Goal: Task Accomplishment & Management: Complete application form

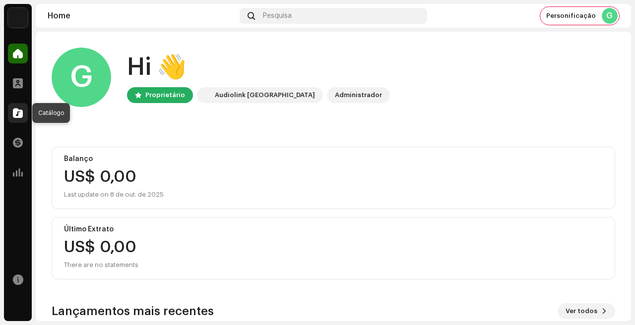
click at [23, 112] on div at bounding box center [18, 113] width 20 height 20
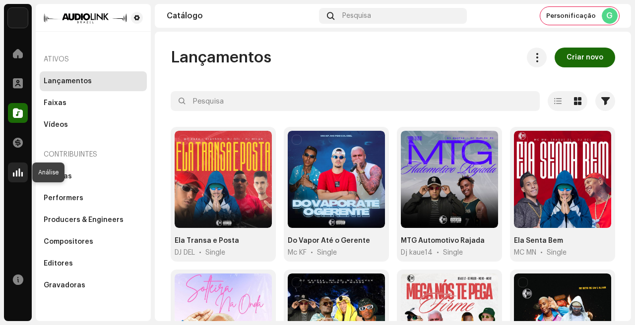
click at [17, 170] on span at bounding box center [18, 173] width 10 height 8
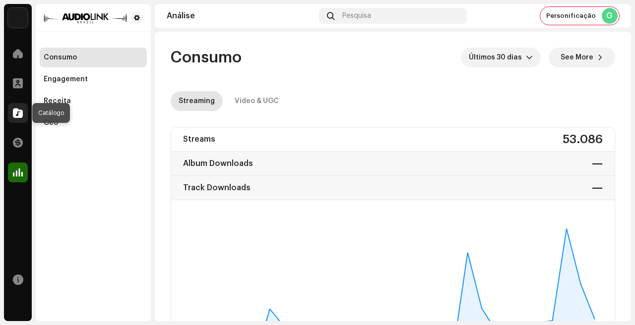
click at [18, 109] on span at bounding box center [18, 113] width 10 height 8
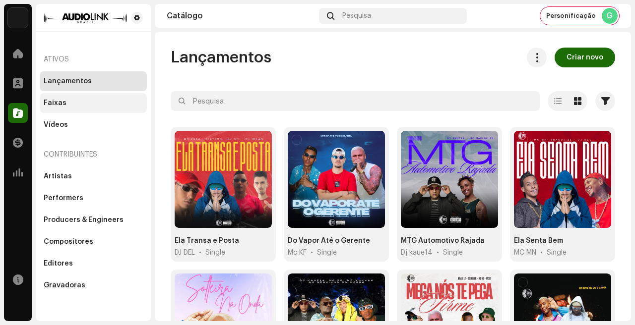
click at [77, 105] on div "Faixas" at bounding box center [93, 103] width 99 height 8
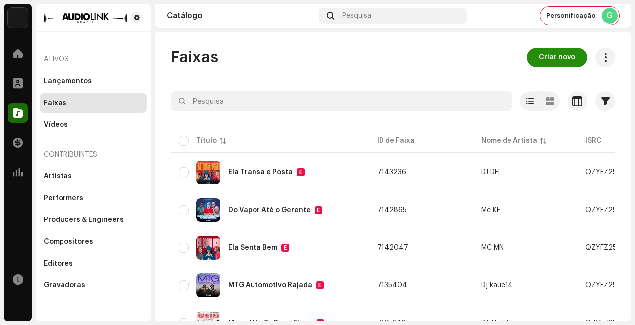
click at [534, 61] on button "Criar novo" at bounding box center [557, 58] width 61 height 20
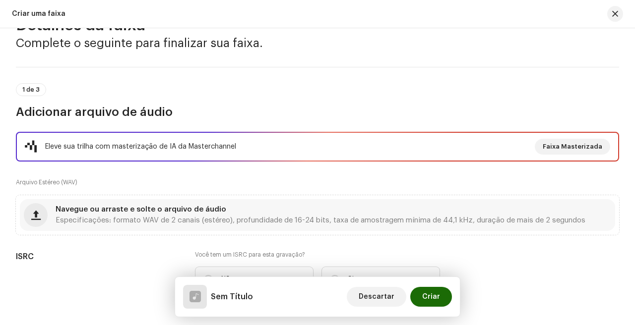
scroll to position [37, 0]
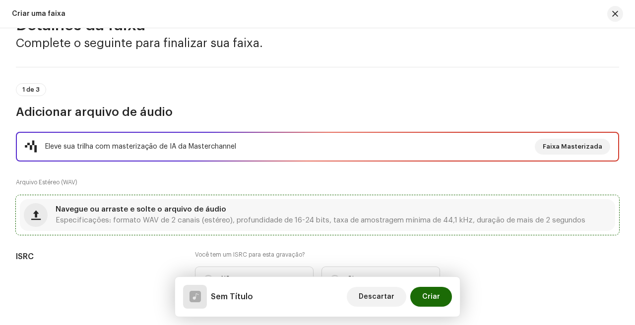
click at [269, 207] on div "Navegue ou arraste e solte o arquivo de áudio Especificações: formato WAV de 2 …" at bounding box center [321, 215] width 530 height 18
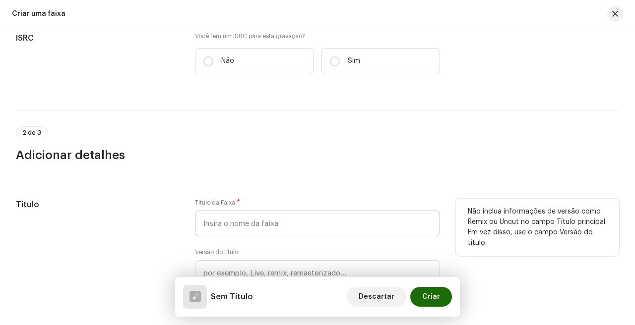
scroll to position [256, 0]
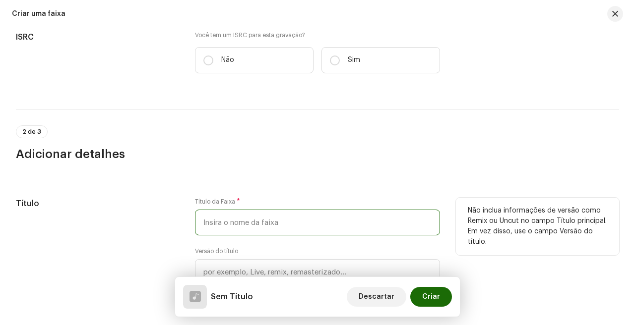
click at [290, 223] on input "text" at bounding box center [317, 223] width 245 height 26
type input "m"
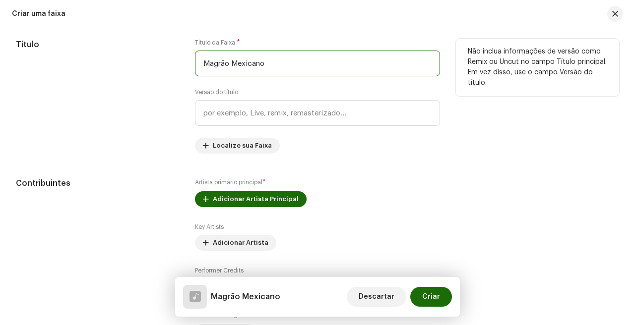
scroll to position [430, 0]
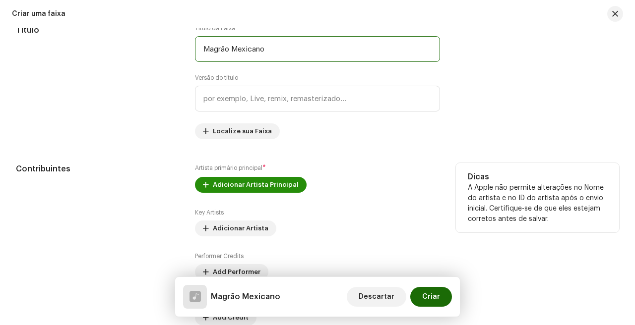
type input "Magrão Mexicano"
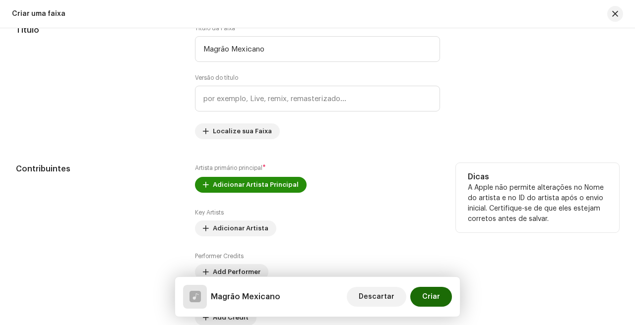
click at [274, 182] on span "Adicionar Artista Principal" at bounding box center [256, 185] width 86 height 20
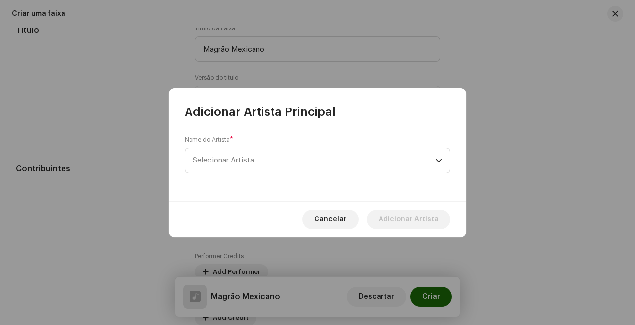
click at [275, 159] on span "Selecionar Artista" at bounding box center [314, 160] width 242 height 25
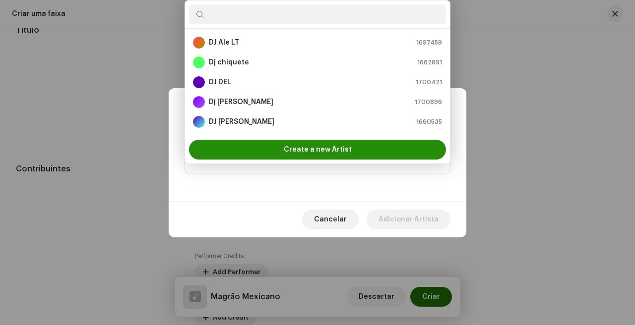
scroll to position [16, 0]
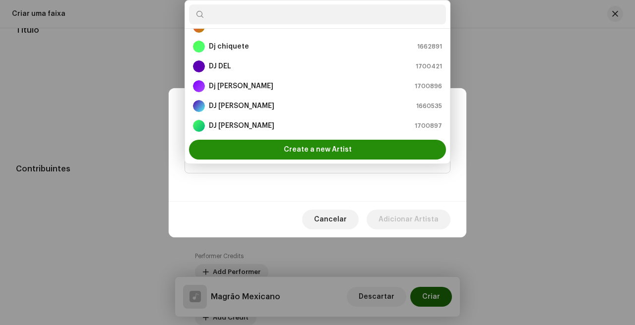
click at [288, 150] on span "Create a new Artist" at bounding box center [318, 150] width 68 height 20
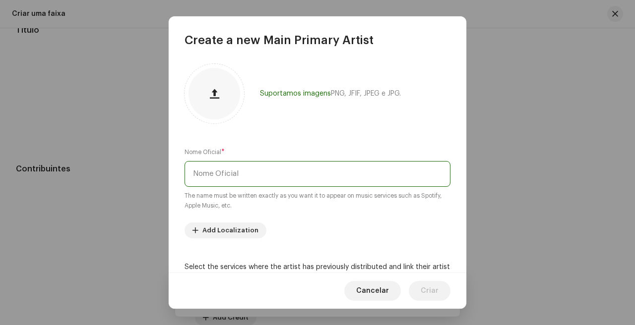
click at [285, 176] on input "text" at bounding box center [318, 174] width 266 height 26
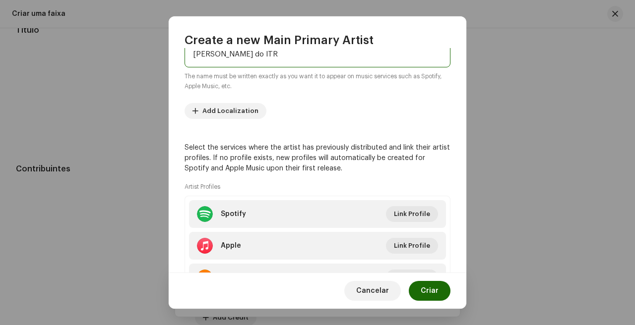
scroll to position [128, 0]
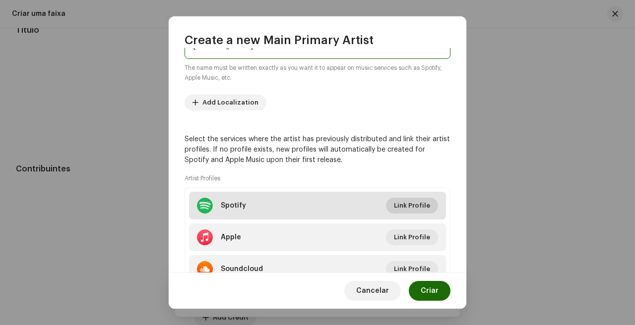
type input "[PERSON_NAME] do ITR"
click at [422, 206] on span "Link Profile" at bounding box center [412, 206] width 36 height 20
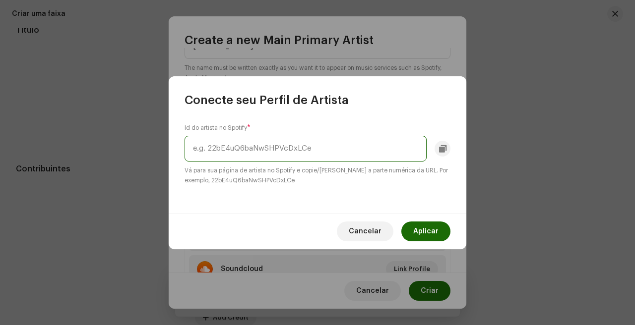
click at [351, 159] on input "text" at bounding box center [306, 149] width 242 height 26
paste input "6TxINSxeDX9C70nAiJZoVA"
type input "6TxINSxeDX9C70nAiJZoVA"
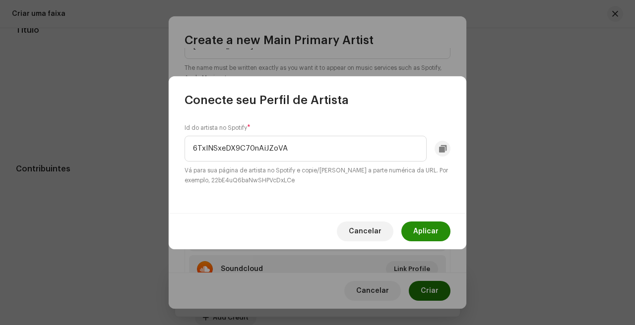
click at [432, 237] on span "Aplicar" at bounding box center [425, 232] width 25 height 20
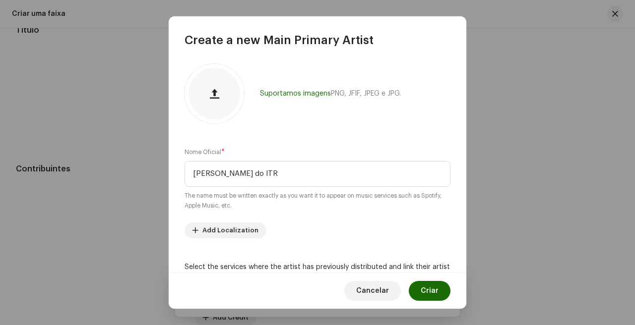
scroll to position [170, 0]
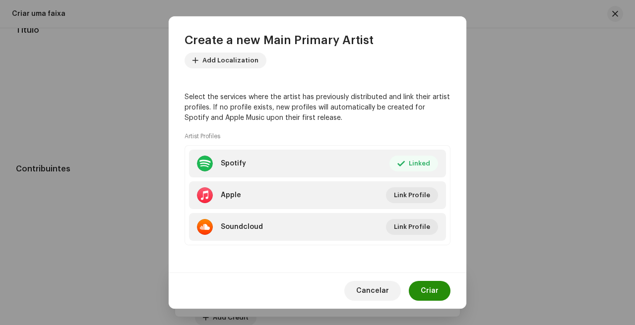
click at [422, 295] on span "Criar" at bounding box center [430, 291] width 18 height 20
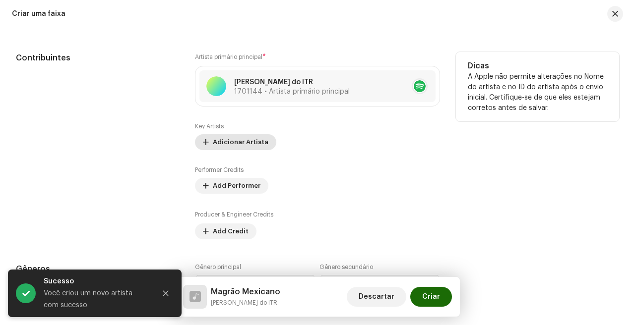
scroll to position [543, 0]
click at [246, 143] on span "Adicionar Artista" at bounding box center [241, 142] width 56 height 20
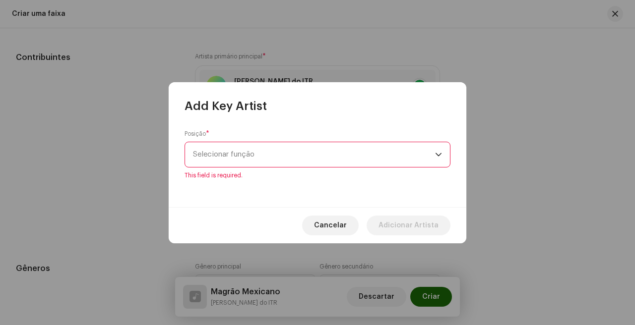
click at [316, 167] on span "Selecionar função" at bounding box center [314, 154] width 242 height 25
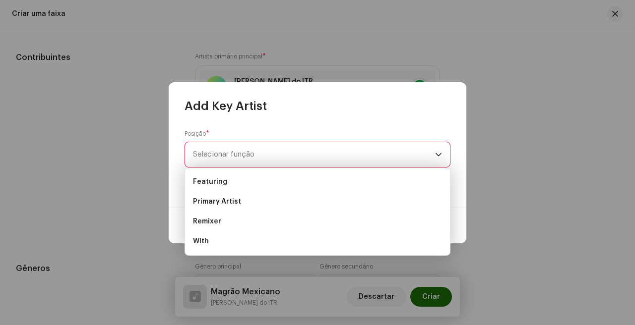
click at [322, 144] on span "Selecionar função" at bounding box center [314, 154] width 242 height 25
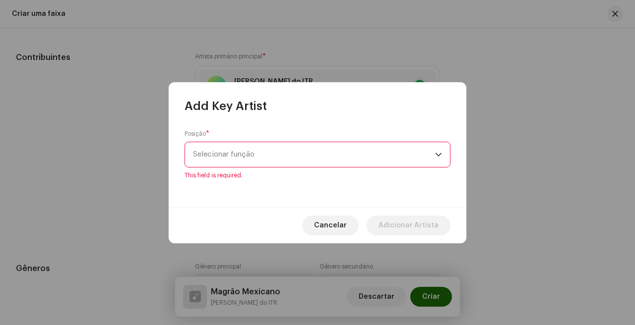
click at [322, 144] on span "Selecionar função" at bounding box center [314, 154] width 242 height 25
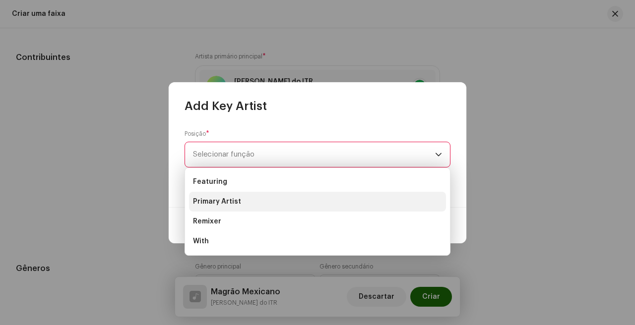
click at [273, 199] on li "Primary Artist" at bounding box center [317, 202] width 257 height 20
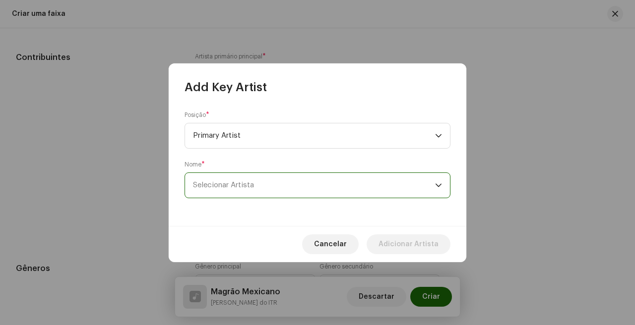
click at [299, 174] on span "Selecionar Artista" at bounding box center [314, 185] width 242 height 25
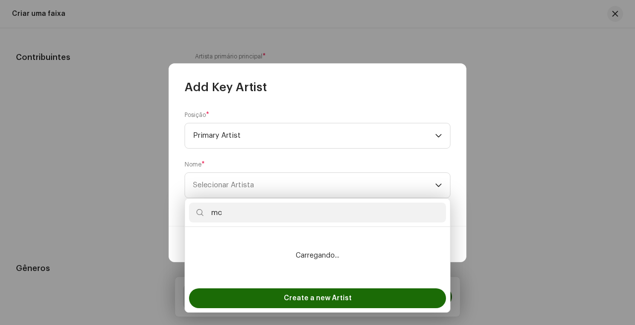
type input "mc"
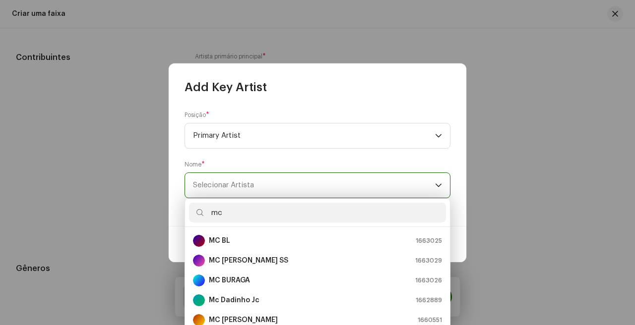
click at [272, 181] on span "Selecionar Artista" at bounding box center [314, 185] width 242 height 25
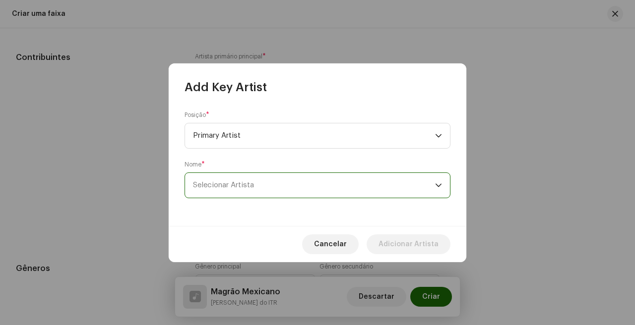
click at [272, 181] on span "Selecionar Artista" at bounding box center [314, 185] width 242 height 25
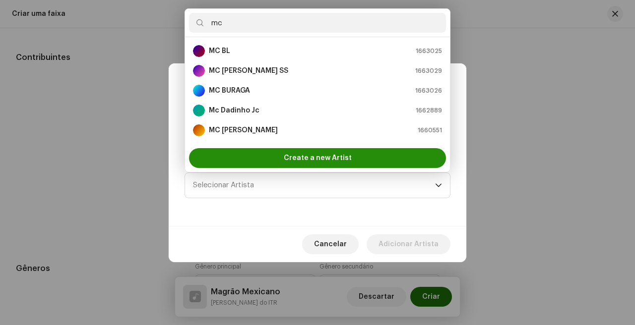
click at [298, 160] on span "Create a new Artist" at bounding box center [318, 158] width 68 height 20
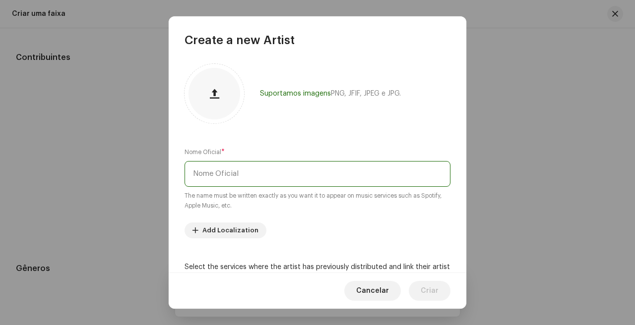
click at [287, 180] on input "text" at bounding box center [318, 174] width 266 height 26
paste input "47wsfaEWJwhWd9bs04Oc1g"
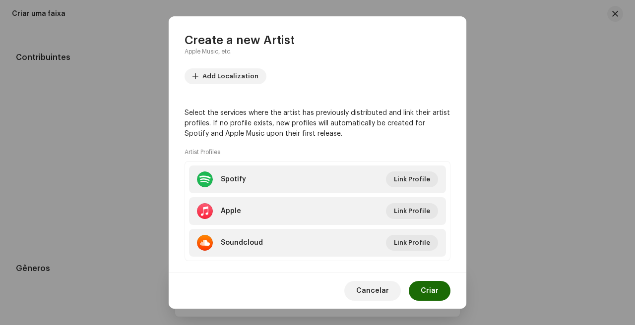
scroll to position [170, 0]
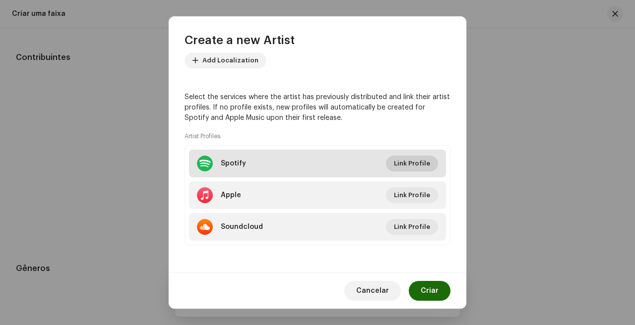
type input "mc pl [PERSON_NAME]"
click at [416, 165] on span "Link Profile" at bounding box center [412, 164] width 36 height 20
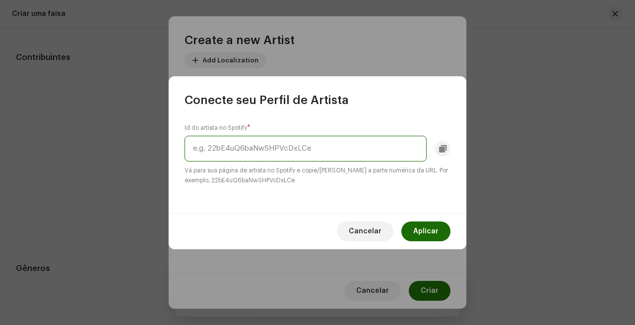
click at [339, 150] on input "text" at bounding box center [306, 149] width 242 height 26
paste input "47wsfaEWJwhWd9bs04Oc1g"
type input "47wsfaEWJwhWd9bs04Oc1g"
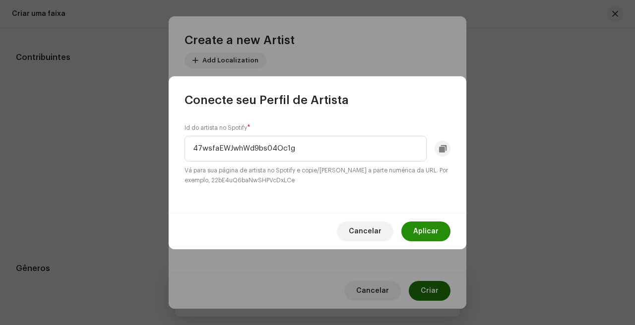
click at [424, 229] on span "Aplicar" at bounding box center [425, 232] width 25 height 20
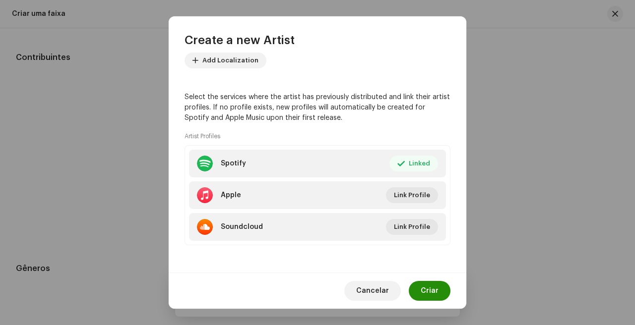
click at [425, 281] on span "Criar" at bounding box center [430, 291] width 18 height 20
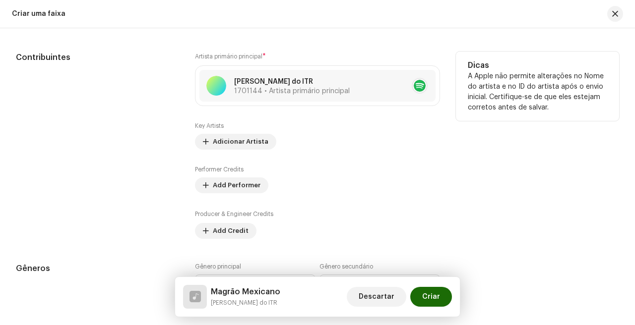
scroll to position [555, 0]
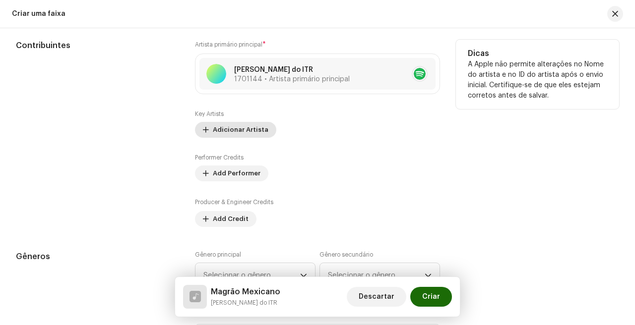
click at [249, 126] on span "Adicionar Artista" at bounding box center [241, 130] width 56 height 20
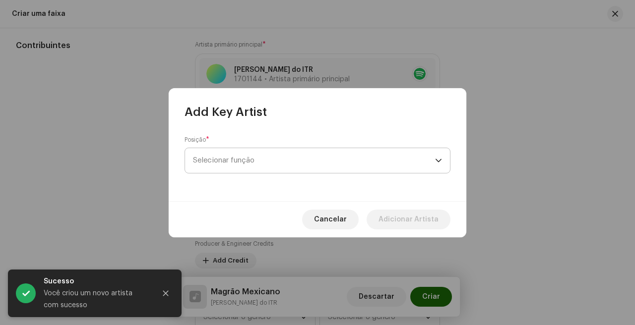
click at [288, 166] on span "Selecionar função" at bounding box center [314, 160] width 242 height 25
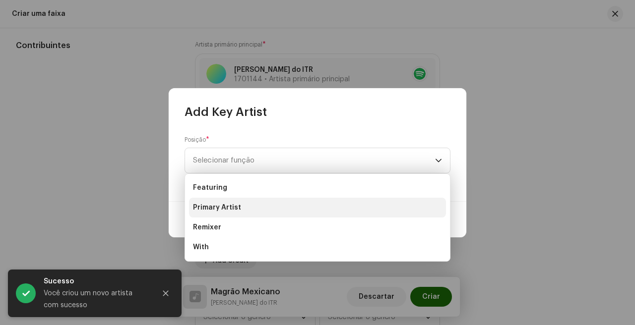
click at [294, 205] on li "Primary Artist" at bounding box center [317, 208] width 257 height 20
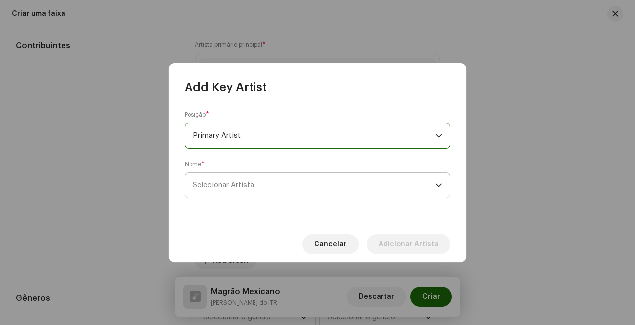
click at [304, 186] on span "Selecionar Artista" at bounding box center [314, 185] width 242 height 25
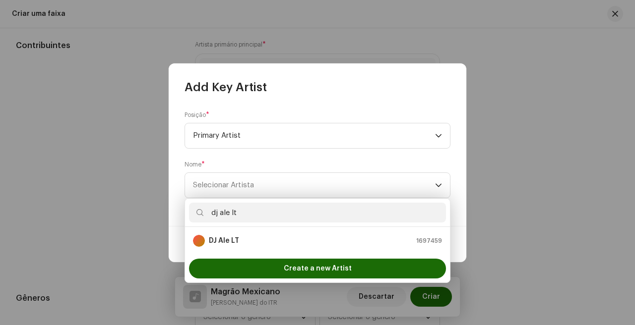
type input "dj ale lt"
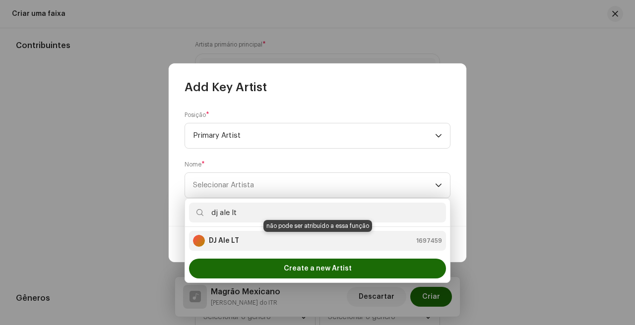
click at [297, 240] on div "DJ Ale LT 1697459" at bounding box center [317, 241] width 249 height 12
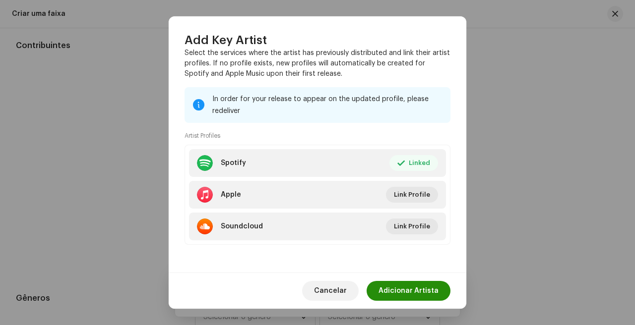
scroll to position [147, 0]
click at [427, 293] on span "Adicionar Artista" at bounding box center [408, 291] width 60 height 20
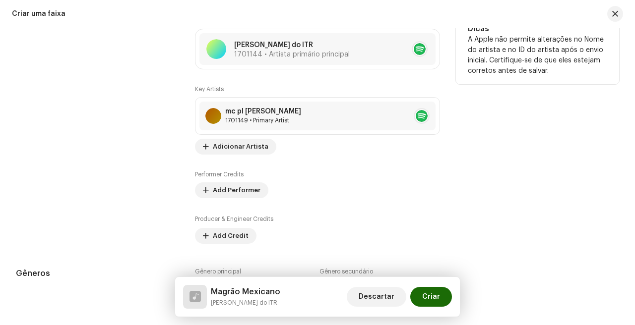
scroll to position [579, 0]
click at [229, 144] on span "Adicionar Artista" at bounding box center [241, 147] width 56 height 20
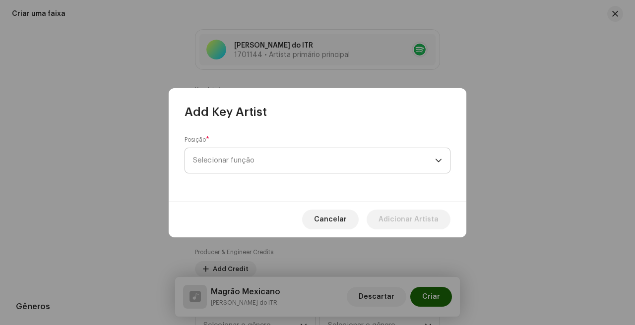
click at [258, 161] on span "Selecionar função" at bounding box center [314, 160] width 242 height 25
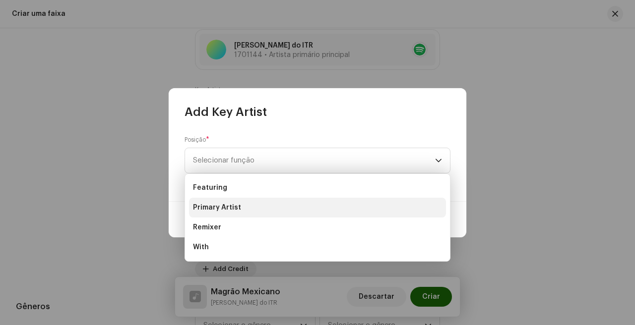
click at [259, 201] on li "Primary Artist" at bounding box center [317, 208] width 257 height 20
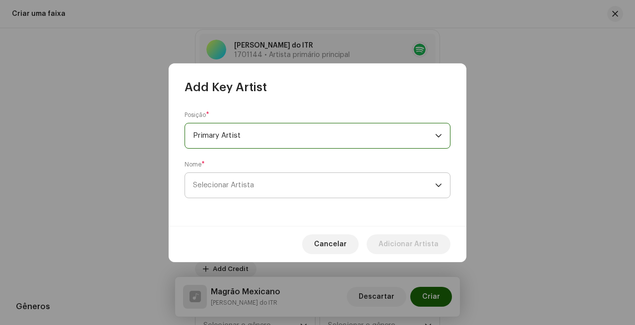
click at [280, 184] on span "Selecionar Artista" at bounding box center [314, 185] width 242 height 25
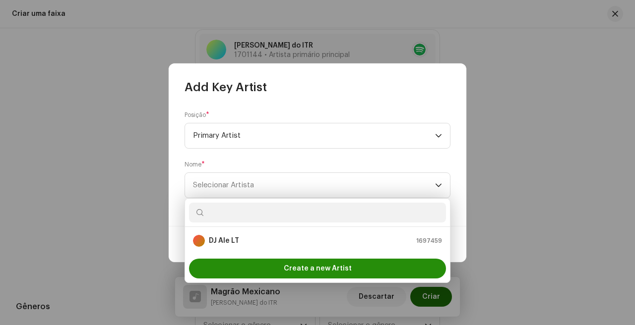
click at [274, 266] on div "Create a new Artist" at bounding box center [317, 269] width 257 height 20
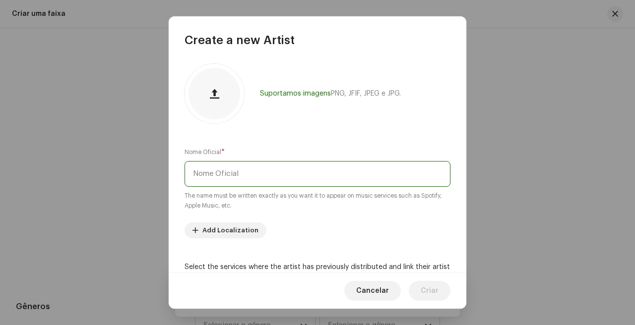
click at [286, 182] on input "text" at bounding box center [318, 174] width 266 height 26
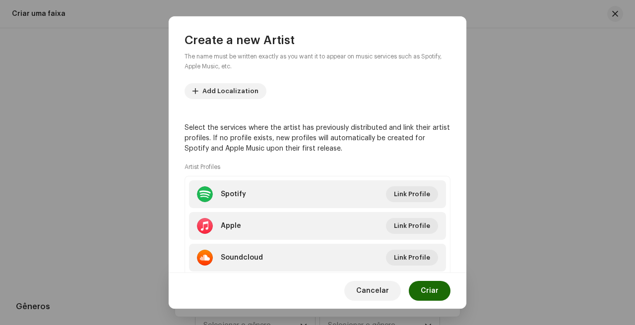
scroll to position [144, 0]
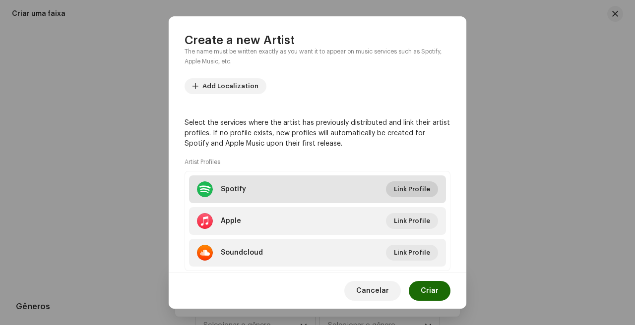
type input "DJ Mídia 011"
click at [415, 191] on span "Link Profile" at bounding box center [412, 190] width 36 height 20
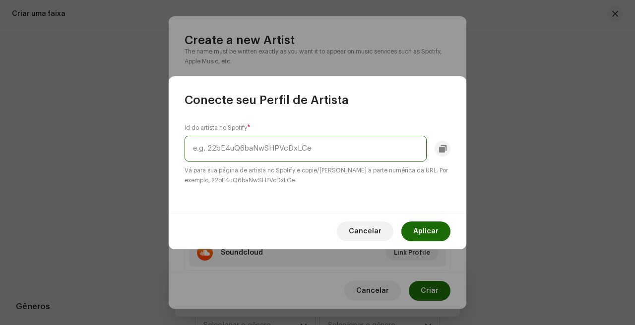
click at [305, 153] on input "text" at bounding box center [306, 149] width 242 height 26
paste input "2pBHf5T58A8BPqbyPDOWKu"
type input "2pBHf5T58A8BPqbyPDOWKu"
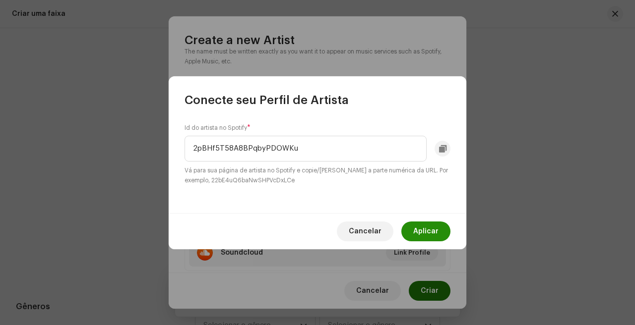
click at [420, 236] on span "Aplicar" at bounding box center [425, 232] width 25 height 20
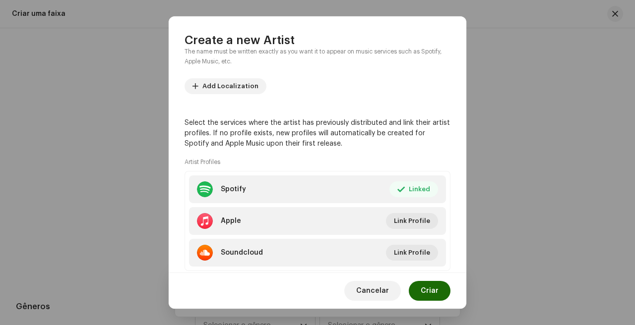
scroll to position [170, 0]
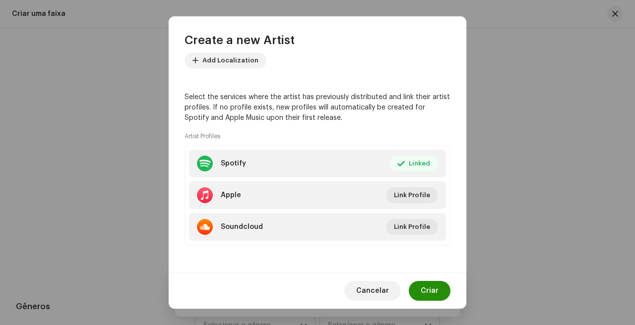
click at [432, 301] on span "Criar" at bounding box center [430, 291] width 18 height 20
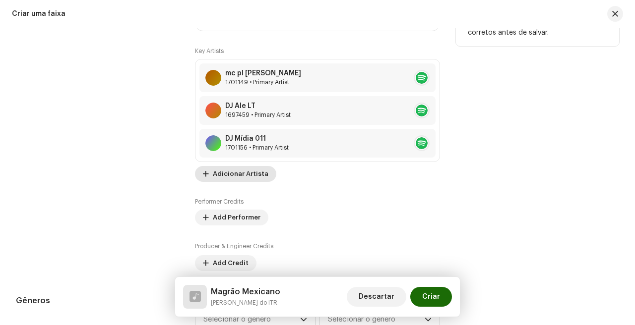
scroll to position [612, 0]
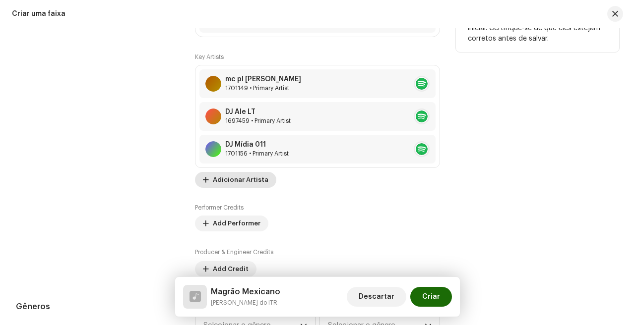
click at [254, 176] on span "Adicionar Artista" at bounding box center [241, 180] width 56 height 20
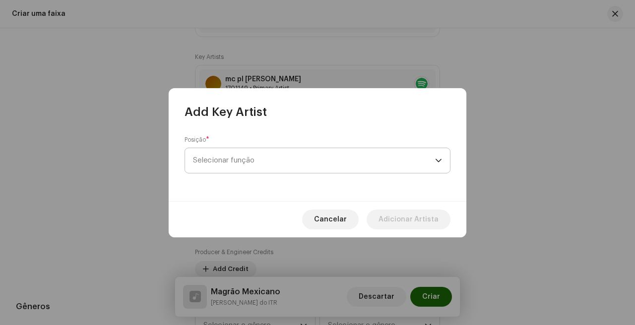
click at [301, 151] on span "Selecionar função" at bounding box center [314, 160] width 242 height 25
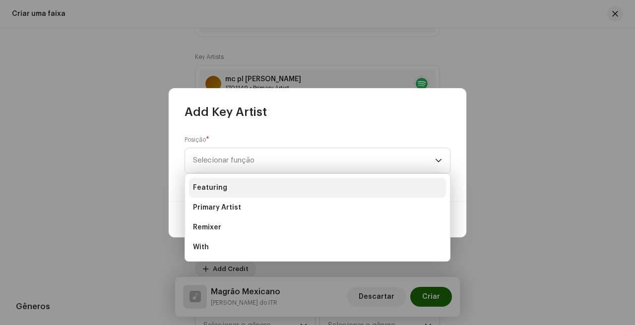
click at [276, 196] on li "Featuring" at bounding box center [317, 188] width 257 height 20
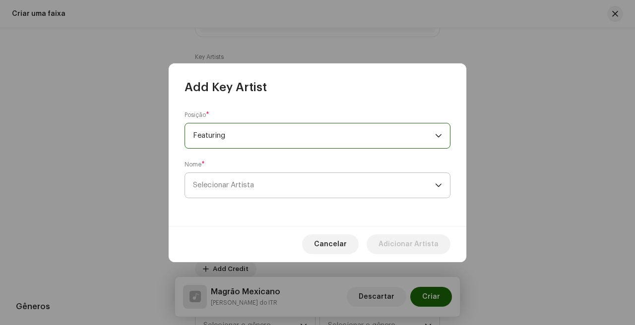
click at [237, 183] on span "Selecionar Artista" at bounding box center [223, 185] width 61 height 7
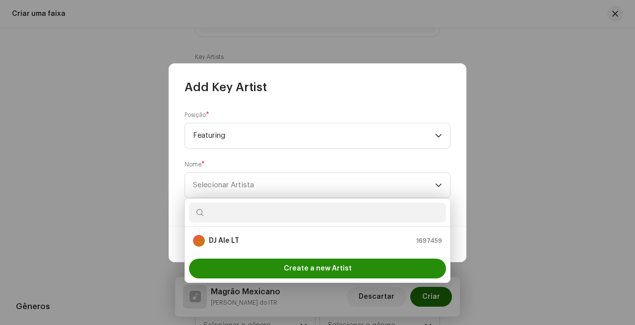
click at [309, 266] on span "Create a new Artist" at bounding box center [318, 269] width 68 height 20
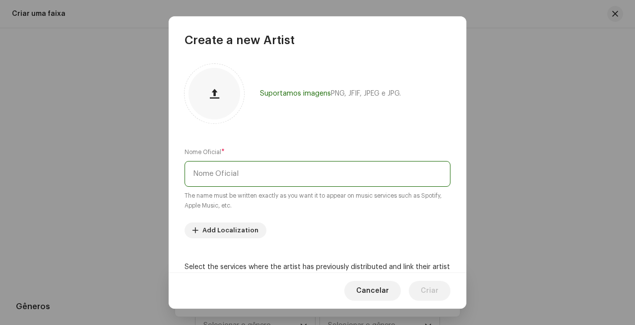
click at [339, 179] on input "text" at bounding box center [318, 174] width 266 height 26
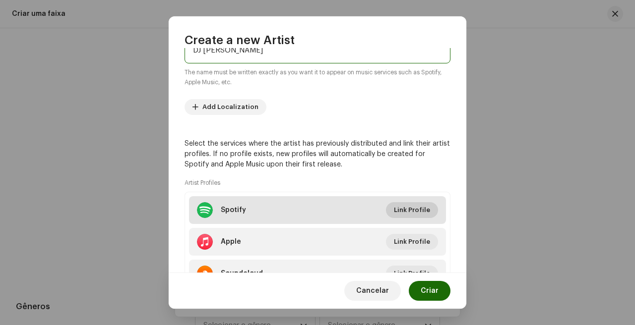
scroll to position [123, 0]
type input "DJ [PERSON_NAME]"
click at [422, 215] on span "Link Profile" at bounding box center [412, 211] width 36 height 20
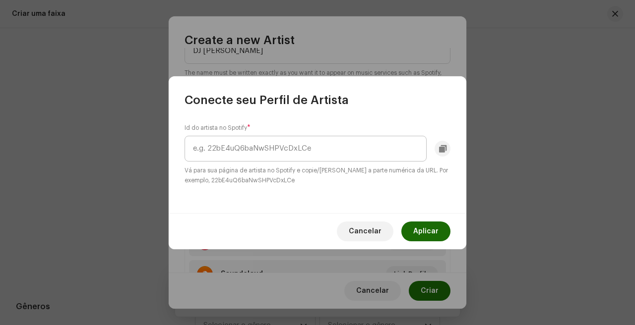
click at [349, 147] on input "text" at bounding box center [306, 149] width 242 height 26
type input "6vY2FmN9XvAX53ZNxxuxGH"
click at [422, 231] on span "Aplicar" at bounding box center [425, 232] width 25 height 20
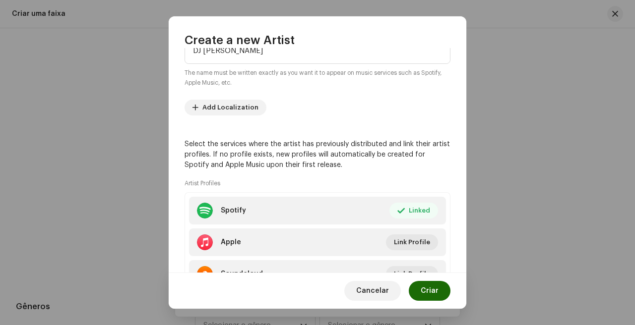
scroll to position [170, 0]
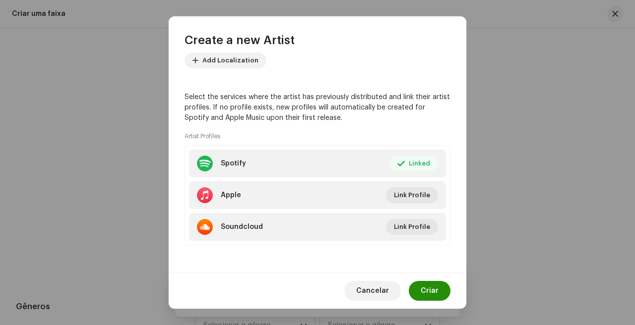
click at [429, 292] on span "Criar" at bounding box center [430, 291] width 18 height 20
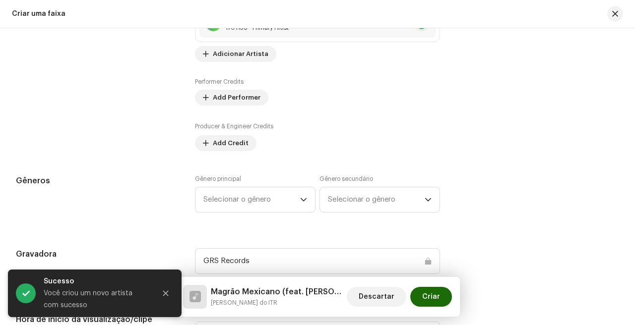
scroll to position [749, 0]
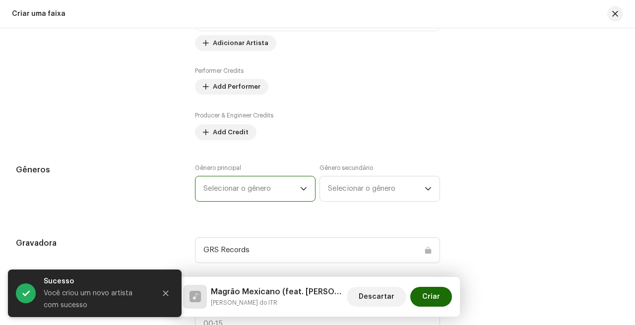
click at [280, 184] on span "Selecionar o gênero" at bounding box center [251, 189] width 97 height 25
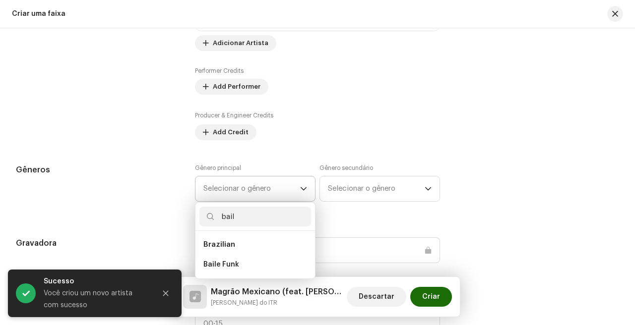
scroll to position [0, 0]
type input "baile"
click at [249, 269] on li "Baile Funk" at bounding box center [255, 265] width 112 height 20
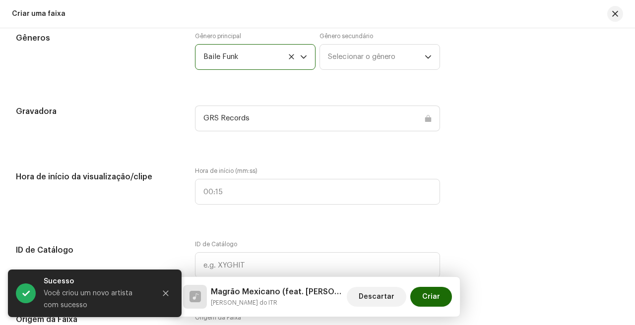
scroll to position [886, 0]
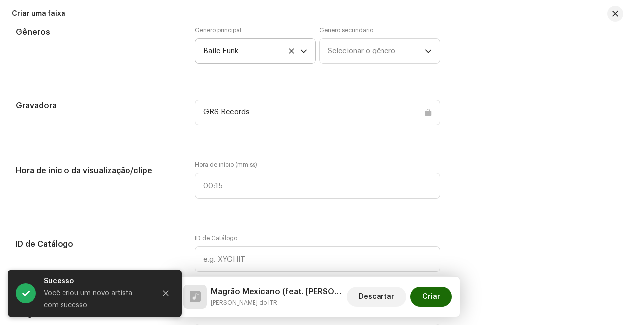
click at [277, 118] on div "GRS Records" at bounding box center [317, 113] width 245 height 26
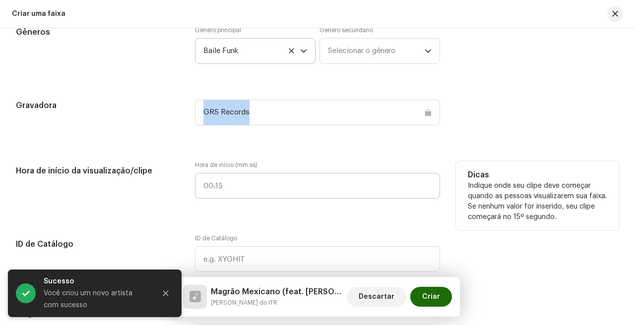
copy p-select "GRS Records"
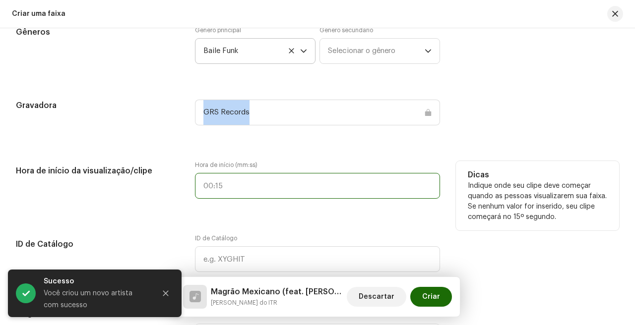
type input ":"
click at [248, 190] on input ":" at bounding box center [317, 186] width 245 height 26
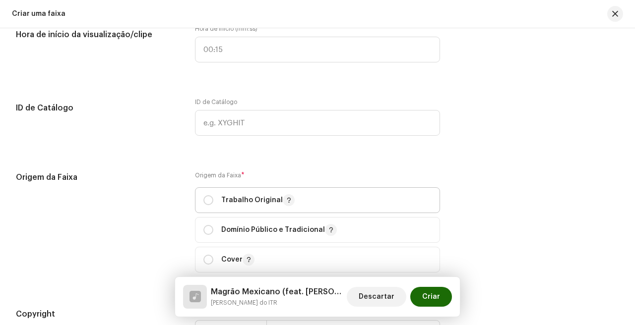
click at [212, 208] on span "Trabalho Original" at bounding box center [317, 200] width 228 height 25
radio input "true"
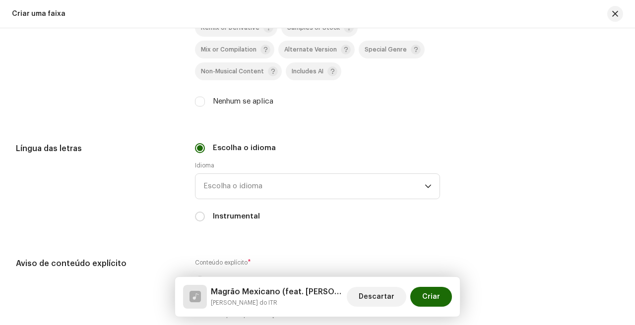
scroll to position [1478, 0]
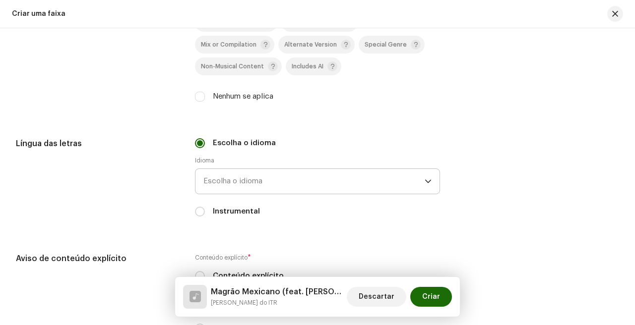
click at [293, 179] on span "Escolha o idioma" at bounding box center [313, 181] width 221 height 25
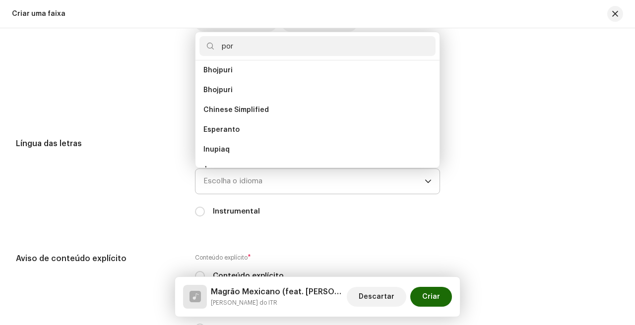
scroll to position [0, 0]
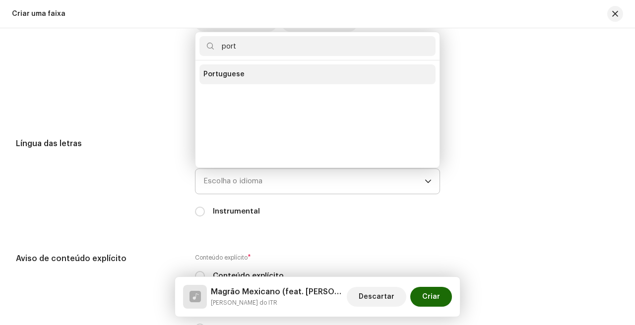
type input "port"
click at [294, 79] on li "Portuguese" at bounding box center [317, 74] width 236 height 20
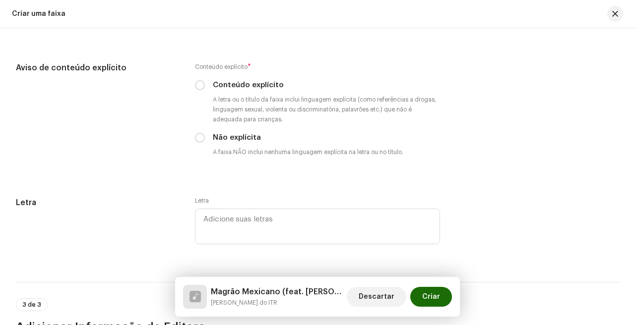
scroll to position [1674, 0]
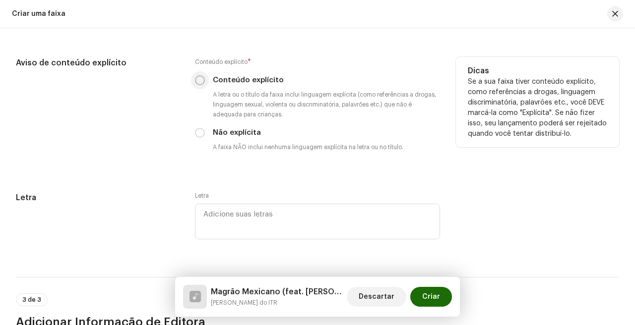
click at [199, 85] on input "Conteúdo explícito" at bounding box center [200, 80] width 10 height 10
radio input "true"
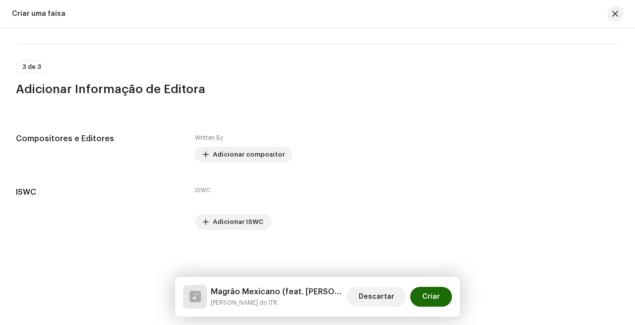
scroll to position [1908, 0]
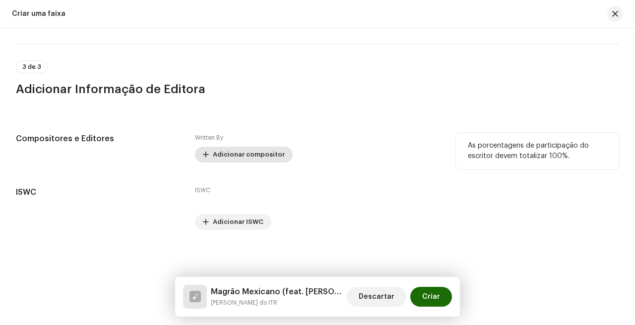
click at [258, 154] on span "Adicionar compositor" at bounding box center [249, 155] width 72 height 20
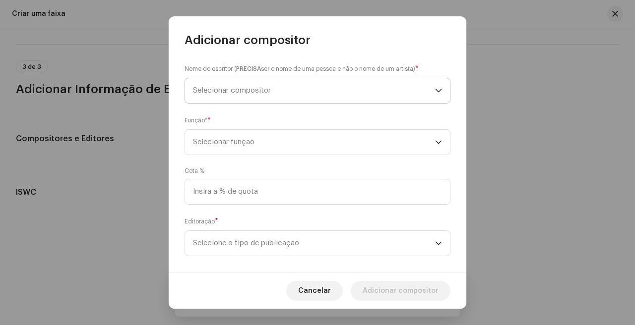
click at [349, 86] on span "Selecionar compositor" at bounding box center [314, 90] width 242 height 25
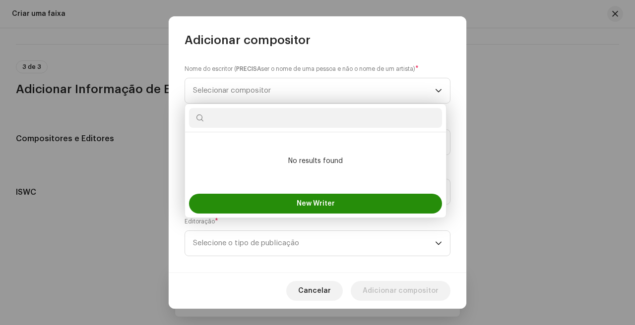
click at [323, 200] on span "New Writer" at bounding box center [316, 203] width 38 height 7
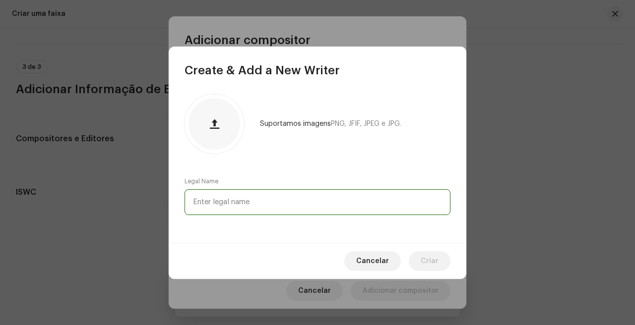
click at [308, 201] on input "text" at bounding box center [318, 202] width 266 height 26
type input "m"
type input "[PERSON_NAME] do ITR"
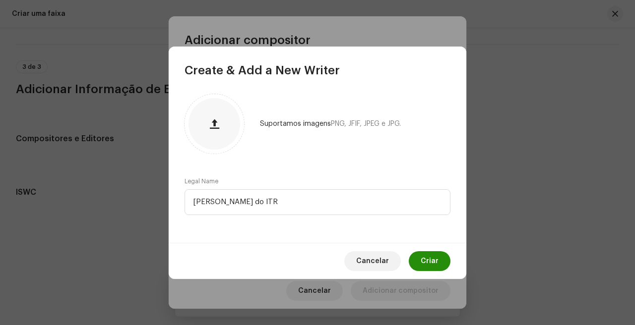
click at [440, 261] on button "Criar" at bounding box center [430, 261] width 42 height 20
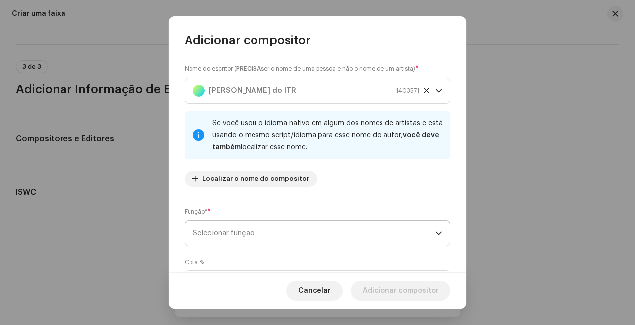
scroll to position [41, 0]
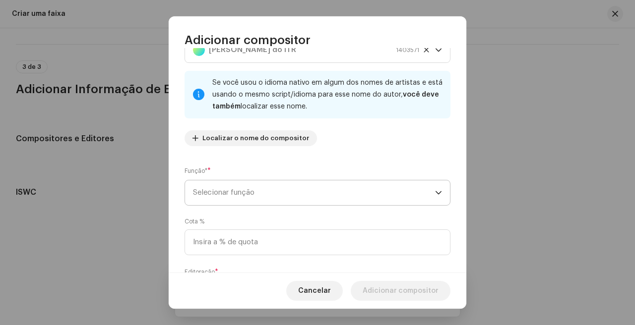
click at [312, 186] on span "Selecionar função" at bounding box center [314, 193] width 242 height 25
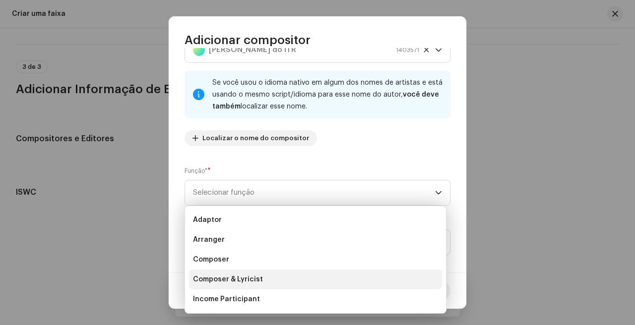
click at [278, 281] on li "Composer & Lyricist" at bounding box center [315, 280] width 253 height 20
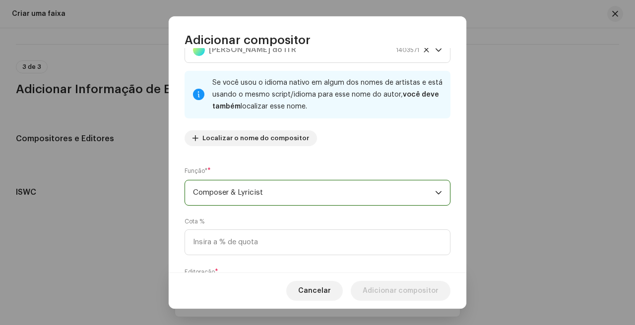
scroll to position [103, 0]
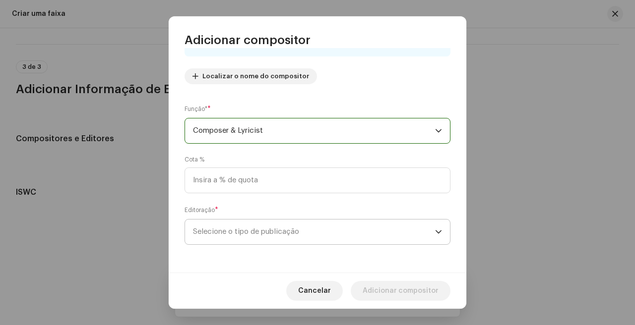
click at [271, 223] on span "Selecione o tipo de publicação" at bounding box center [314, 232] width 242 height 25
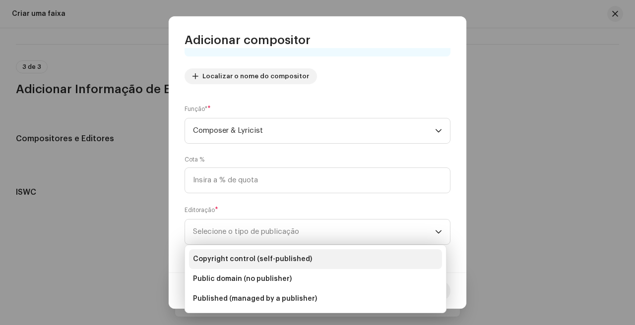
click at [274, 258] on span "Copyright control (self-published)" at bounding box center [252, 259] width 119 height 10
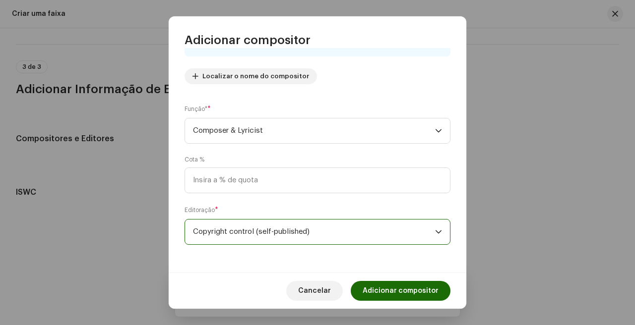
scroll to position [0, 0]
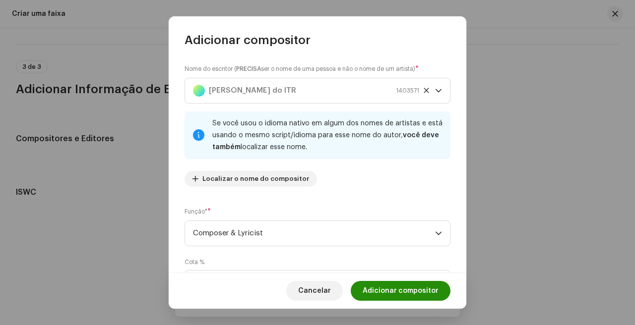
click at [386, 286] on span "Adicionar compositor" at bounding box center [401, 291] width 76 height 20
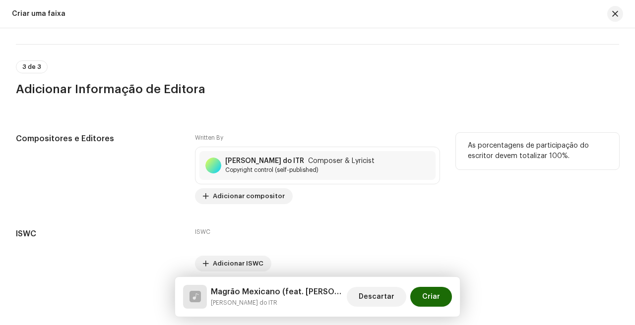
scroll to position [1934, 0]
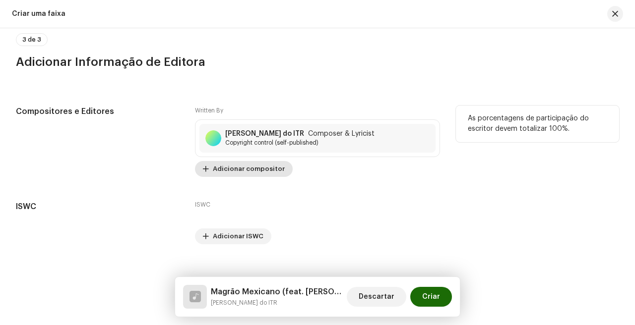
click at [259, 171] on span "Adicionar compositor" at bounding box center [249, 169] width 72 height 20
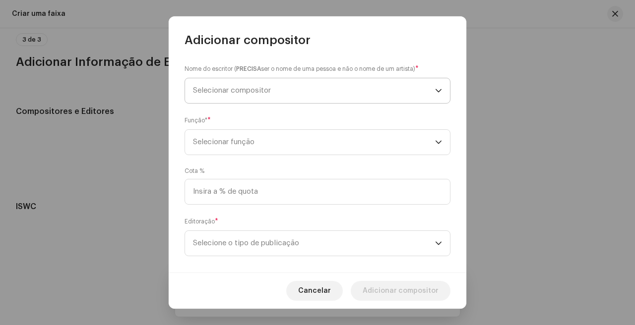
click at [299, 98] on span "Selecionar compositor" at bounding box center [314, 90] width 242 height 25
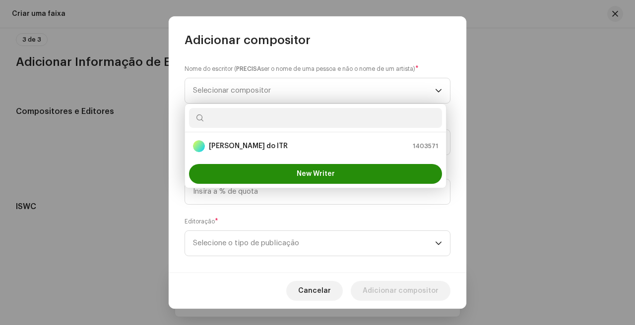
click at [300, 174] on span "New Writer" at bounding box center [316, 174] width 38 height 7
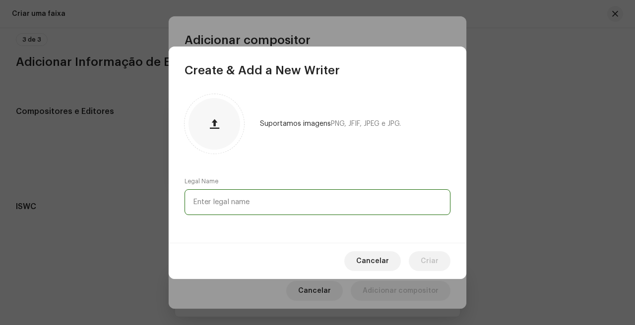
click at [298, 190] on input "text" at bounding box center [318, 202] width 266 height 26
type input "M"
type input "mc pl [PERSON_NAME]"
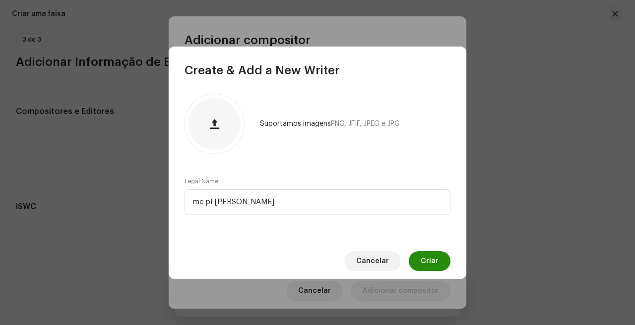
click at [430, 264] on span "Criar" at bounding box center [430, 261] width 18 height 20
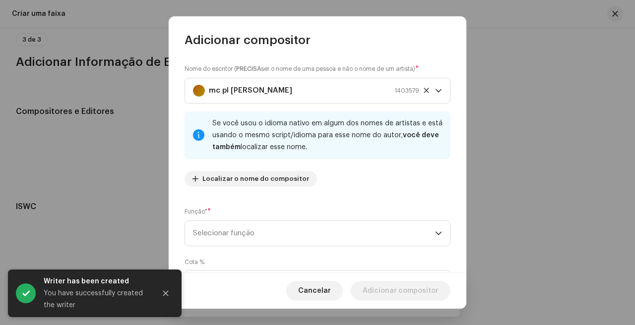
click at [363, 162] on div "Nome do escritor ( PRECISA ser o nome de uma pessoa e não o nome de um artista)…" at bounding box center [318, 129] width 266 height 131
click at [358, 236] on span "Selecionar função" at bounding box center [314, 233] width 242 height 25
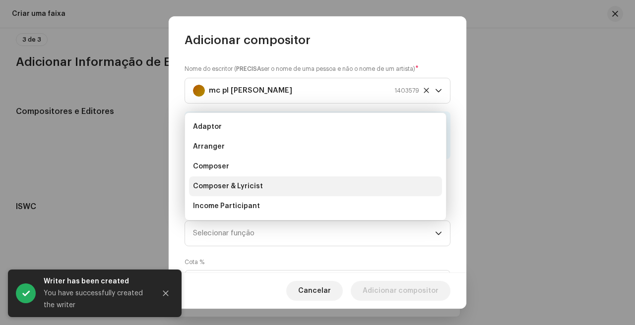
scroll to position [16, 0]
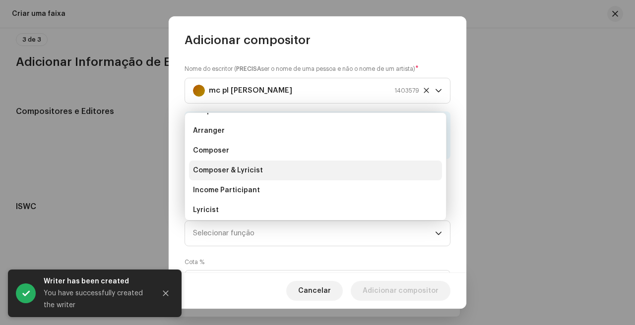
click at [337, 171] on li "Composer & Lyricist" at bounding box center [315, 171] width 253 height 20
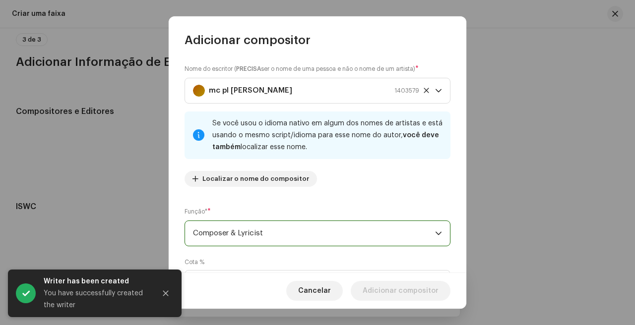
scroll to position [103, 0]
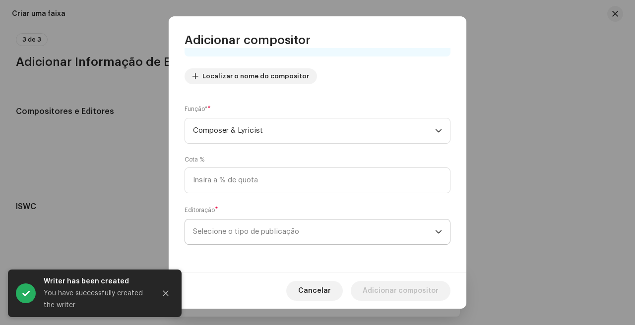
click at [333, 237] on span "Selecione o tipo de publicação" at bounding box center [314, 232] width 242 height 25
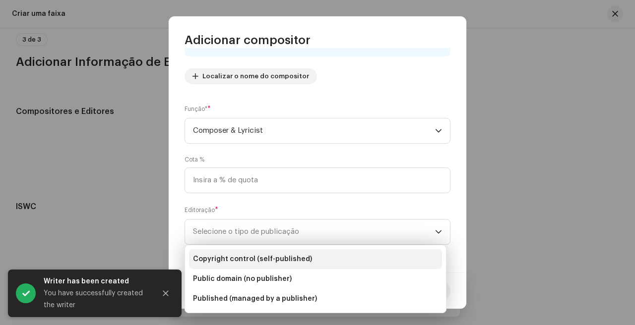
click at [323, 258] on li "Copyright control (self-published)" at bounding box center [315, 260] width 253 height 20
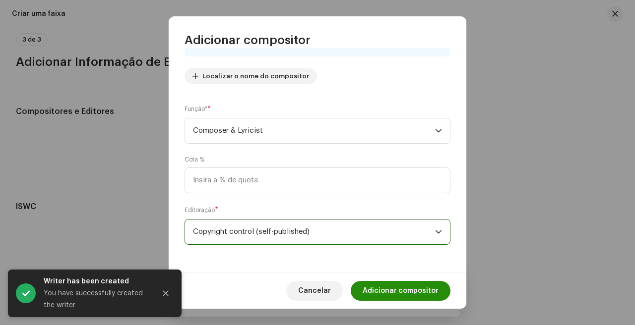
click at [397, 289] on span "Adicionar compositor" at bounding box center [401, 291] width 76 height 20
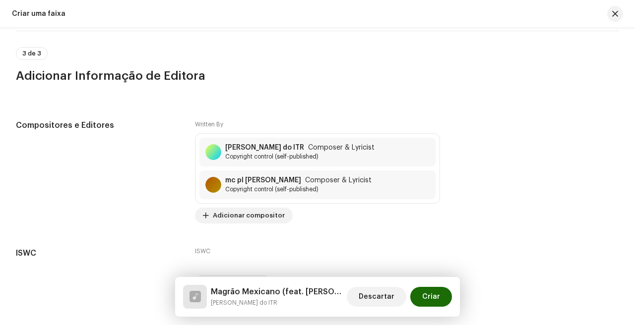
scroll to position [1984, 0]
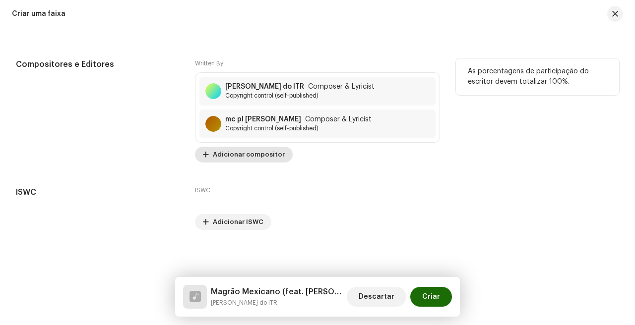
click at [262, 161] on span "Adicionar compositor" at bounding box center [249, 155] width 72 height 20
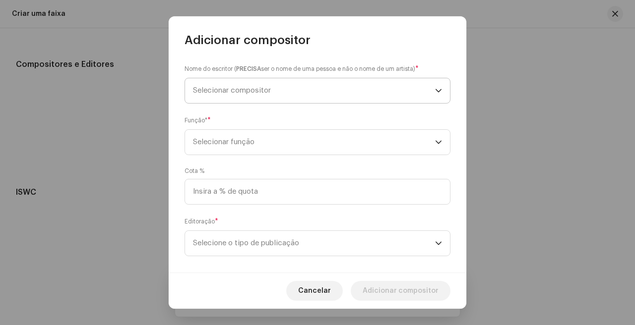
click at [315, 96] on span "Selecionar compositor" at bounding box center [314, 90] width 242 height 25
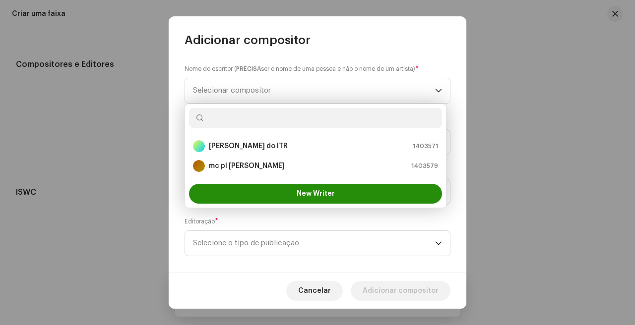
click at [281, 190] on button "New Writer" at bounding box center [315, 194] width 253 height 20
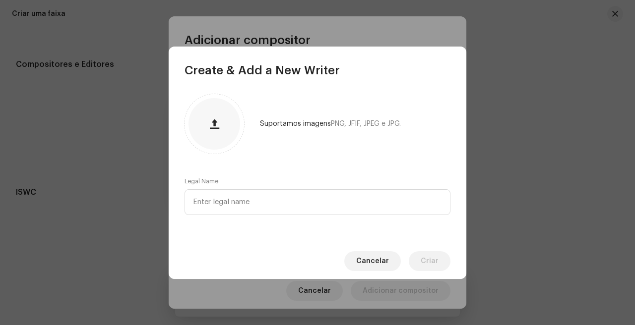
click at [302, 186] on div "Legal Name" at bounding box center [318, 197] width 266 height 38
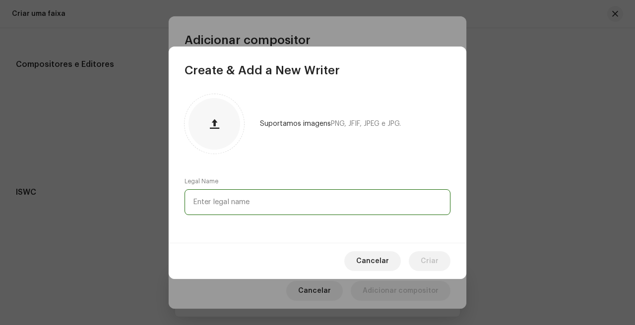
click at [302, 197] on input "text" at bounding box center [318, 202] width 266 height 26
type input "DJ [PERSON_NAME]"
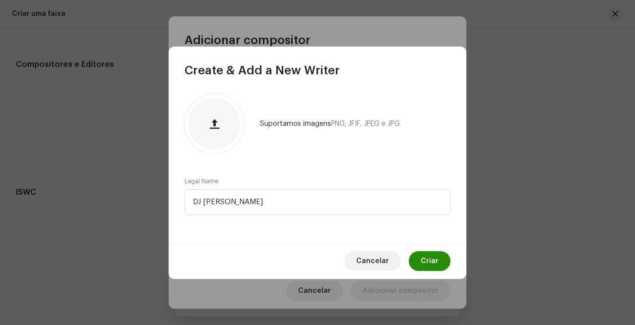
click at [425, 264] on span "Criar" at bounding box center [430, 261] width 18 height 20
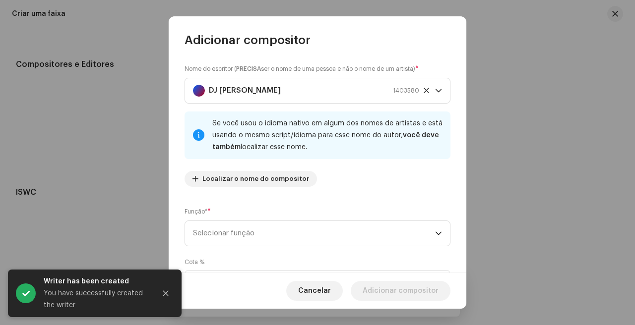
scroll to position [58, 0]
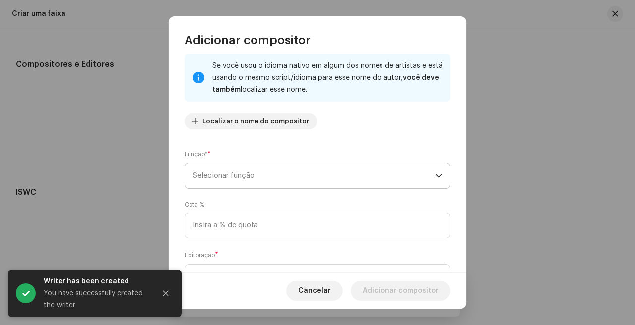
click at [309, 177] on span "Selecionar função" at bounding box center [314, 176] width 242 height 25
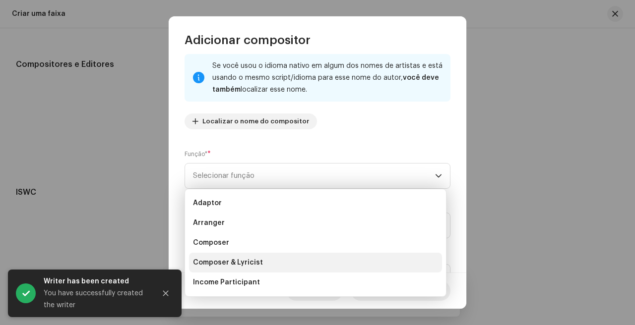
click at [293, 264] on li "Composer & Lyricist" at bounding box center [315, 263] width 253 height 20
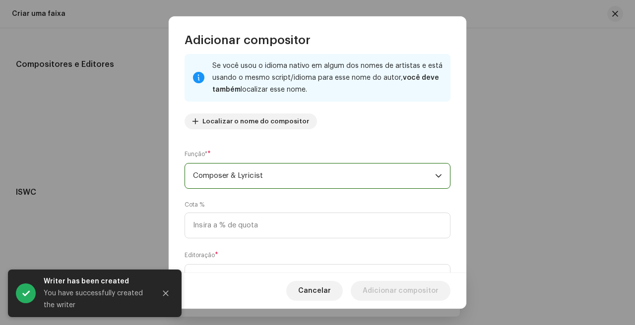
scroll to position [103, 0]
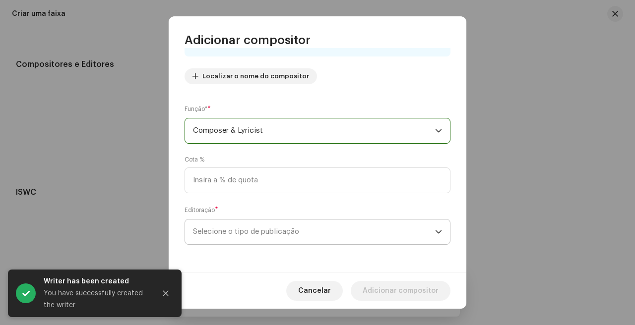
click at [275, 230] on span "Selecione o tipo de publicação" at bounding box center [314, 232] width 242 height 25
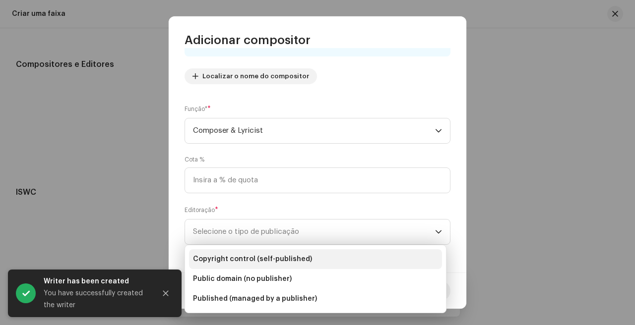
click at [282, 255] on span "Copyright control (self-published)" at bounding box center [252, 259] width 119 height 10
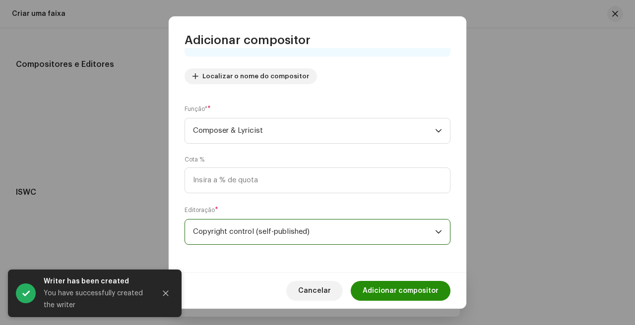
click at [399, 292] on span "Adicionar compositor" at bounding box center [401, 291] width 76 height 20
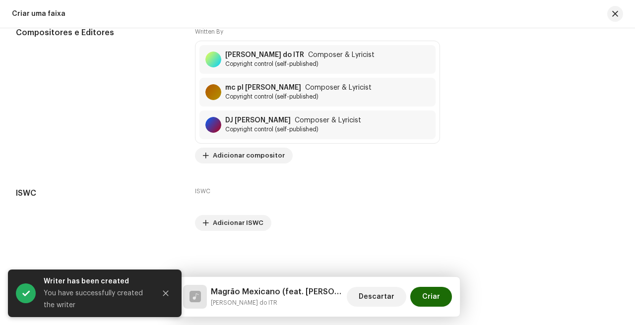
scroll to position [2016, 0]
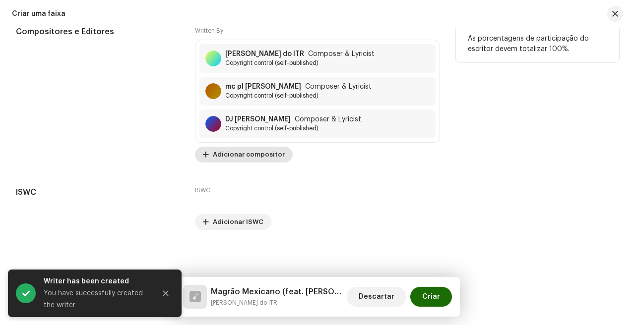
click at [261, 160] on span "Adicionar compositor" at bounding box center [249, 155] width 72 height 20
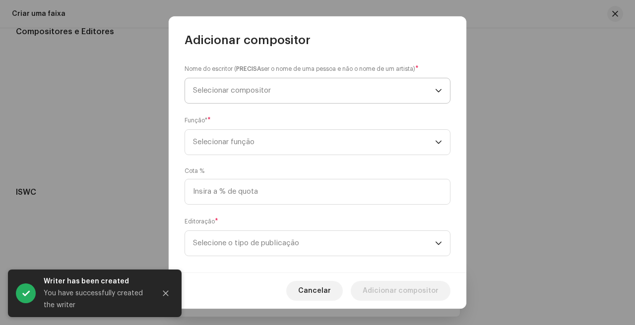
click at [296, 96] on span "Selecionar compositor" at bounding box center [314, 90] width 242 height 25
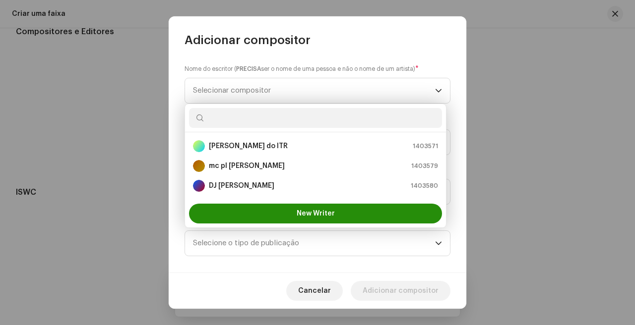
click at [293, 216] on button "New Writer" at bounding box center [315, 214] width 253 height 20
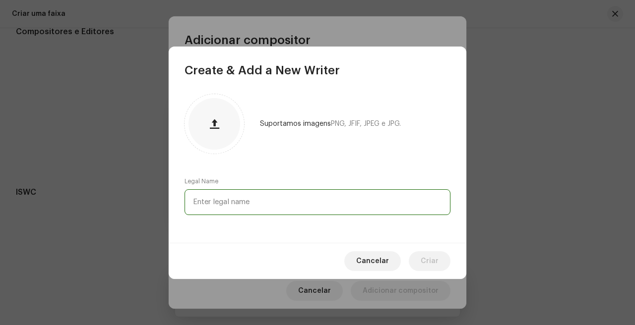
click at [324, 209] on input "text" at bounding box center [318, 202] width 266 height 26
type input "DJ Mídia 011"
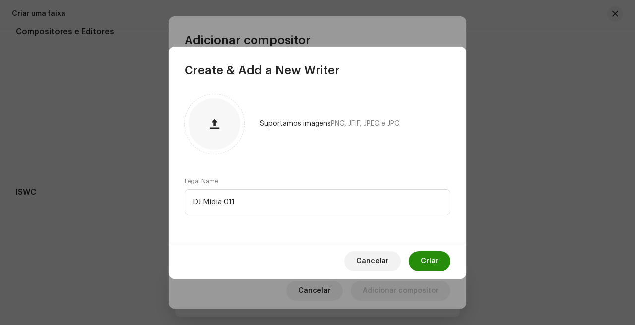
click at [427, 262] on span "Criar" at bounding box center [430, 261] width 18 height 20
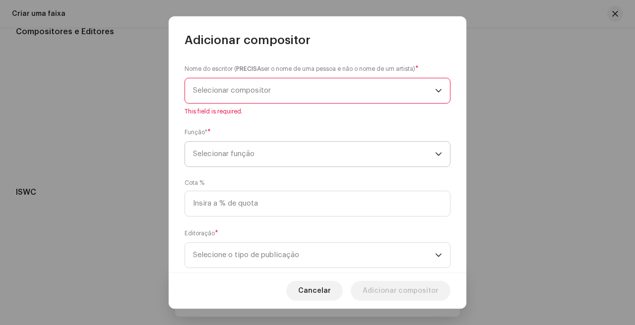
click at [299, 155] on span "Selecionar função" at bounding box center [314, 154] width 242 height 25
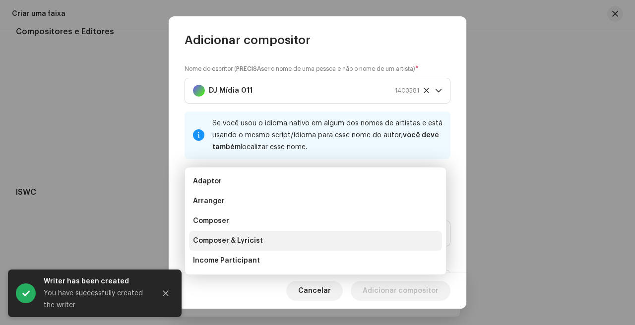
click at [280, 240] on li "Composer & Lyricist" at bounding box center [315, 241] width 253 height 20
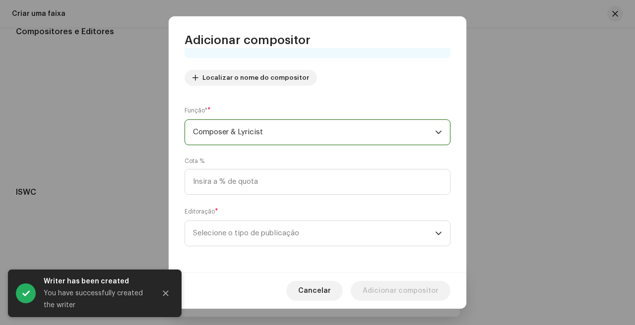
scroll to position [103, 0]
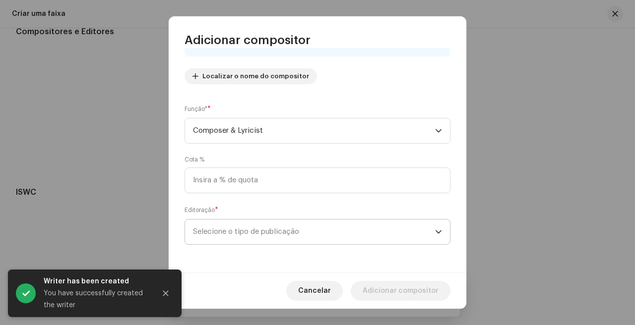
click at [296, 232] on span "Selecione o tipo de publicação" at bounding box center [314, 232] width 242 height 25
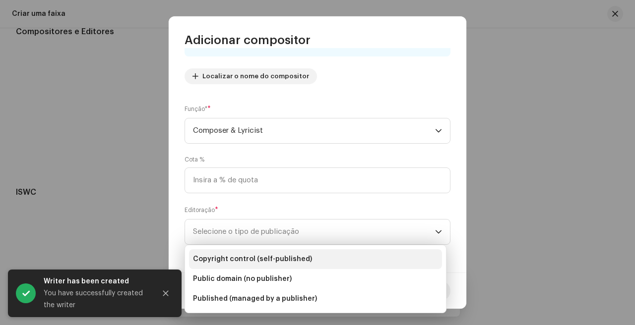
click at [298, 251] on li "Copyright control (self-published)" at bounding box center [315, 260] width 253 height 20
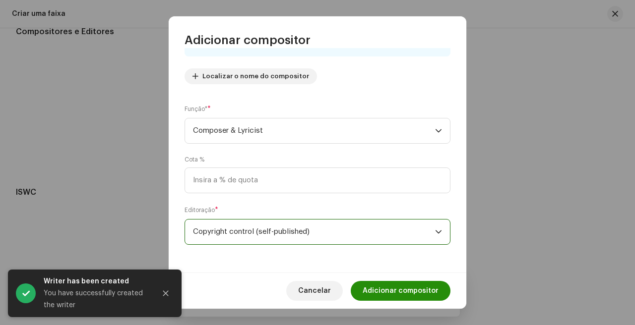
click at [411, 286] on span "Adicionar compositor" at bounding box center [401, 291] width 76 height 20
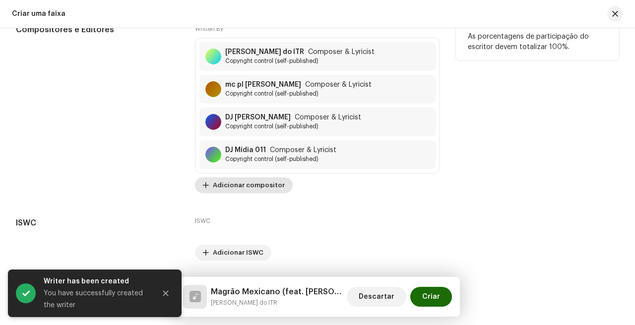
click at [274, 185] on span "Adicionar compositor" at bounding box center [249, 186] width 72 height 20
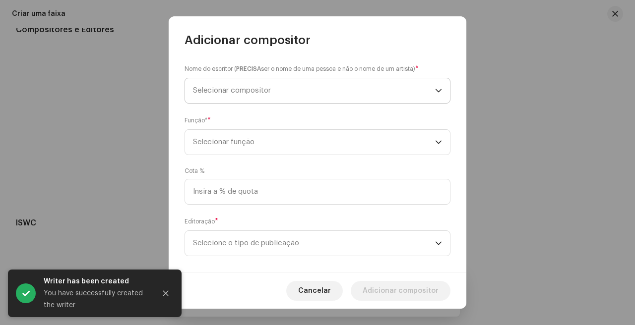
click at [296, 92] on span "Selecionar compositor" at bounding box center [314, 90] width 242 height 25
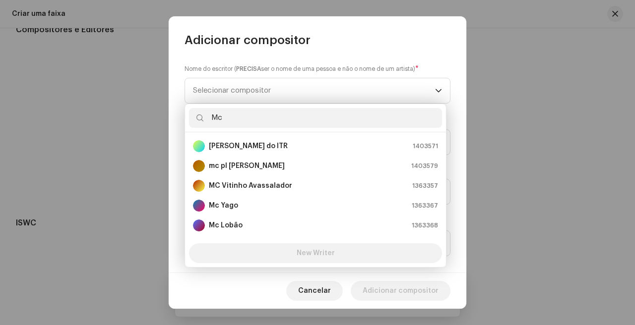
type input "M"
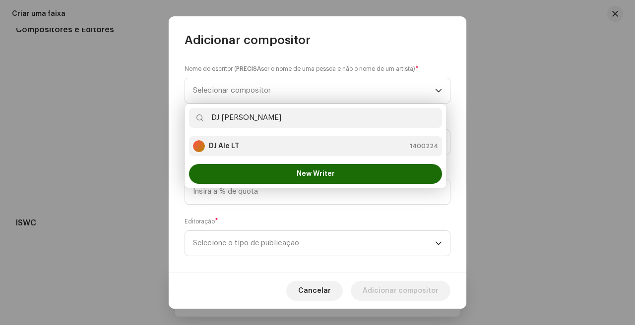
type input "DJ [PERSON_NAME]"
click at [253, 148] on div "DJ Ale LT 1400224" at bounding box center [315, 146] width 245 height 12
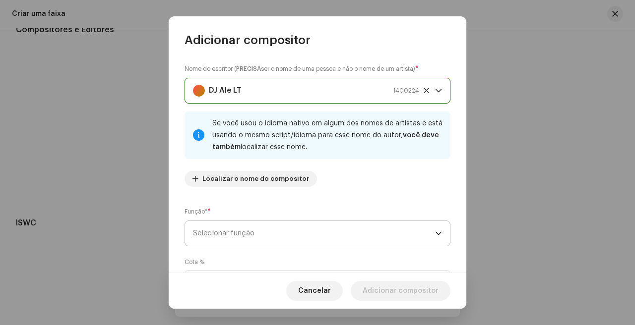
click at [304, 226] on span "Selecionar função" at bounding box center [314, 233] width 242 height 25
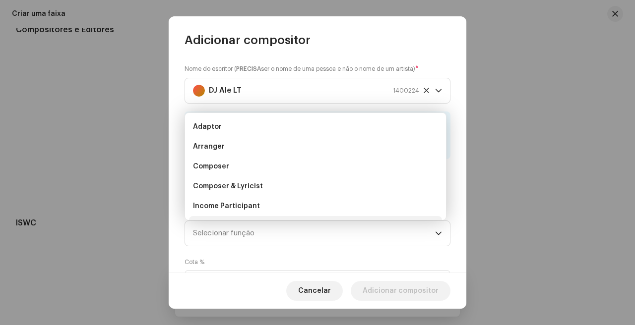
scroll to position [16, 0]
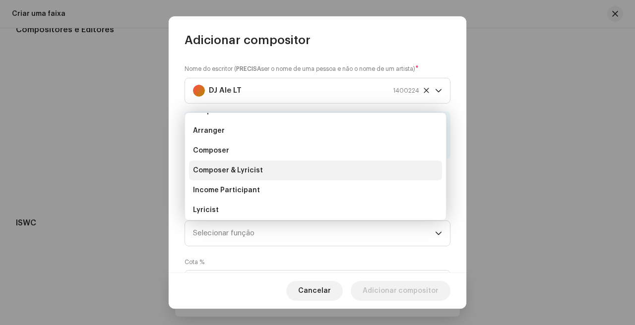
click at [269, 172] on li "Composer & Lyricist" at bounding box center [315, 171] width 253 height 20
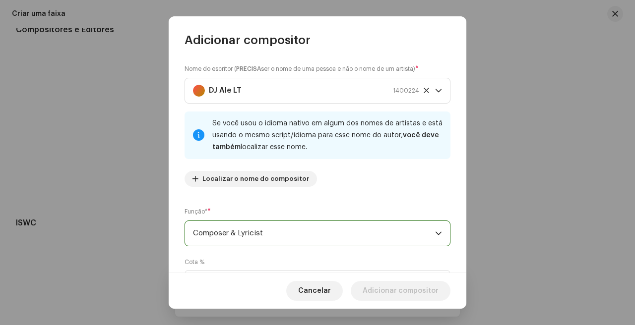
scroll to position [103, 0]
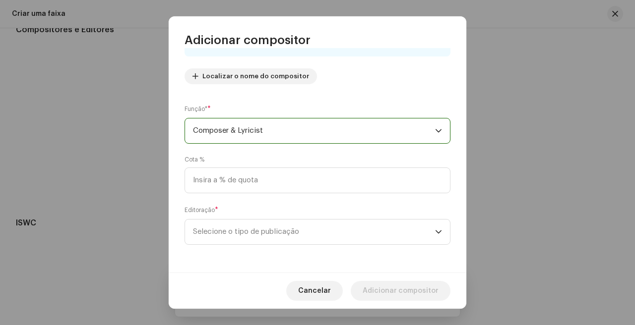
click at [263, 250] on div "Nome do escritor ( PRECISA ser o nome de uma pessoa e não o nome de um artista)…" at bounding box center [318, 160] width 298 height 225
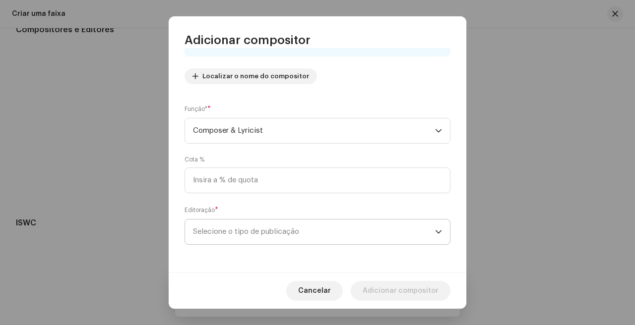
click at [281, 237] on span "Selecione o tipo de publicação" at bounding box center [314, 232] width 242 height 25
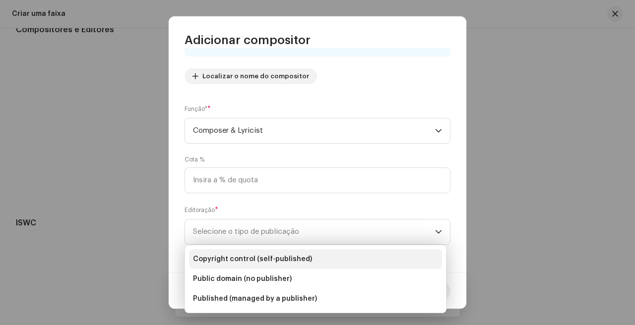
click at [273, 259] on span "Copyright control (self-published)" at bounding box center [252, 259] width 119 height 10
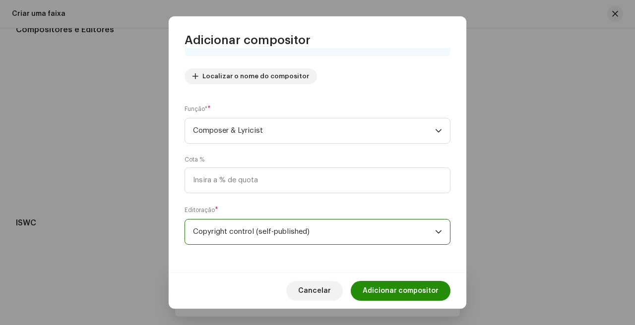
click at [421, 295] on span "Adicionar compositor" at bounding box center [401, 291] width 76 height 20
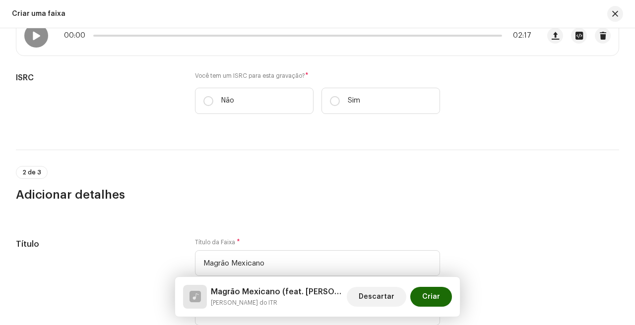
scroll to position [0, 0]
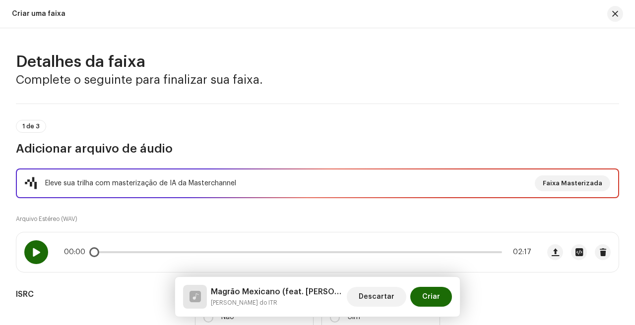
click at [36, 245] on div at bounding box center [36, 253] width 24 height 24
drag, startPoint x: 108, startPoint y: 253, endPoint x: 164, endPoint y: 253, distance: 56.1
click at [161, 253] on div "00:05 02:17" at bounding box center [297, 253] width 467 height 8
click at [43, 253] on div at bounding box center [36, 253] width 24 height 24
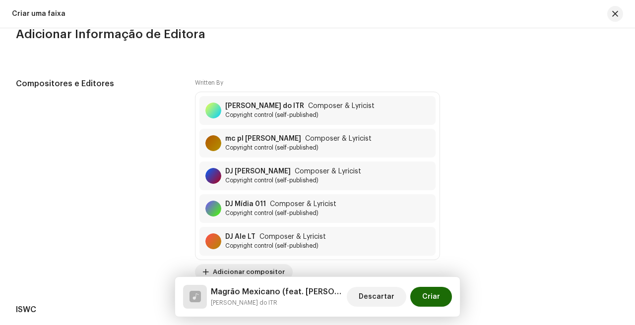
scroll to position [2082, 0]
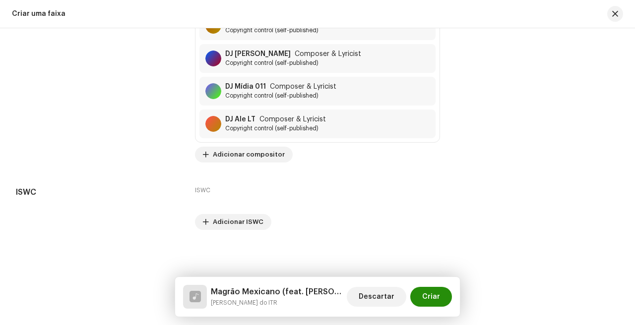
click at [438, 294] on span "Criar" at bounding box center [431, 297] width 18 height 20
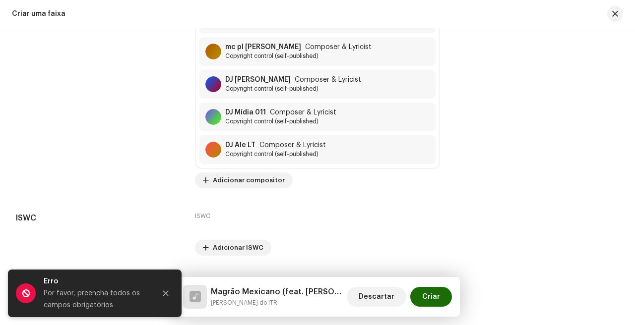
scroll to position [2110, 0]
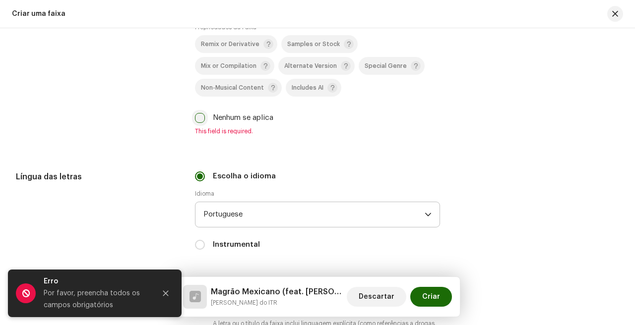
click at [199, 123] on input "Nenhum se aplica" at bounding box center [200, 118] width 10 height 10
checkbox input "true"
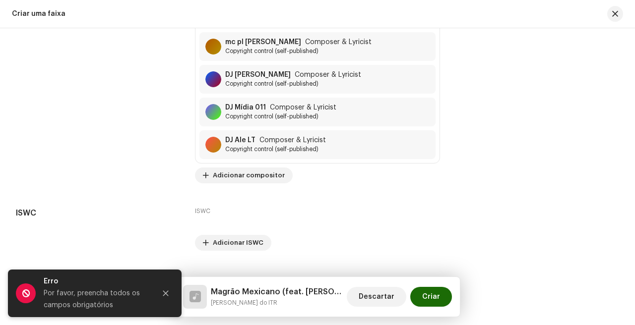
scroll to position [2098, 0]
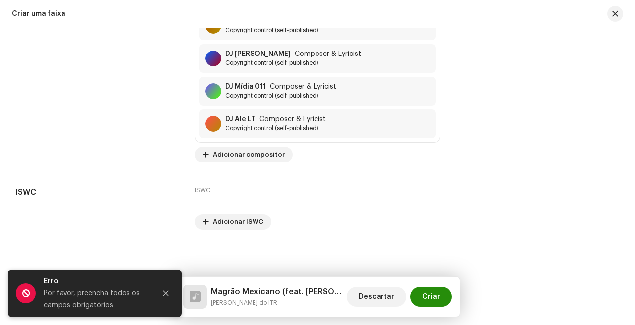
click at [436, 293] on span "Criar" at bounding box center [431, 297] width 18 height 20
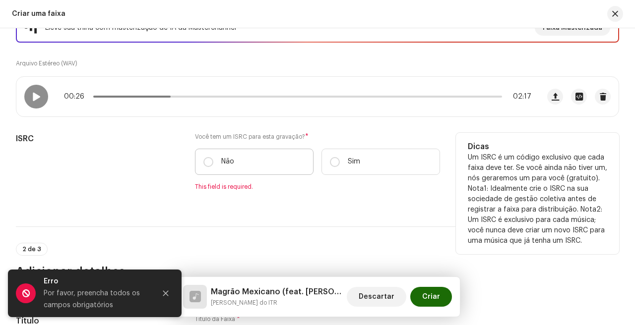
click at [238, 158] on label "Não" at bounding box center [254, 162] width 119 height 26
click at [213, 158] on input "Não" at bounding box center [208, 162] width 10 height 10
radio input "true"
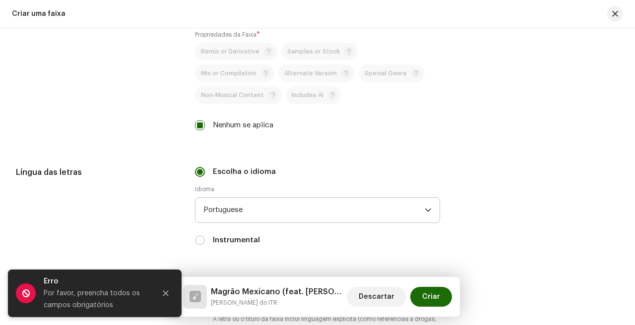
scroll to position [2108, 0]
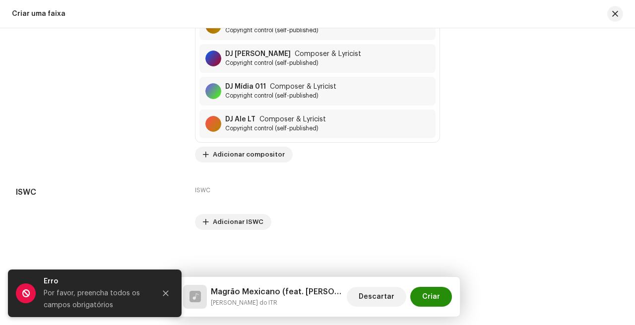
click at [432, 298] on span "Criar" at bounding box center [431, 297] width 18 height 20
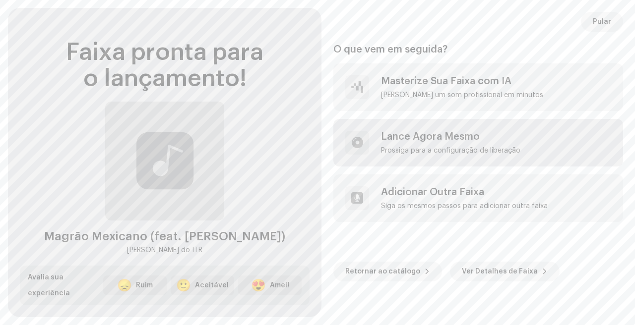
click at [454, 140] on div "Lance Agora Mesmo" at bounding box center [450, 137] width 139 height 12
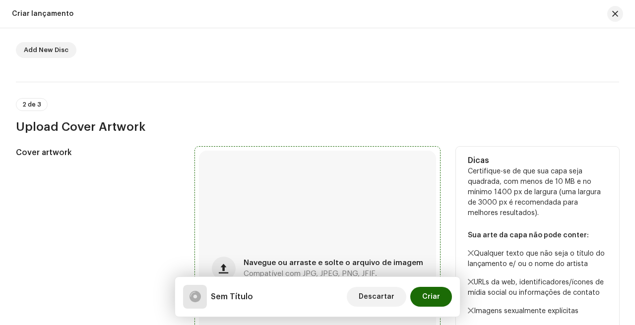
scroll to position [439, 0]
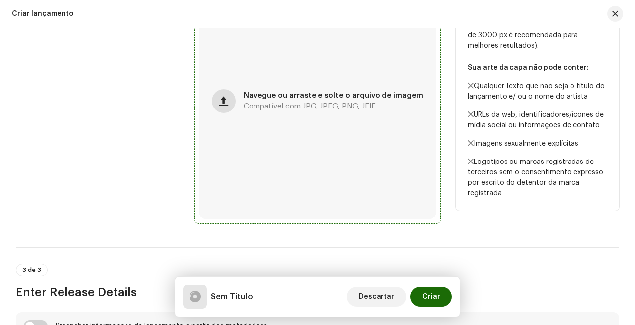
click at [228, 103] on span "button" at bounding box center [223, 101] width 9 height 8
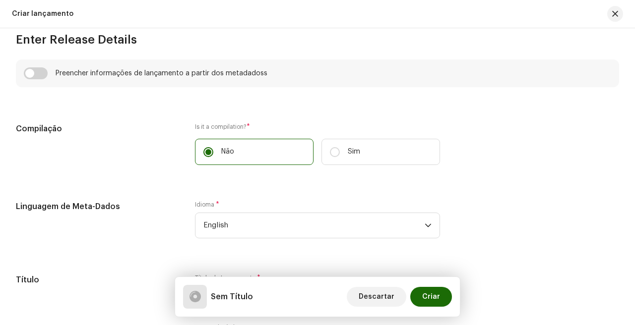
scroll to position [695, 0]
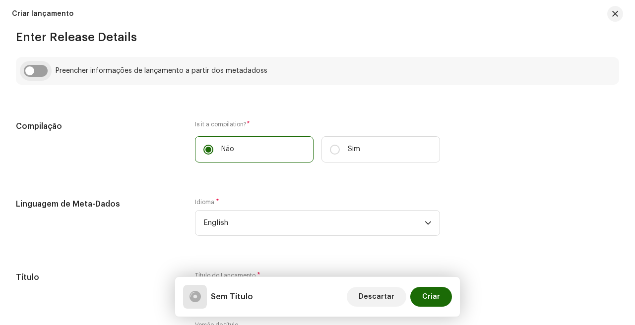
click at [32, 72] on input "checkbox" at bounding box center [36, 71] width 24 height 12
checkbox input "true"
type input "Magrão Mexicano"
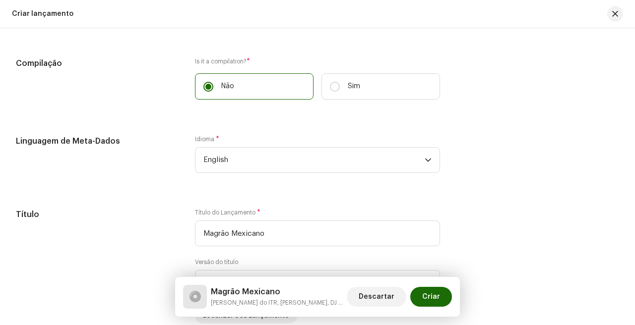
scroll to position [814, 0]
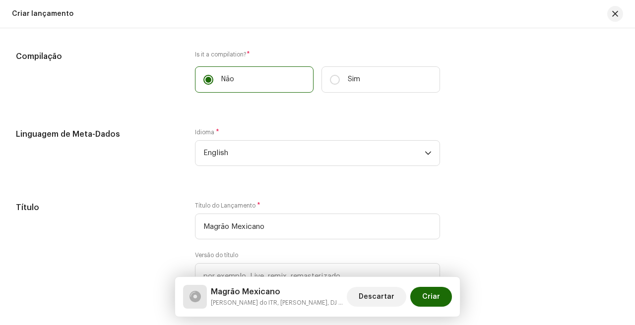
click at [271, 172] on div "Idioma * English" at bounding box center [317, 153] width 245 height 50
click at [282, 165] on span "English" at bounding box center [313, 153] width 221 height 25
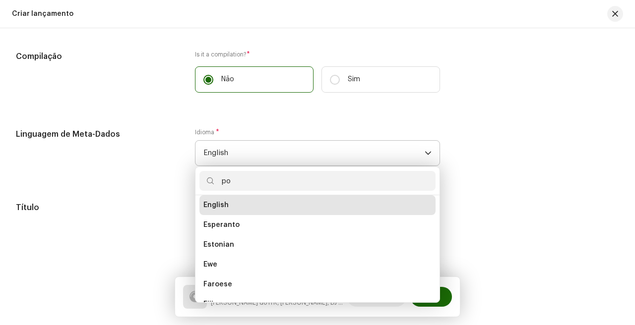
scroll to position [0, 0]
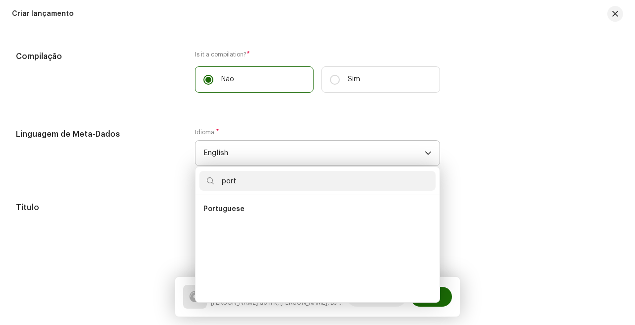
click at [263, 186] on input "port" at bounding box center [317, 181] width 236 height 20
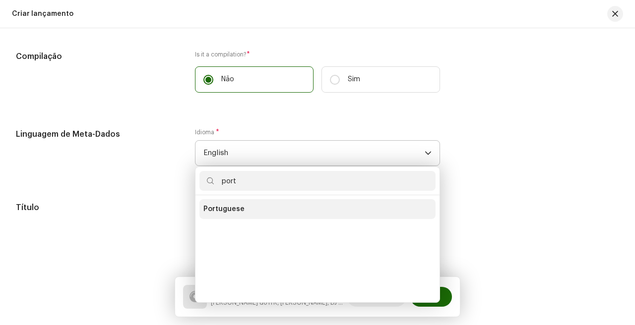
type input "port"
click at [263, 214] on li "Portuguese" at bounding box center [317, 209] width 236 height 20
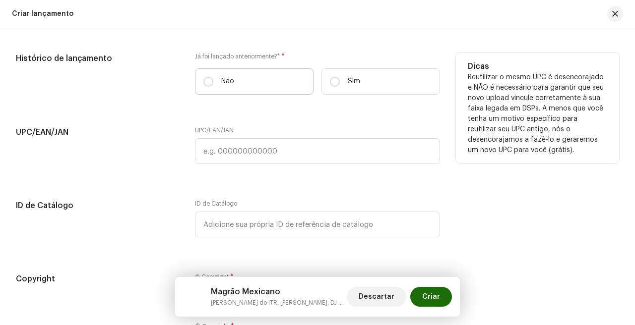
scroll to position [1635, 0]
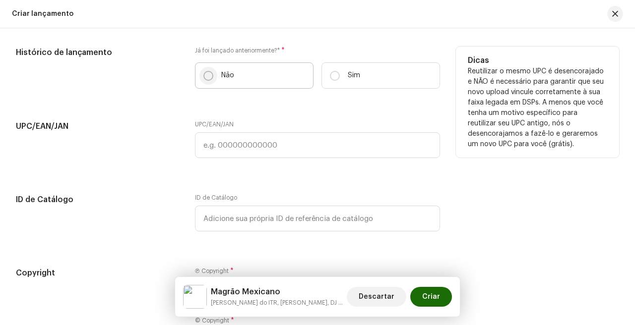
click at [209, 78] on input "Não" at bounding box center [208, 76] width 10 height 10
radio input "true"
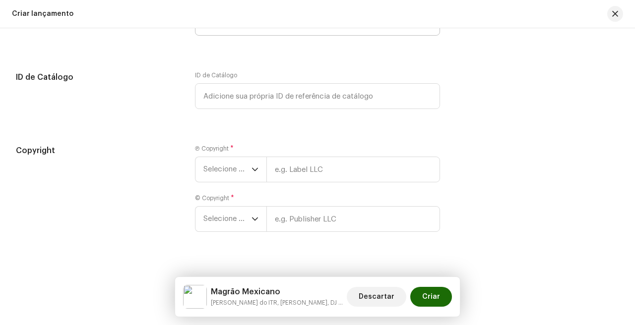
scroll to position [1777, 0]
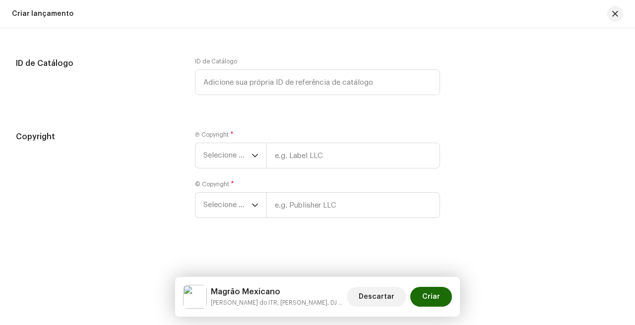
click at [302, 137] on div "Ⓟ Copyright * Selecione o ano" at bounding box center [317, 150] width 245 height 38
click at [302, 178] on div "Ⓟ Copyright * Selecione o ano © Copyright * Selecione o ano" at bounding box center [317, 180] width 245 height 99
click at [312, 169] on div "Ⓟ Copyright * Selecione o ano © Copyright * Selecione o ano" at bounding box center [317, 180] width 245 height 99
click at [302, 162] on input "text" at bounding box center [353, 156] width 174 height 26
type input "GRS Records"
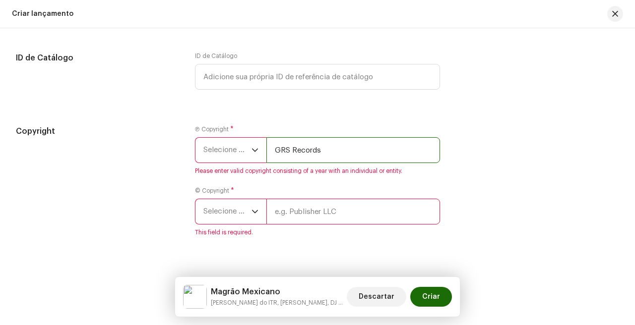
click at [361, 149] on input "GRS Records" at bounding box center [353, 150] width 174 height 26
click at [335, 222] on input "text" at bounding box center [353, 212] width 174 height 26
paste input "GRS Records"
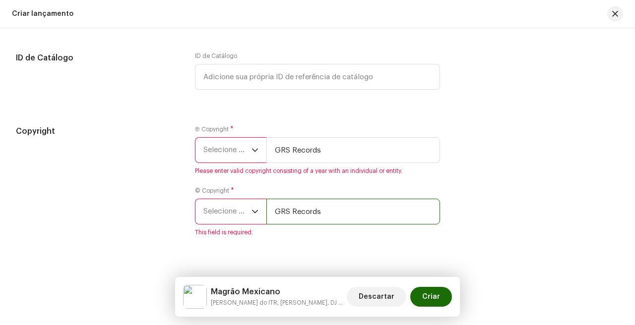
type input "GRS Records"
click at [234, 204] on p-select "Selecione o ano" at bounding box center [230, 212] width 71 height 26
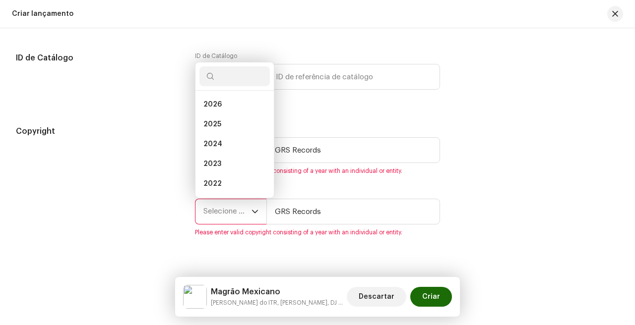
scroll to position [16, 0]
click at [232, 113] on li "2025" at bounding box center [234, 109] width 70 height 20
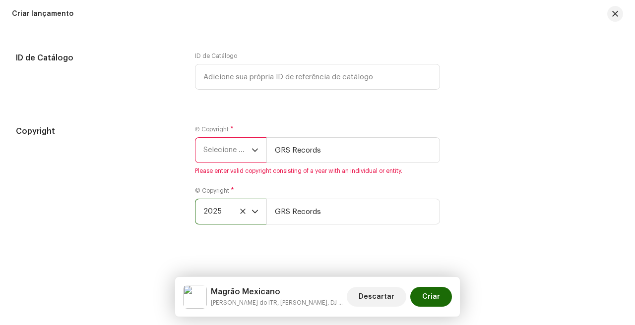
click at [232, 163] on span "Selecione o ano" at bounding box center [227, 150] width 48 height 25
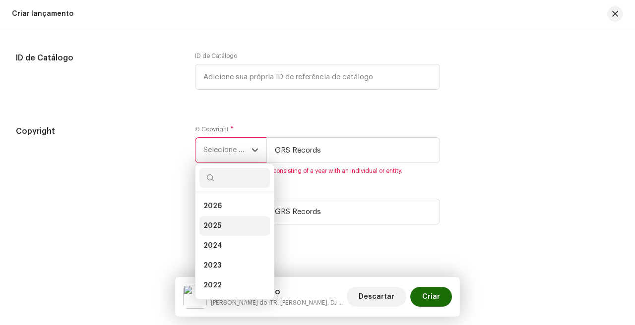
click at [231, 229] on li "2025" at bounding box center [234, 226] width 70 height 20
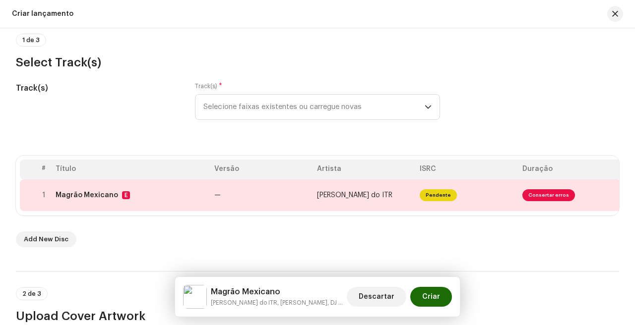
scroll to position [92, 0]
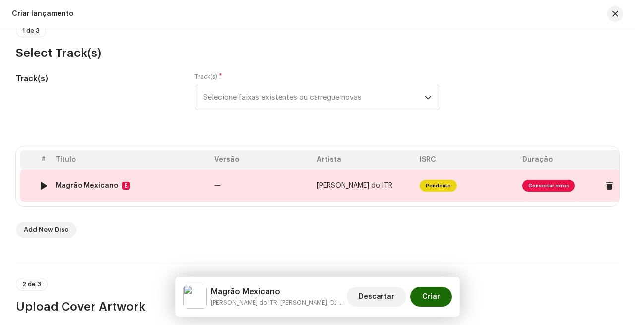
click at [424, 193] on td "Pendente" at bounding box center [467, 186] width 103 height 32
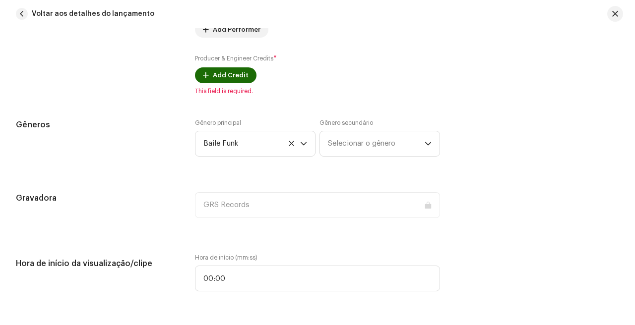
scroll to position [943, 0]
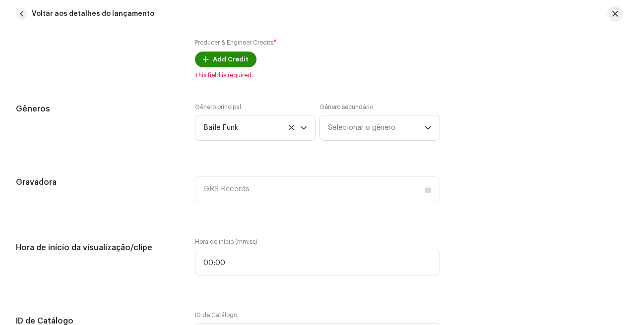
click at [234, 62] on span "Add Credit" at bounding box center [231, 60] width 36 height 20
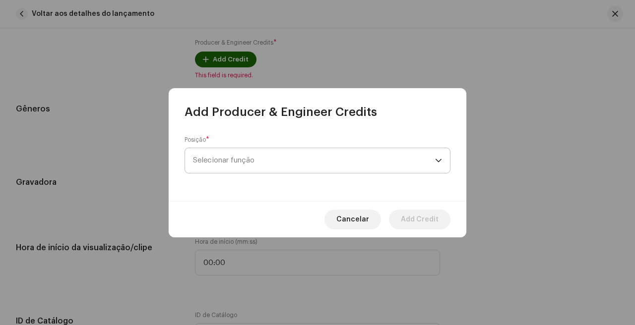
click at [268, 149] on span "Selecionar função" at bounding box center [314, 160] width 242 height 25
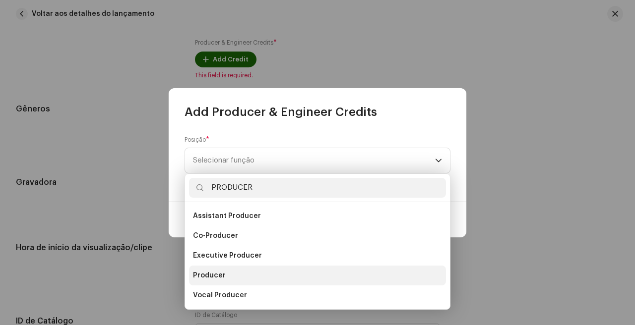
type input "PRODUCER"
click at [250, 273] on li "Producer" at bounding box center [317, 276] width 257 height 20
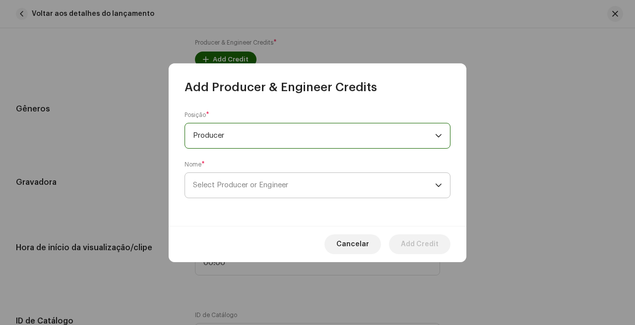
click at [267, 189] on span "Select Producer or Engineer" at bounding box center [314, 185] width 242 height 25
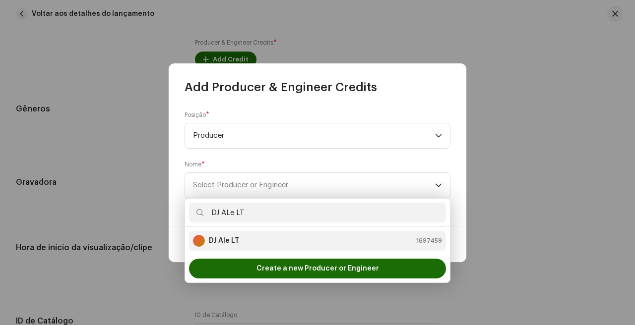
type input "DJ ALe LT"
click at [254, 242] on div "DJ Ale LT 1697459" at bounding box center [317, 241] width 249 height 12
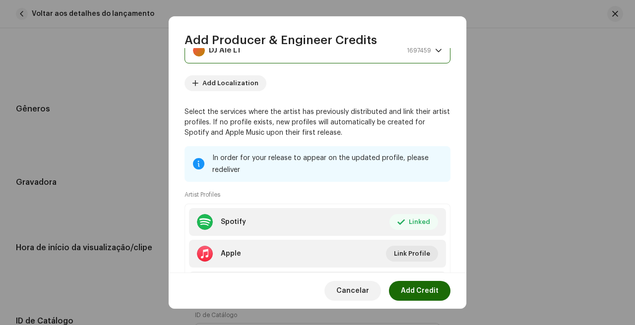
scroll to position [117, 0]
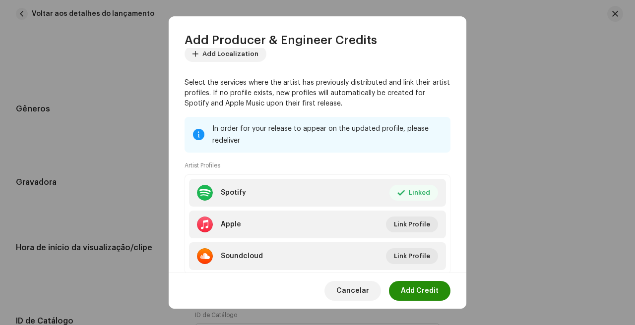
click at [429, 297] on span "Add Credit" at bounding box center [420, 291] width 38 height 20
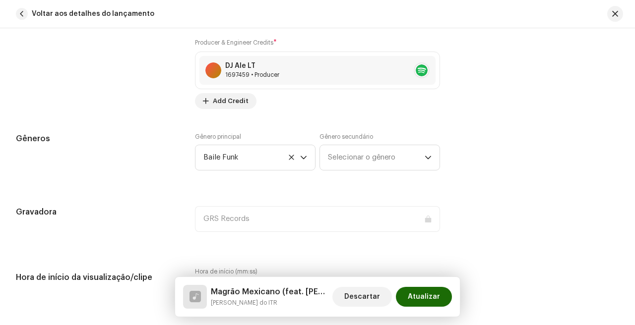
scroll to position [883, 0]
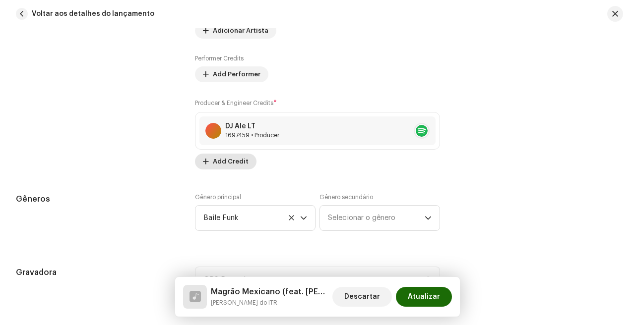
click at [232, 162] on span "Add Credit" at bounding box center [231, 162] width 36 height 20
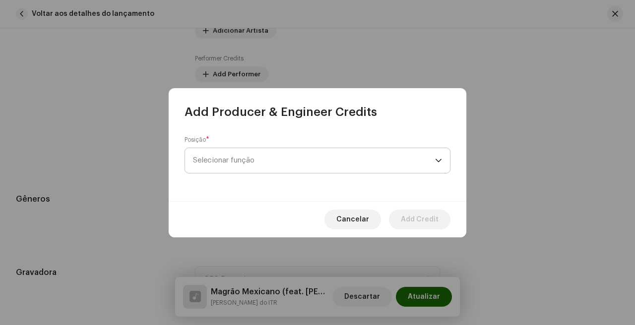
click at [277, 163] on span "Selecionar função" at bounding box center [314, 160] width 242 height 25
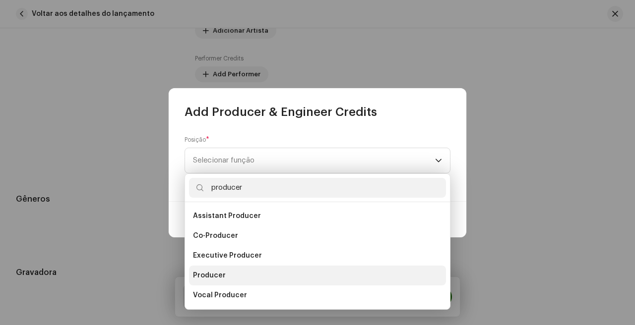
type input "producer"
click at [234, 274] on li "Producer" at bounding box center [317, 276] width 257 height 20
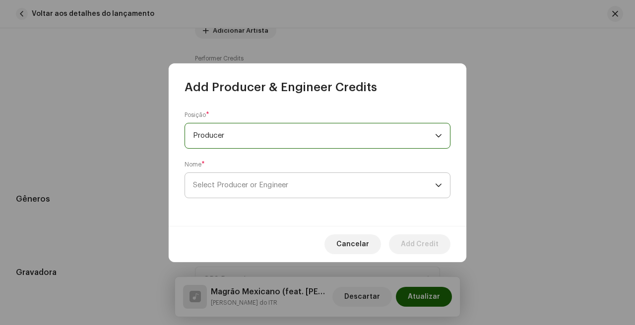
click at [299, 182] on span "Select Producer or Engineer" at bounding box center [314, 185] width 242 height 25
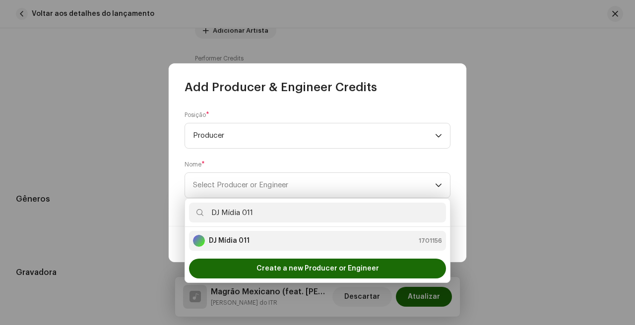
type input "DJ Mídia 011"
click at [260, 241] on div "DJ Mídia 011 1701156" at bounding box center [317, 241] width 249 height 12
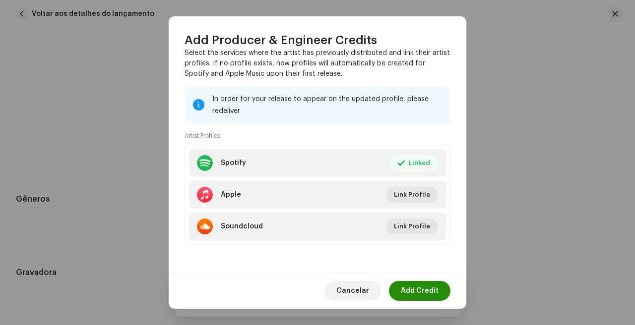
scroll to position [147, 0]
click at [437, 295] on span "Add Credit" at bounding box center [420, 291] width 38 height 20
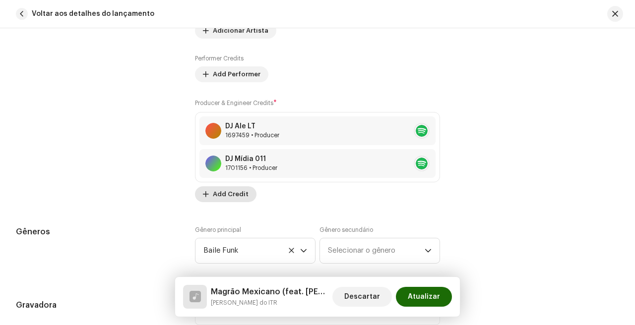
click at [220, 190] on span "Add Credit" at bounding box center [231, 195] width 36 height 20
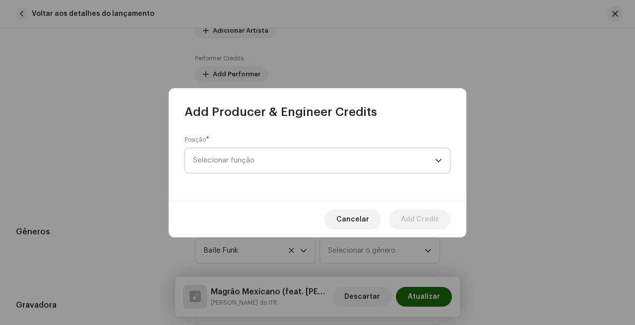
click at [265, 148] on span "Selecionar função" at bounding box center [314, 160] width 242 height 25
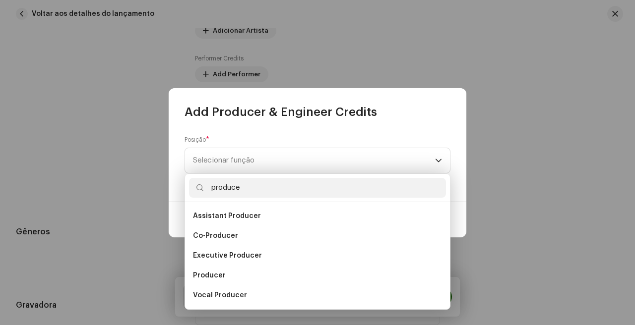
scroll to position [0, 0]
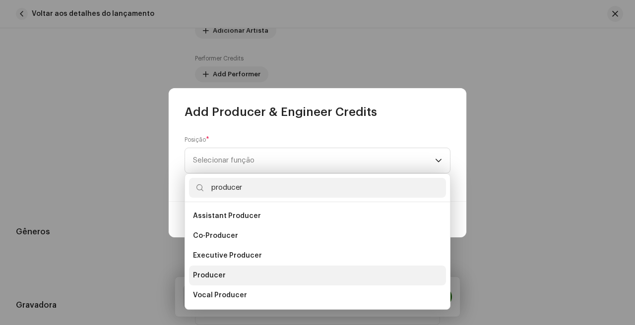
type input "producer"
click at [230, 272] on li "Producer" at bounding box center [317, 276] width 257 height 20
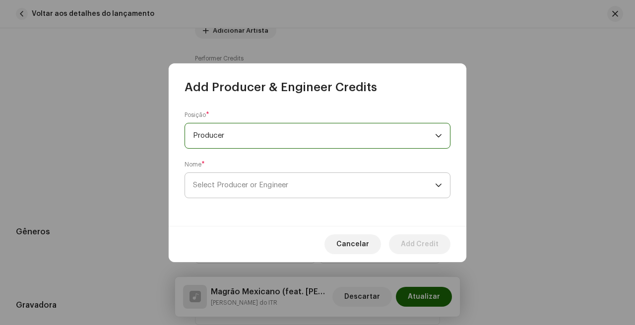
click at [274, 190] on span "Select Producer or Engineer" at bounding box center [314, 185] width 242 height 25
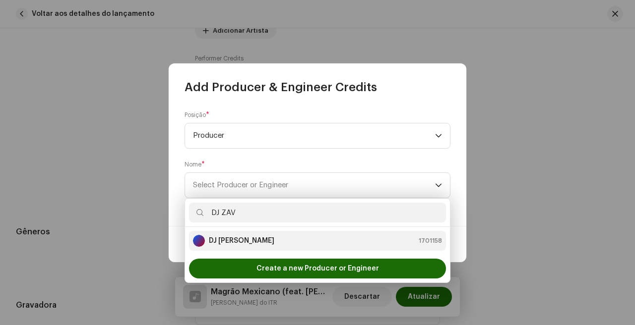
type input "DJ ZAV"
click at [301, 245] on div "[PERSON_NAME] 1701158" at bounding box center [317, 241] width 249 height 12
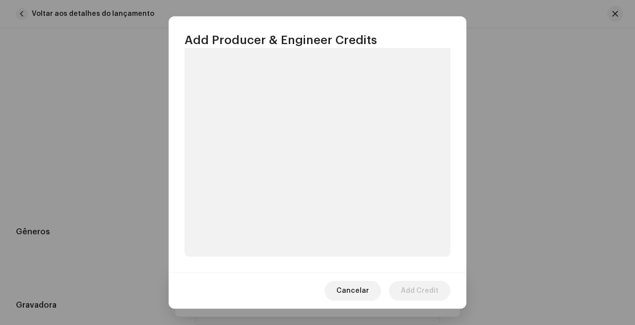
scroll to position [147, 0]
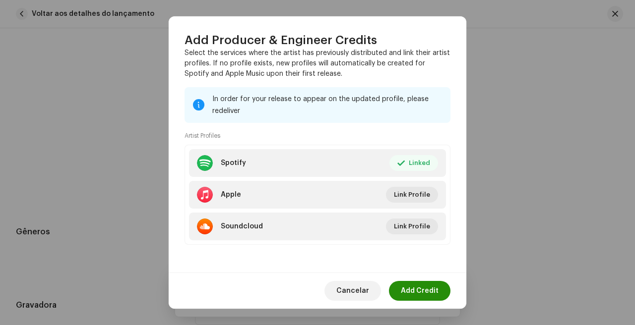
click at [431, 294] on span "Add Credit" at bounding box center [420, 291] width 38 height 20
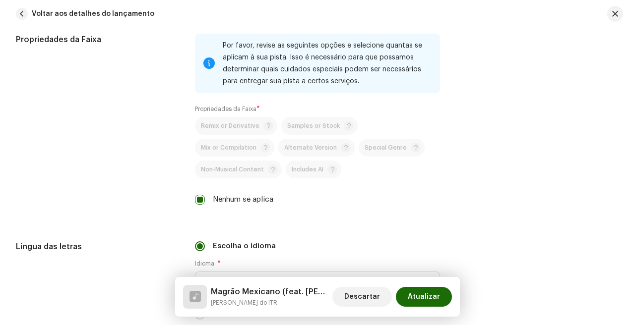
scroll to position [1827, 0]
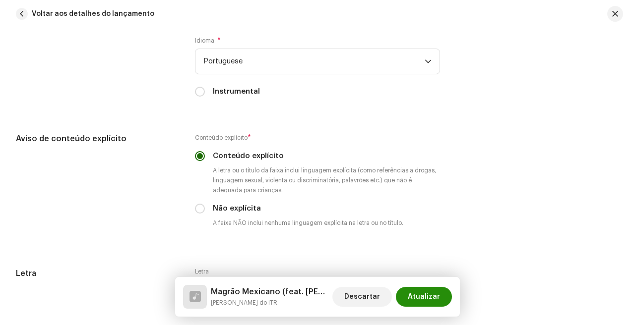
click at [439, 300] on span "Atualizar" at bounding box center [424, 297] width 32 height 20
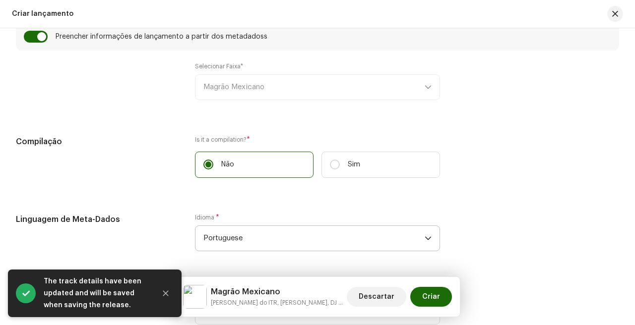
scroll to position [686, 0]
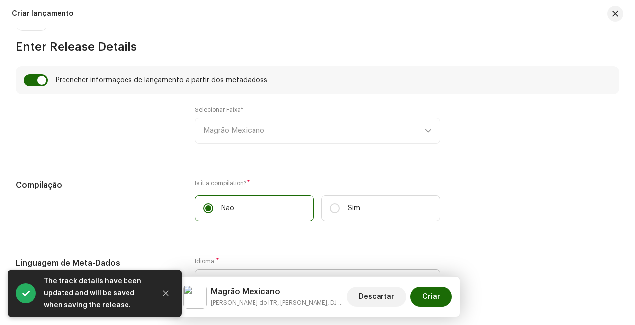
click at [42, 70] on div "Preencher informações de lançamento a partir dos metadadoss" at bounding box center [317, 80] width 603 height 28
click at [42, 74] on div "Preencher informações de lançamento a partir dos metadadoss" at bounding box center [317, 80] width 603 height 28
click at [42, 82] on input "checkbox" at bounding box center [36, 80] width 24 height 12
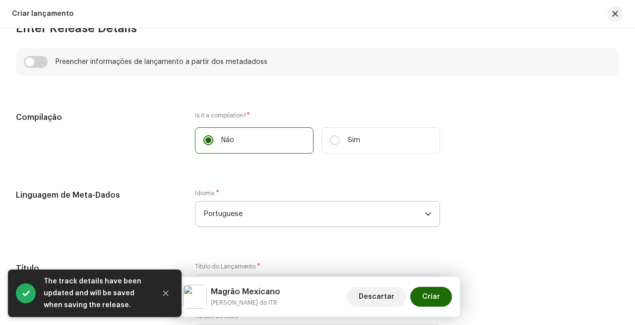
scroll to position [706, 0]
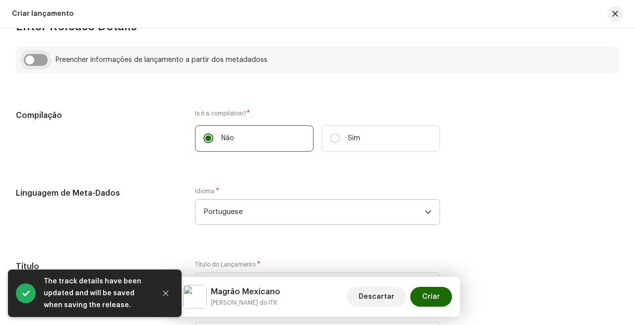
click at [36, 57] on input "checkbox" at bounding box center [36, 60] width 24 height 12
checkbox input "true"
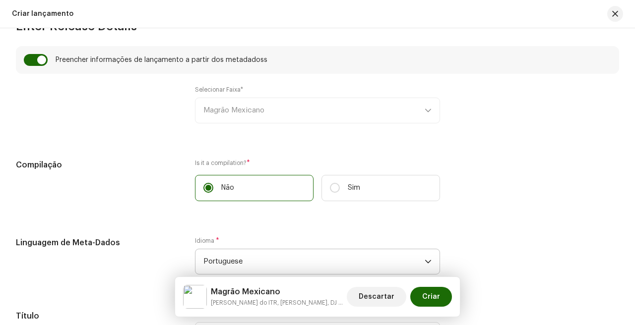
click at [241, 111] on div "Selecionar Faixa* Magrão Mexicano" at bounding box center [317, 105] width 245 height 38
click at [302, 115] on div "Selecionar Faixa* Magrão Mexicano" at bounding box center [317, 105] width 245 height 38
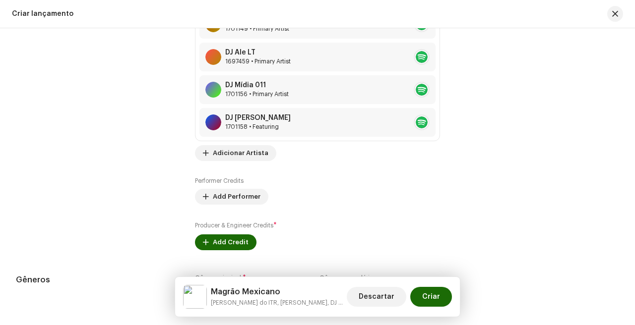
scroll to position [1311, 0]
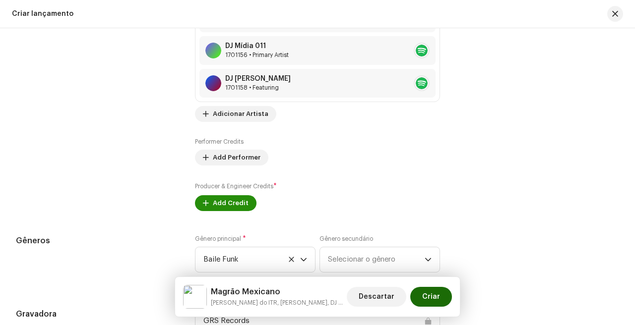
click at [233, 211] on span "Add Credit" at bounding box center [231, 203] width 36 height 20
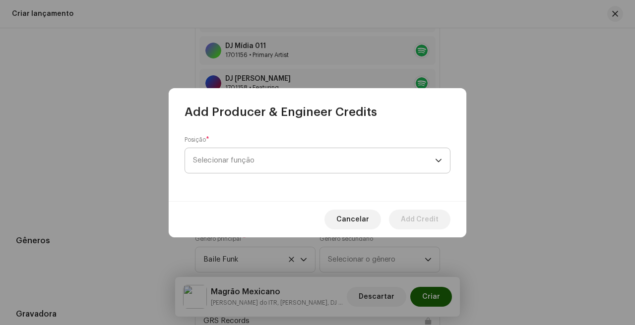
click at [281, 173] on div "Posição * Selecionar função" at bounding box center [318, 155] width 266 height 38
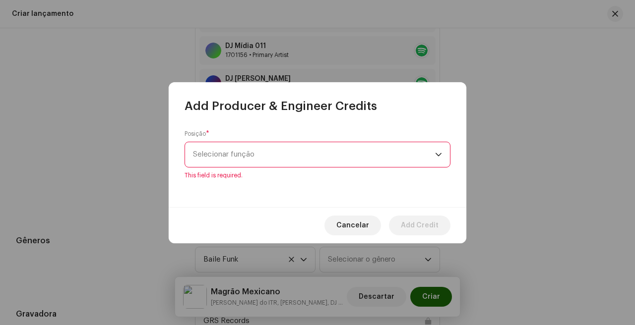
click at [285, 162] on span "Selecionar função" at bounding box center [314, 154] width 242 height 25
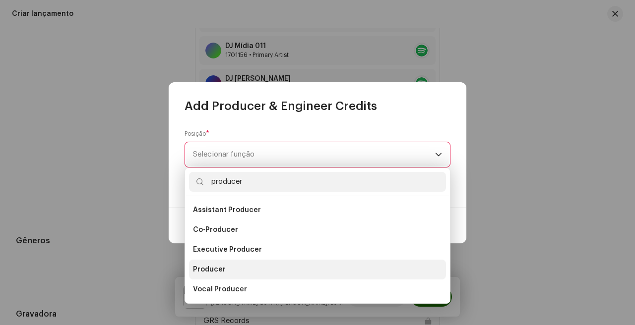
type input "producer"
click at [230, 269] on li "Producer" at bounding box center [317, 270] width 257 height 20
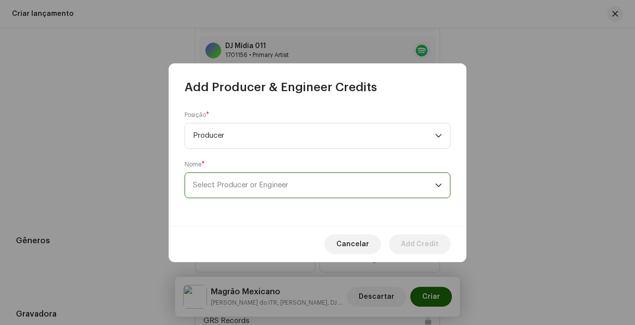
click at [282, 191] on span "Select Producer or Engineer" at bounding box center [314, 185] width 242 height 25
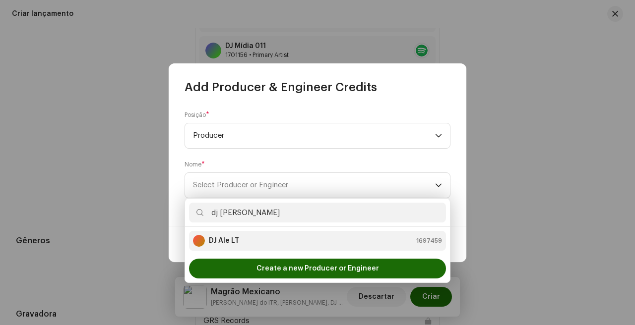
type input "dj [PERSON_NAME]"
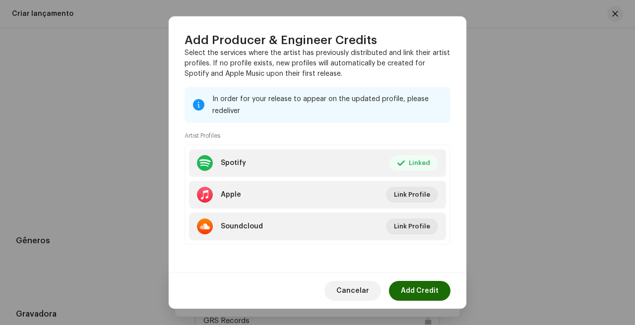
scroll to position [147, 0]
click at [421, 289] on span "Add Credit" at bounding box center [420, 291] width 38 height 20
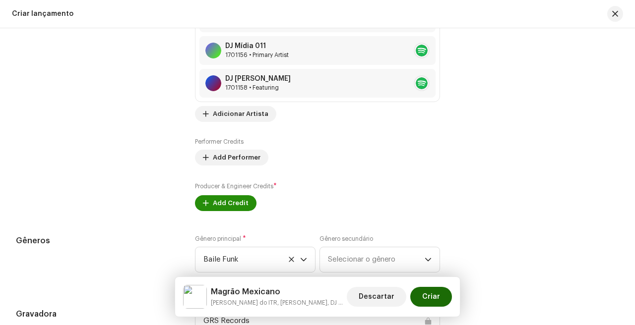
click at [241, 213] on span "Add Credit" at bounding box center [231, 203] width 36 height 20
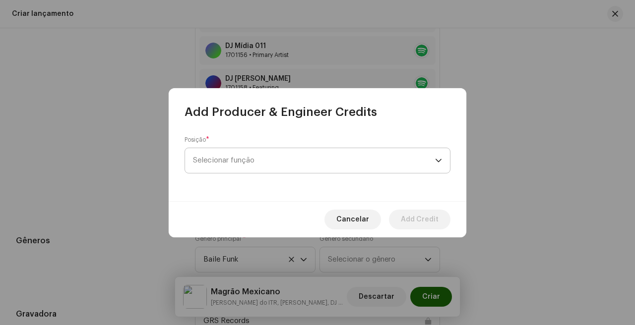
click at [291, 162] on span "Selecionar função" at bounding box center [314, 160] width 242 height 25
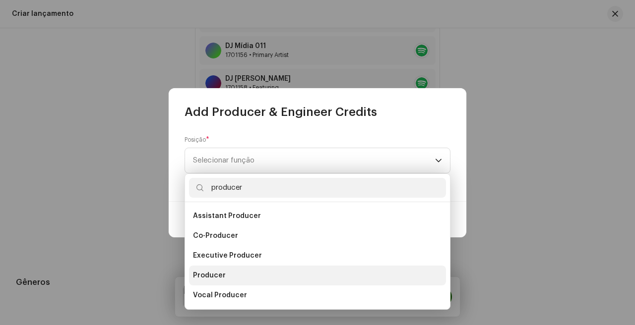
type input "producer"
click at [247, 278] on li "Producer" at bounding box center [317, 276] width 257 height 20
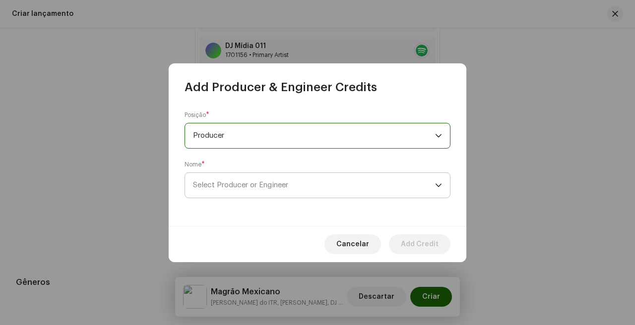
click at [280, 183] on span "Select Producer or Engineer" at bounding box center [240, 185] width 95 height 7
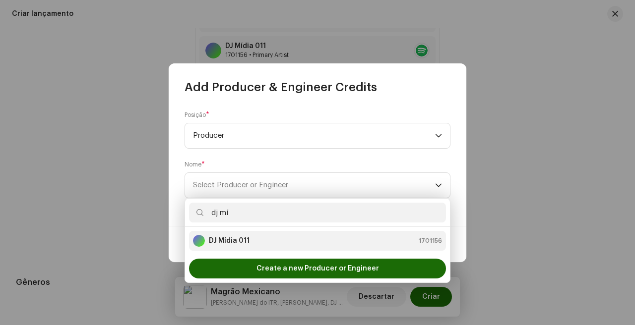
type input "dj mí"
click at [249, 244] on strong "DJ Mídia 011" at bounding box center [229, 241] width 41 height 10
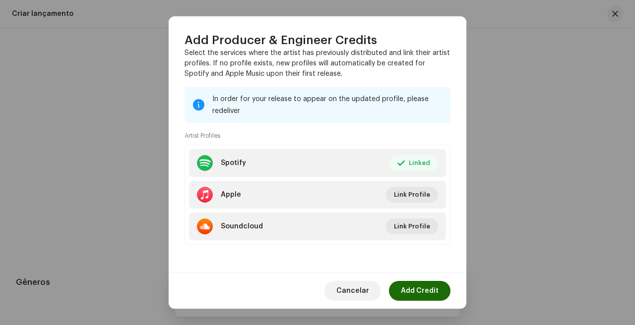
click at [438, 302] on div "Cancelar Add Credit" at bounding box center [318, 291] width 298 height 36
click at [438, 288] on span "Add Credit" at bounding box center [420, 291] width 38 height 20
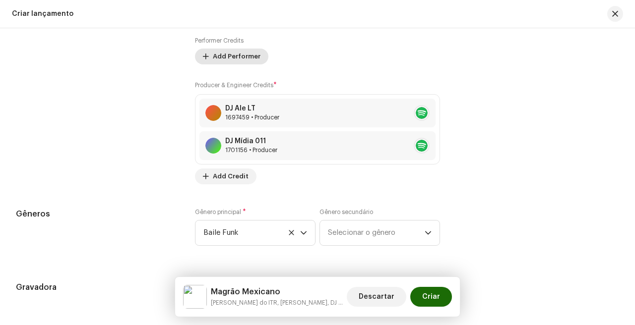
scroll to position [1415, 0]
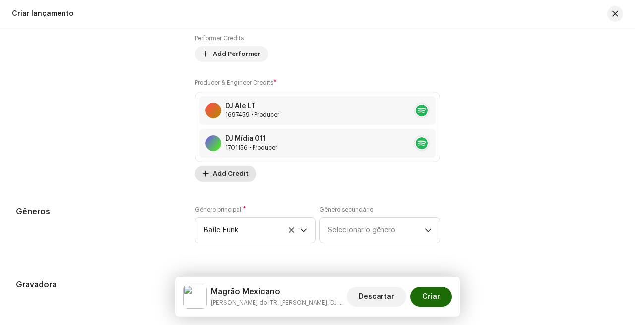
click at [228, 181] on span "Add Credit" at bounding box center [231, 174] width 36 height 20
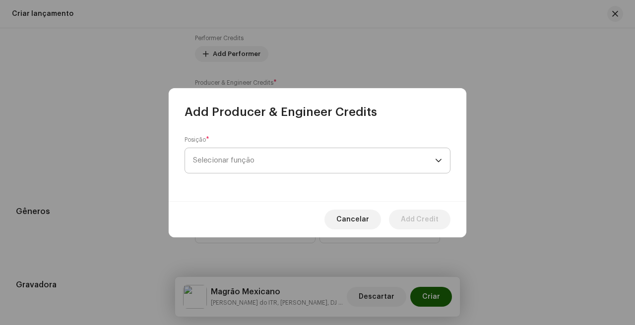
click at [282, 157] on span "Selecionar função" at bounding box center [314, 160] width 242 height 25
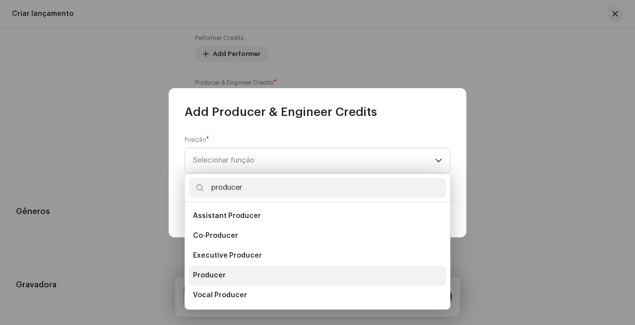
type input "producer"
click at [231, 282] on li "Producer" at bounding box center [317, 276] width 257 height 20
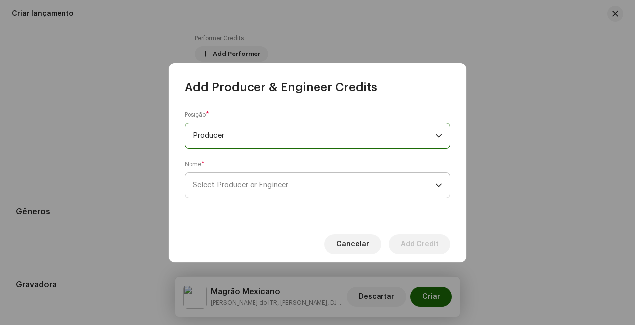
click at [283, 192] on span "Select Producer or Engineer" at bounding box center [314, 185] width 242 height 25
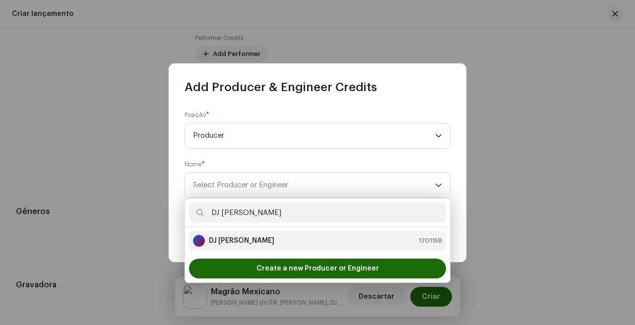
type input "DJ [PERSON_NAME]"
click at [334, 247] on div "[PERSON_NAME] 1701158" at bounding box center [317, 241] width 249 height 12
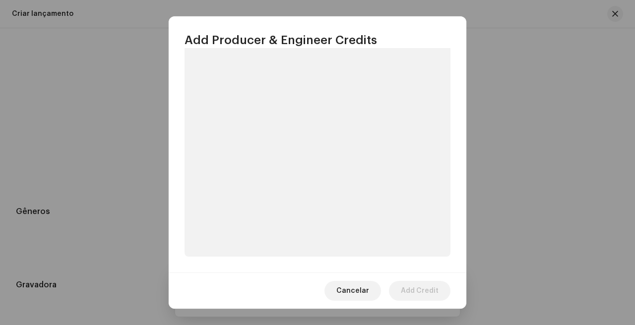
scroll to position [147, 0]
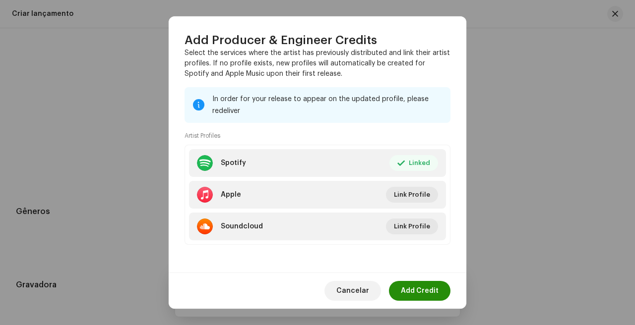
click at [433, 287] on span "Add Credit" at bounding box center [420, 291] width 38 height 20
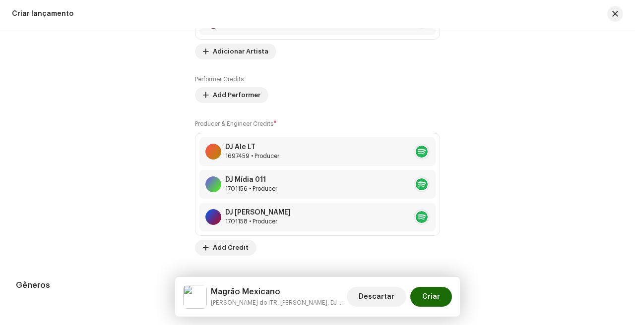
scroll to position [1884, 0]
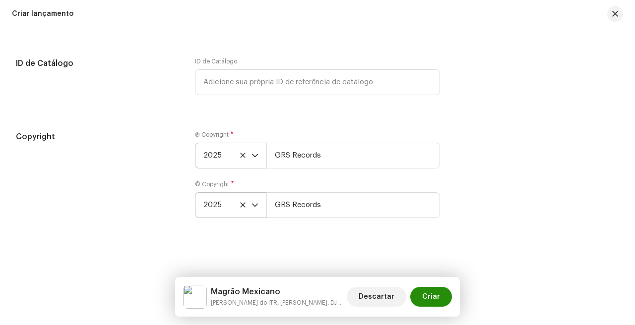
click at [423, 292] on button "Criar" at bounding box center [431, 297] width 42 height 20
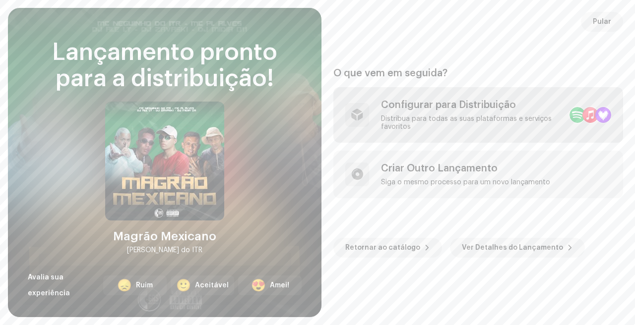
click at [444, 115] on div "Configurar para Distribuição Distribua para todas as suas plataformas e serviço…" at bounding box center [471, 115] width 181 height 32
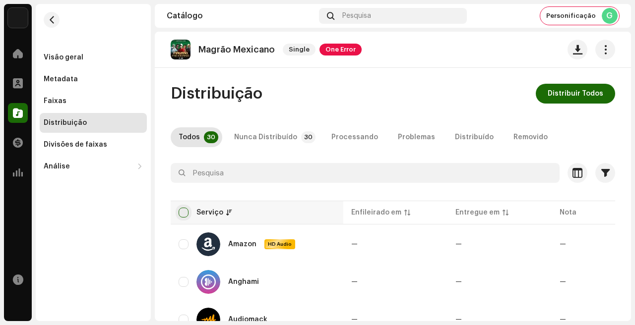
click at [186, 211] on input "checkbox" at bounding box center [184, 213] width 10 height 10
checkbox input "true"
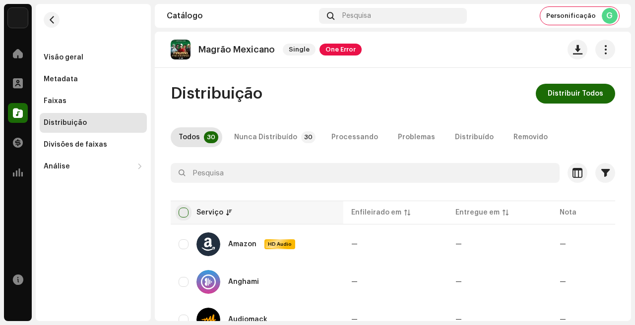
checkbox input "true"
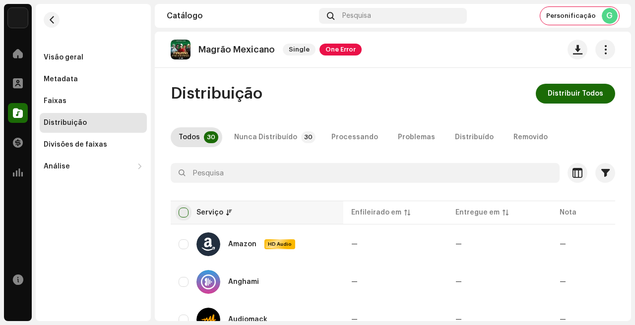
checkbox input "true"
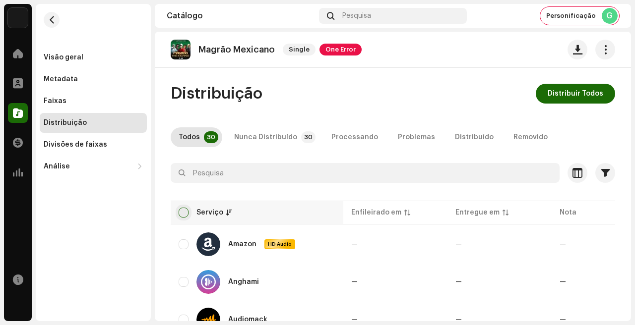
checkbox input "true"
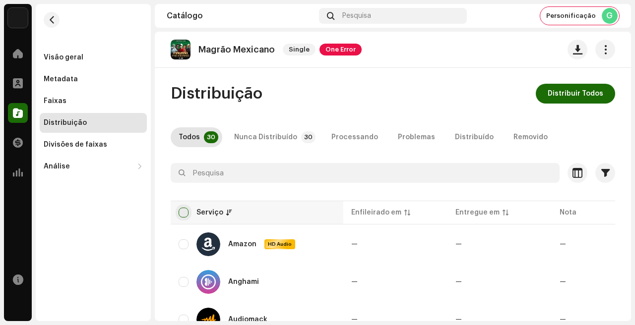
checkbox input "true"
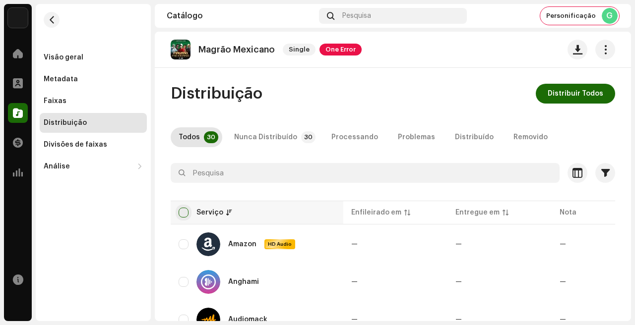
checkbox input "true"
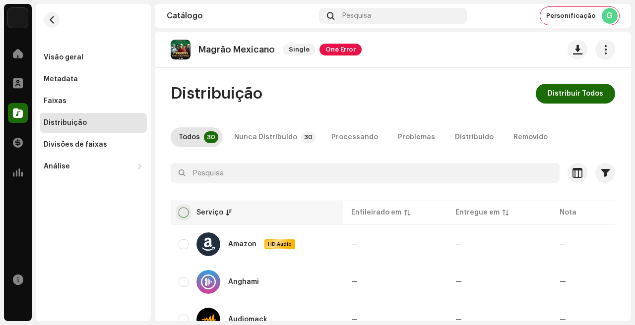
checkbox input "true"
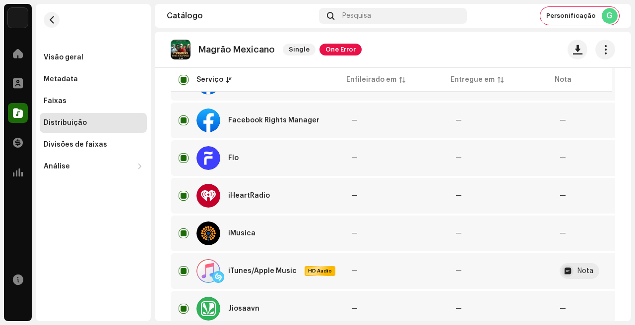
scroll to position [813, 0]
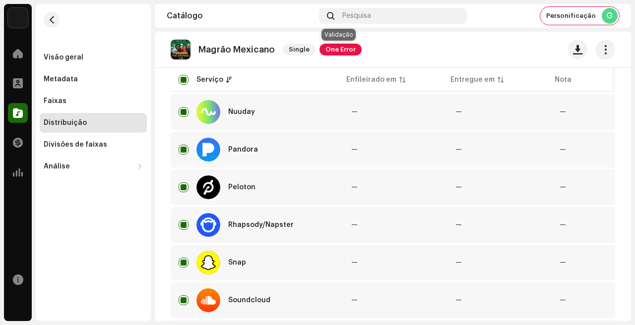
click at [333, 53] on span "One Error" at bounding box center [340, 50] width 42 height 12
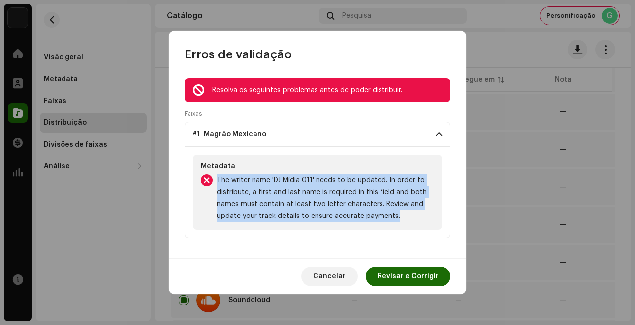
drag, startPoint x: 400, startPoint y: 219, endPoint x: 219, endPoint y: 183, distance: 185.0
click at [219, 183] on span "The writer name 'DJ Mídia 011' needs to be updated. In order to distribute, a f…" at bounding box center [325, 199] width 217 height 48
click at [330, 218] on span "The writer name 'DJ Mídia 011' needs to be updated. In order to distribute, a f…" at bounding box center [325, 199] width 217 height 48
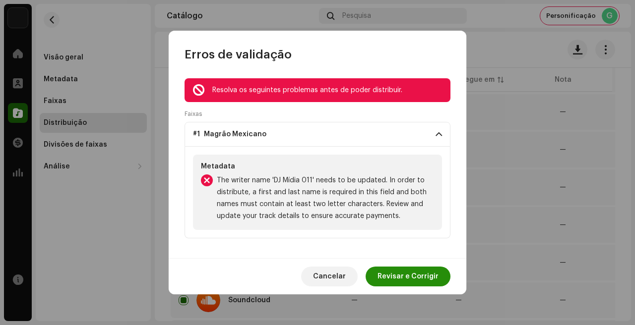
click at [400, 280] on span "Revisar e Corrigir" at bounding box center [407, 277] width 61 height 20
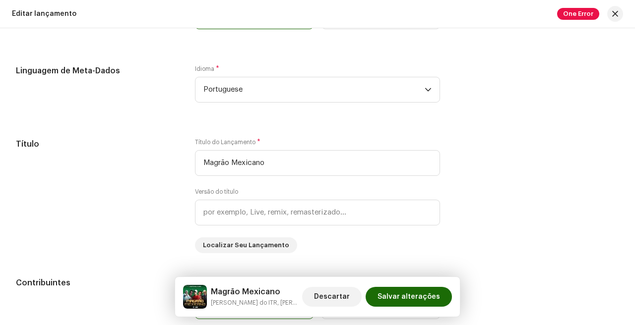
scroll to position [33, 0]
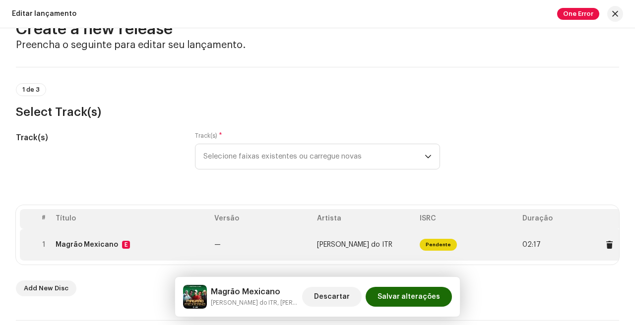
click at [218, 244] on span "—" at bounding box center [217, 245] width 6 height 7
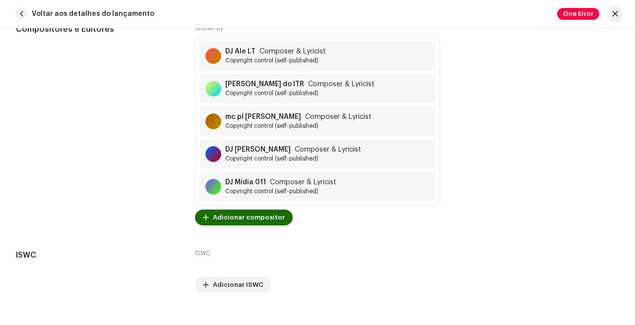
scroll to position [2270, 0]
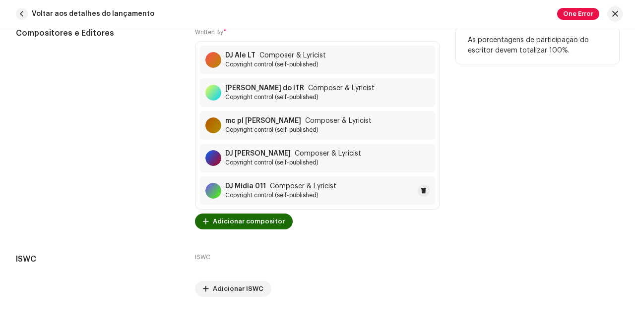
click at [361, 190] on div "DJ Mídia 011 Composer & Lyricist Copyright control (self-published)" at bounding box center [317, 191] width 236 height 29
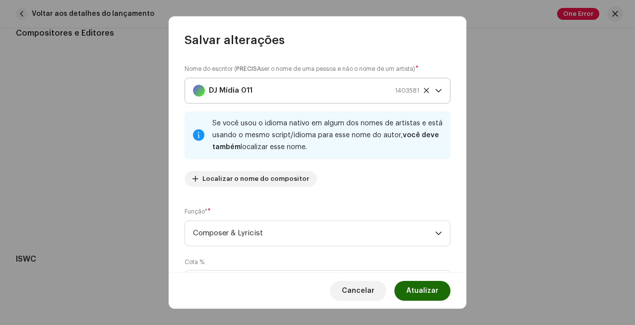
click at [424, 90] on icon at bounding box center [426, 90] width 6 height 6
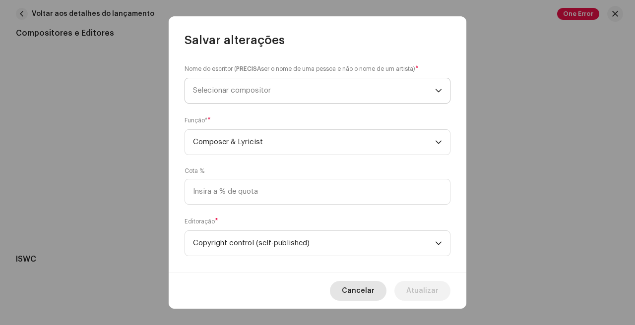
click at [362, 284] on span "Cancelar" at bounding box center [358, 291] width 33 height 20
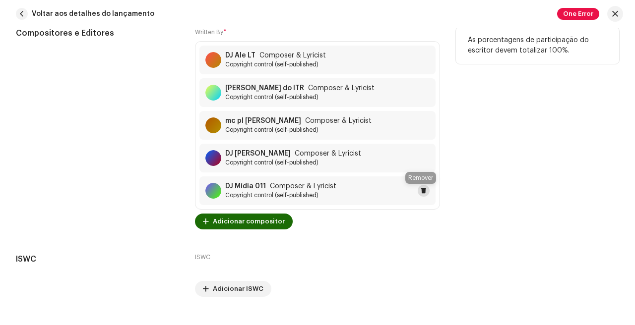
click at [422, 192] on span at bounding box center [424, 191] width 6 height 8
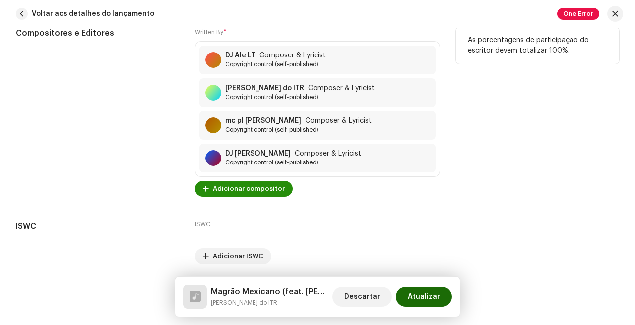
click at [261, 190] on span "Adicionar compositor" at bounding box center [249, 189] width 72 height 20
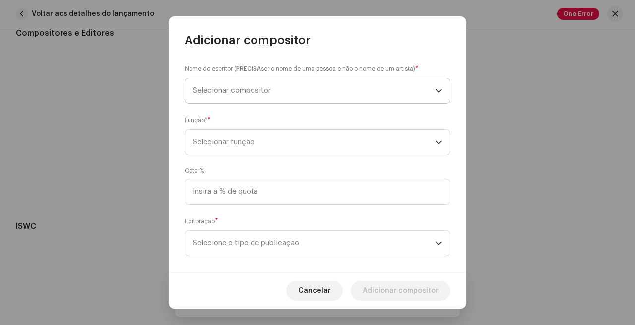
click at [361, 95] on span "Selecionar compositor" at bounding box center [314, 90] width 242 height 25
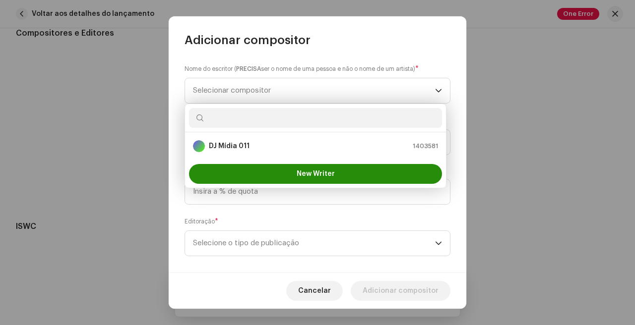
click at [302, 175] on span "New Writer" at bounding box center [316, 174] width 38 height 7
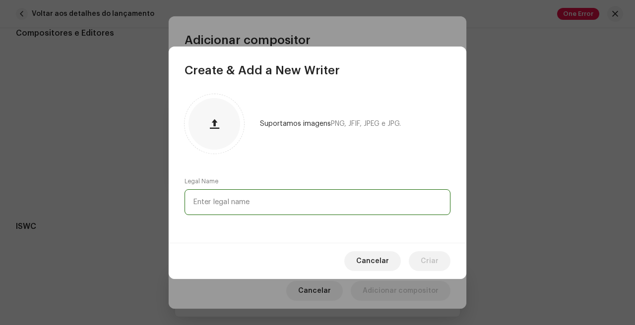
click at [290, 193] on input "text" at bounding box center [318, 202] width 266 height 26
type input "d"
type input "DJ Midia"
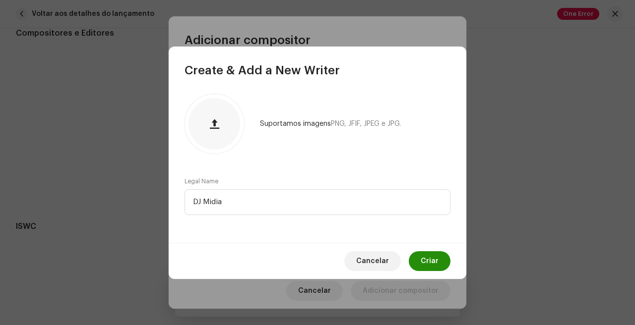
click at [428, 259] on span "Criar" at bounding box center [430, 261] width 18 height 20
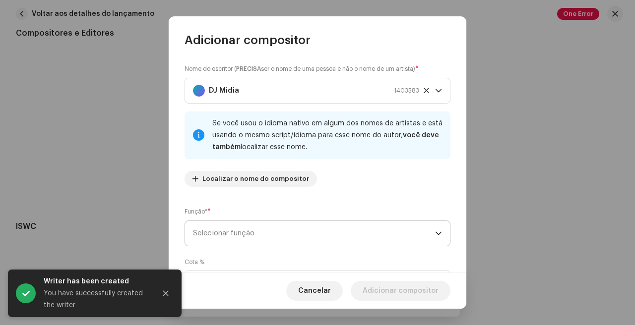
click at [310, 236] on span "Selecionar função" at bounding box center [314, 233] width 242 height 25
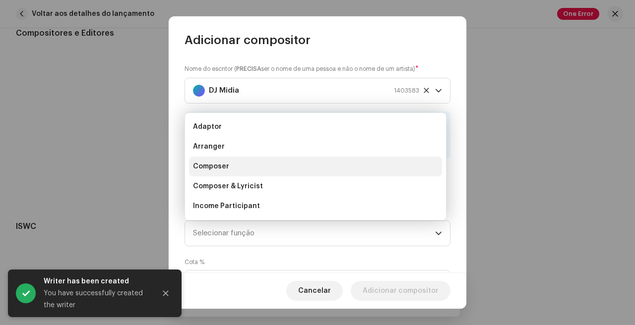
click at [262, 175] on li "Composer" at bounding box center [315, 167] width 253 height 20
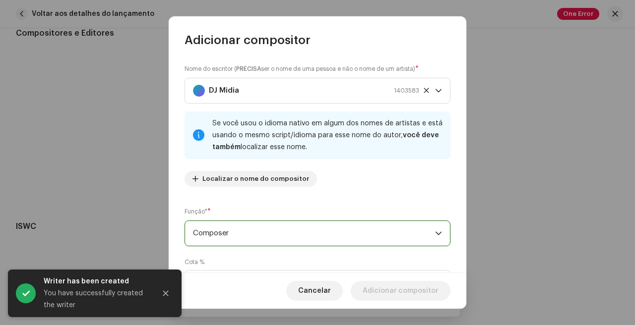
click at [278, 233] on span "Composer" at bounding box center [314, 233] width 242 height 25
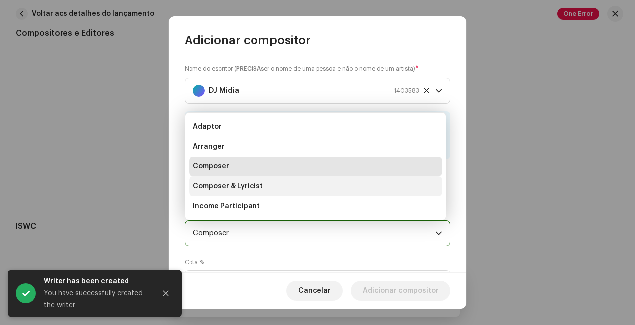
click at [282, 187] on li "Composer & Lyricist" at bounding box center [315, 187] width 253 height 20
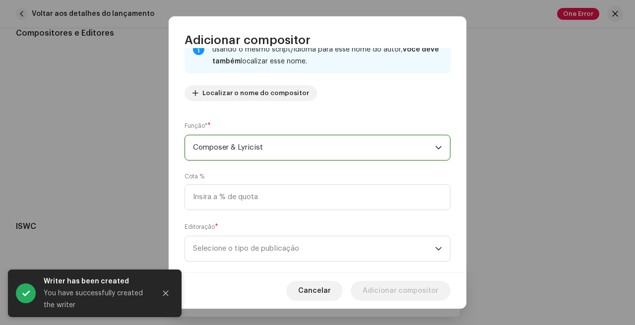
scroll to position [103, 0]
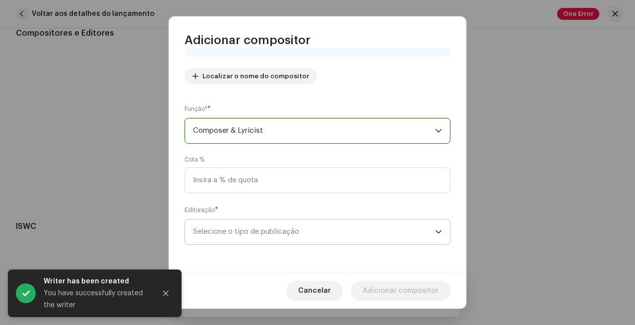
click at [281, 241] on span "Selecione o tipo de publicação" at bounding box center [314, 232] width 242 height 25
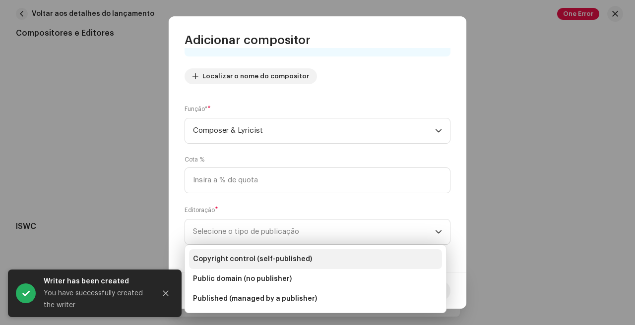
click at [289, 253] on li "Copyright control (self-published)" at bounding box center [315, 260] width 253 height 20
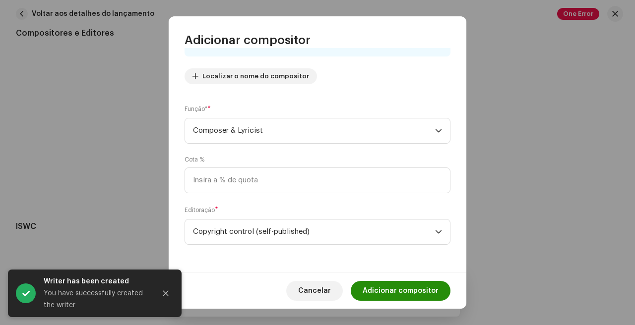
click at [392, 294] on span "Adicionar compositor" at bounding box center [401, 291] width 76 height 20
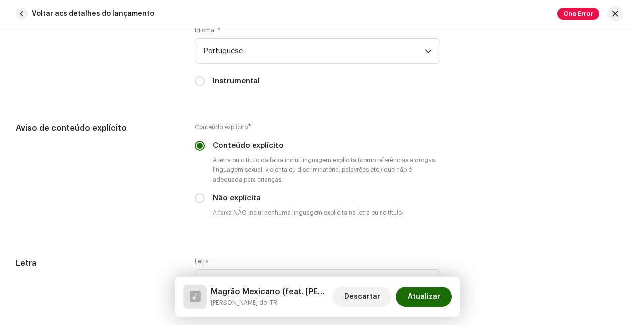
scroll to position [2339, 0]
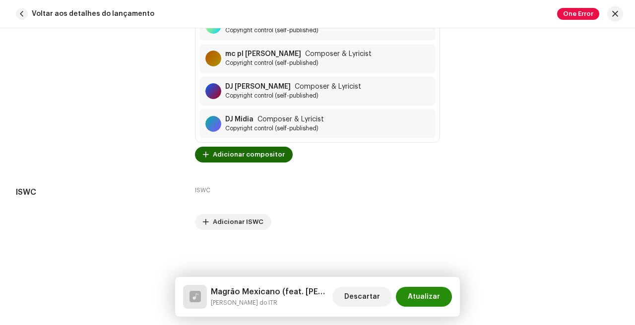
click at [434, 288] on span "Atualizar" at bounding box center [424, 297] width 32 height 20
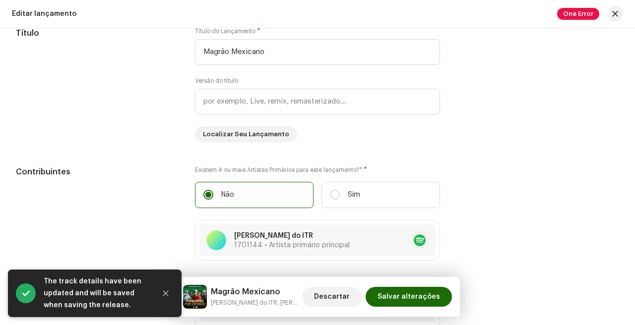
scroll to position [1834, 0]
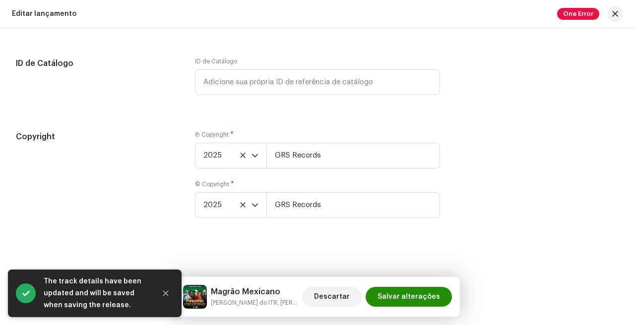
click at [416, 299] on span "Salvar alterações" at bounding box center [408, 297] width 62 height 20
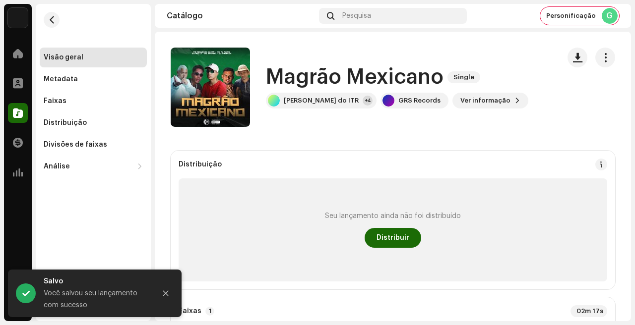
click at [406, 248] on div "Seu lançamento ainda não foi distribuído Distribuir" at bounding box center [393, 230] width 429 height 103
click at [406, 232] on button "Distribuir" at bounding box center [393, 238] width 57 height 20
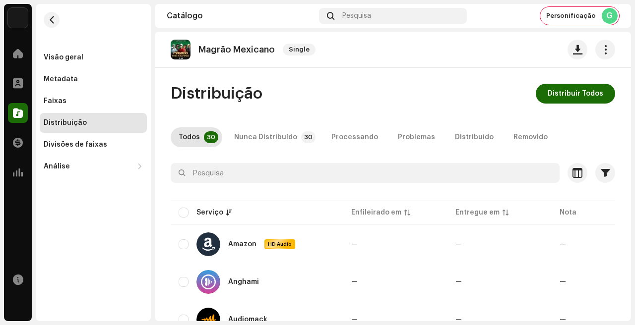
scroll to position [45, 0]
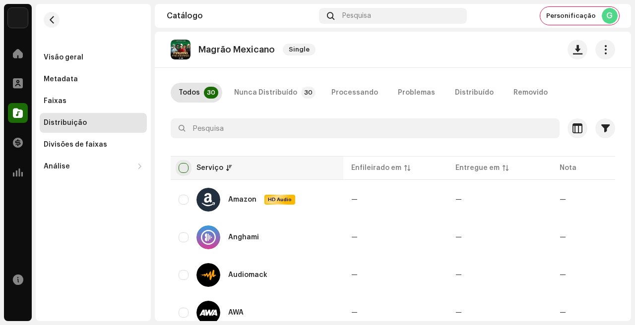
click at [184, 169] on input "checkbox" at bounding box center [184, 168] width 10 height 10
checkbox input "true"
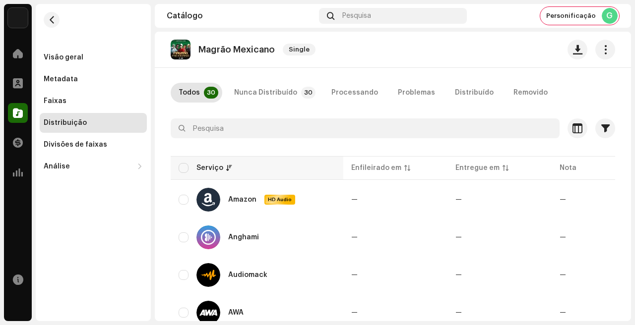
checkbox input "true"
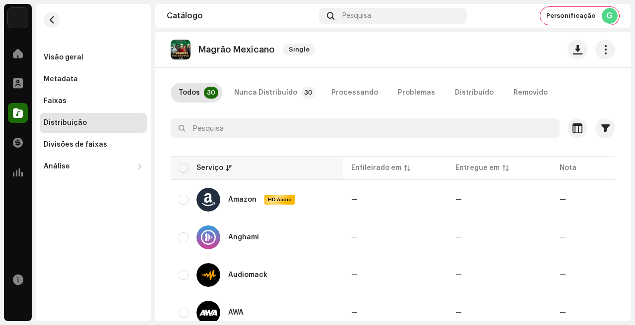
checkbox input "true"
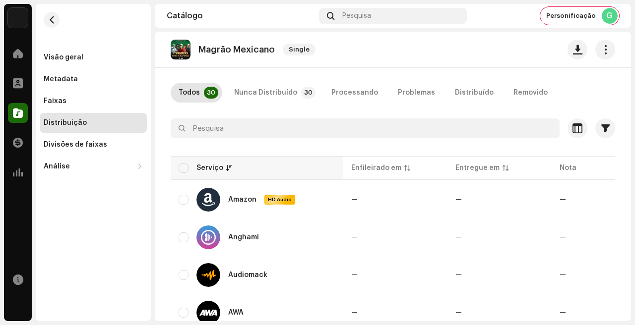
checkbox input "true"
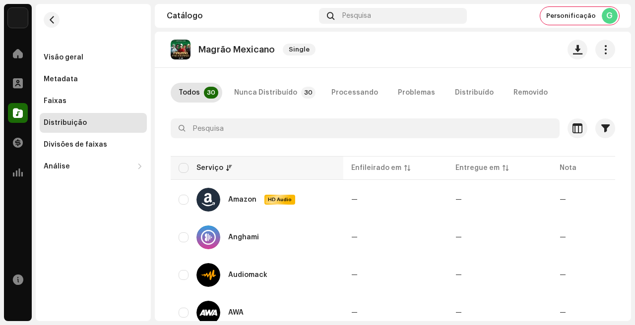
checkbox input "true"
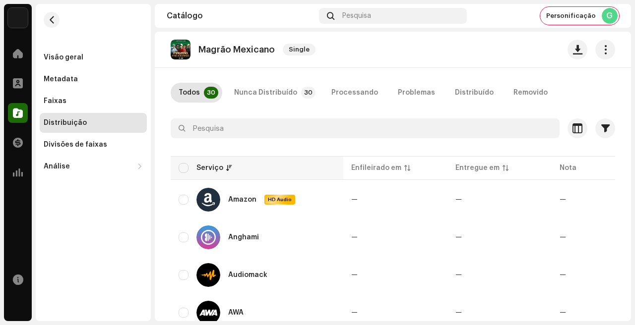
checkbox input "true"
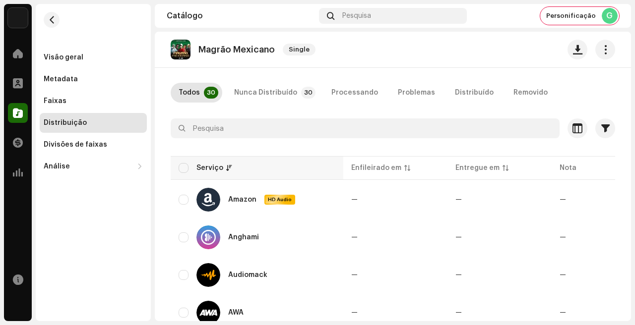
checkbox input "true"
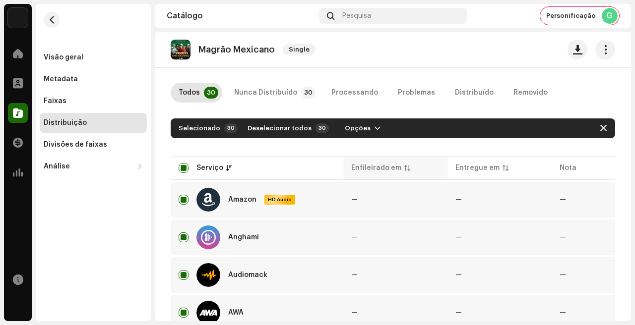
scroll to position [0, 0]
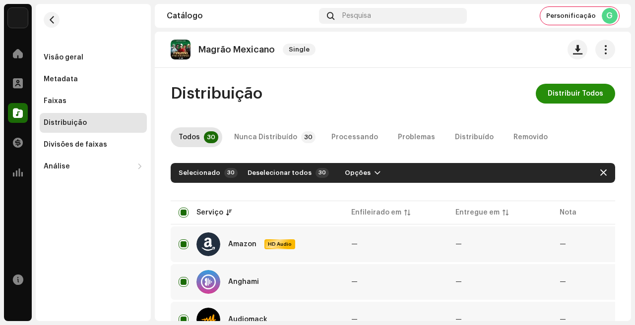
click at [582, 91] on span "Distribuir Todos" at bounding box center [576, 94] width 56 height 20
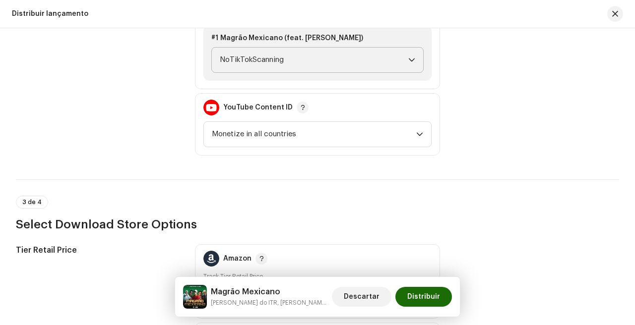
scroll to position [1248, 0]
click at [303, 54] on span "NoTikTokScanning" at bounding box center [314, 59] width 188 height 25
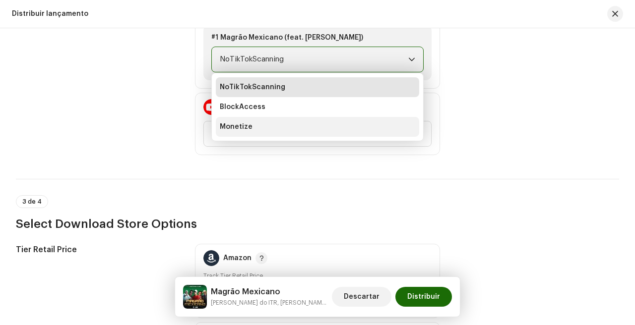
click at [287, 130] on li "Monetize" at bounding box center [317, 127] width 203 height 20
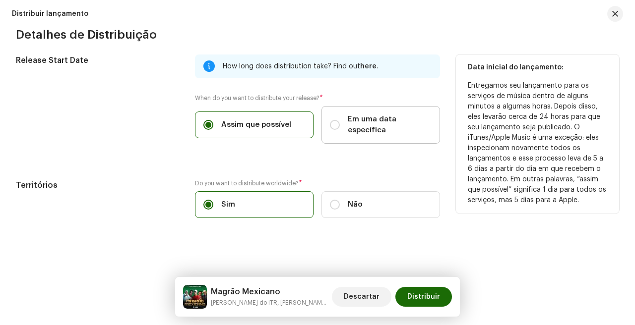
scroll to position [1680, 0]
click at [348, 127] on span "Em uma data específica" at bounding box center [390, 125] width 84 height 22
click at [340, 127] on input "Em uma data específica" at bounding box center [335, 125] width 10 height 10
radio input "true"
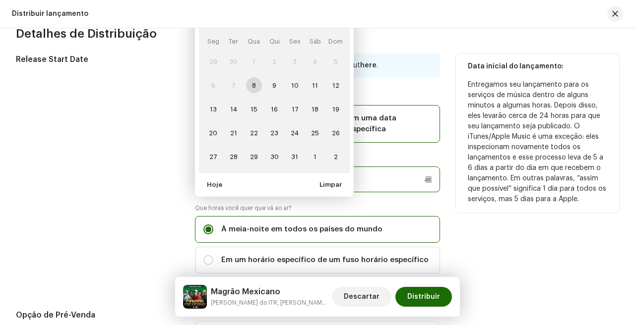
click at [298, 177] on p-datepicker "outubro 2025 Seg Ter Qua Qui Sex Sáb Dom 29 30 1 2 3 4 5 6 7 8 9 10 11 12 13 14…" at bounding box center [317, 180] width 245 height 26
click at [297, 110] on span "17" at bounding box center [295, 109] width 16 height 16
type input "[DATE]"
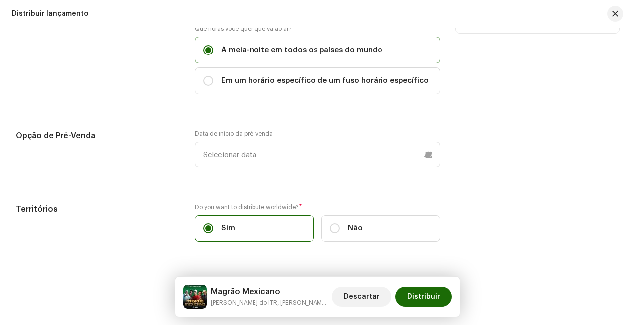
scroll to position [1885, 0]
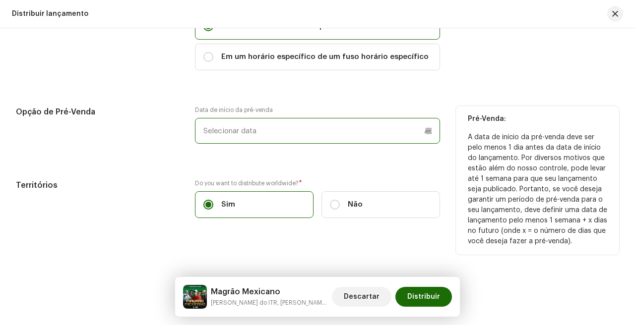
click at [299, 134] on p-datepicker at bounding box center [317, 131] width 245 height 26
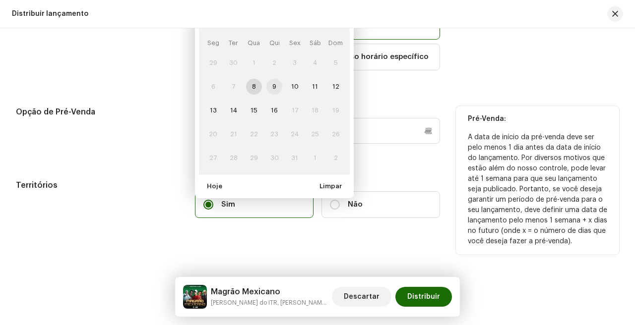
click at [274, 90] on span "9" at bounding box center [274, 87] width 16 height 16
type input "[DATE]"
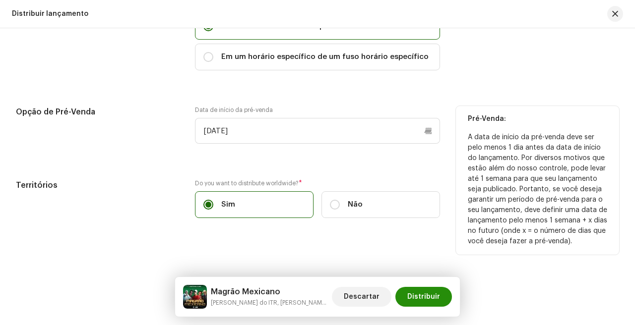
click at [429, 299] on span "Distribuir" at bounding box center [423, 297] width 33 height 20
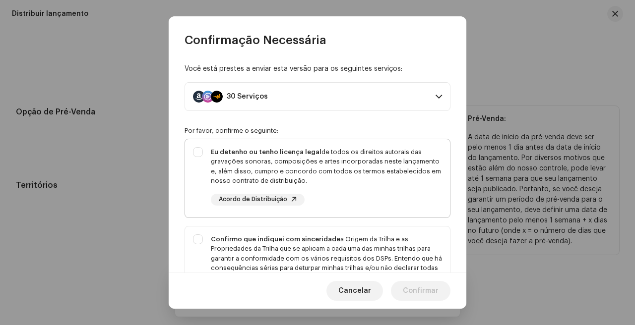
click at [329, 178] on div "Eu detenho ou tenho licença legal de todos os direitos autorais das gravações s…" at bounding box center [326, 166] width 231 height 39
checkbox input "true"
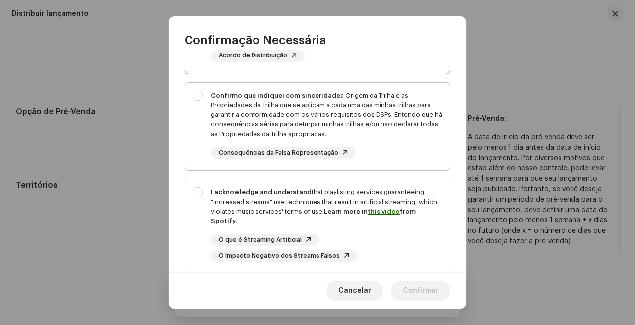
click at [367, 140] on div "Confirmo que indiquei com sinceridade a Origem da Trilha e as Propriedades da T…" at bounding box center [326, 125] width 231 height 68
checkbox input "true"
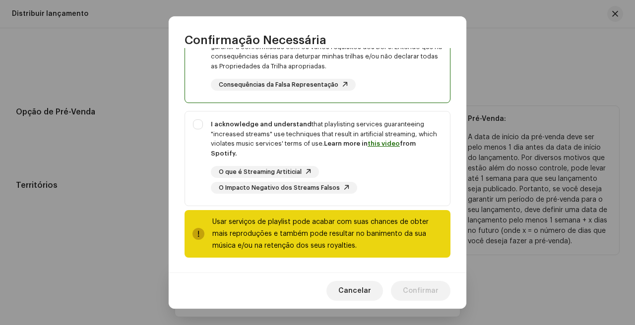
scroll to position [213, 0]
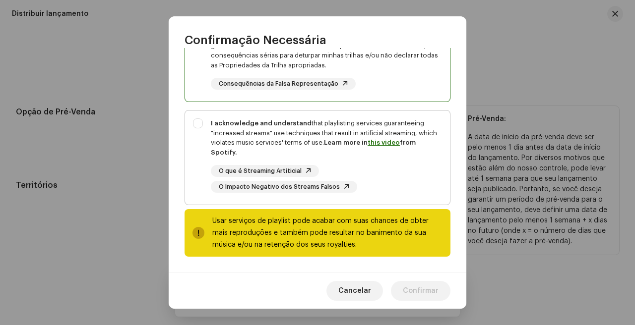
click at [368, 142] on link "this video" at bounding box center [384, 142] width 32 height 6
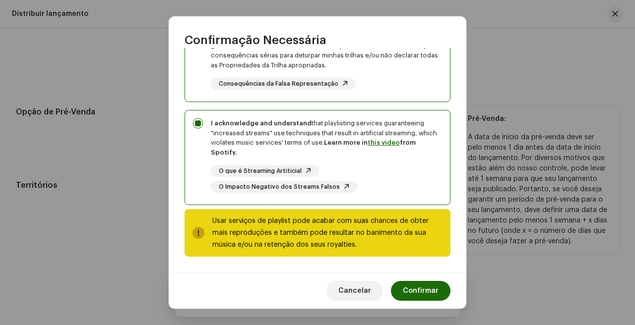
checkbox input "true"
click at [422, 292] on span "Confirmar" at bounding box center [421, 291] width 36 height 20
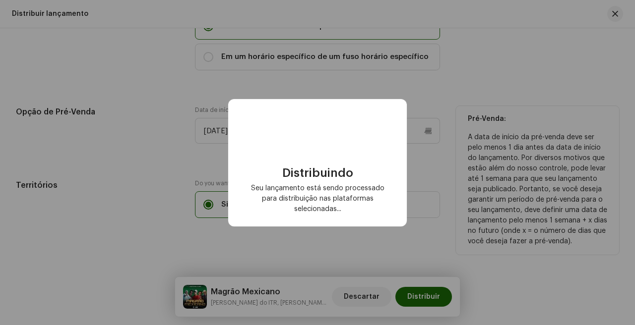
checkbox input "false"
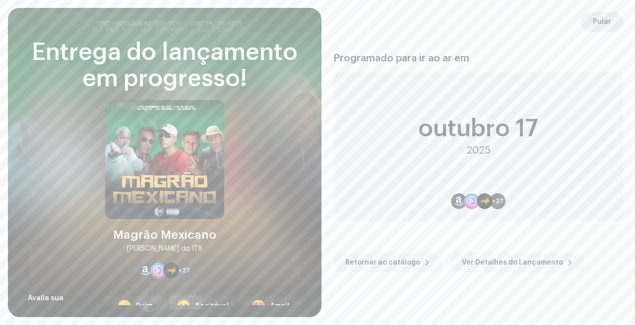
click at [605, 17] on span "Pular" at bounding box center [602, 22] width 18 height 20
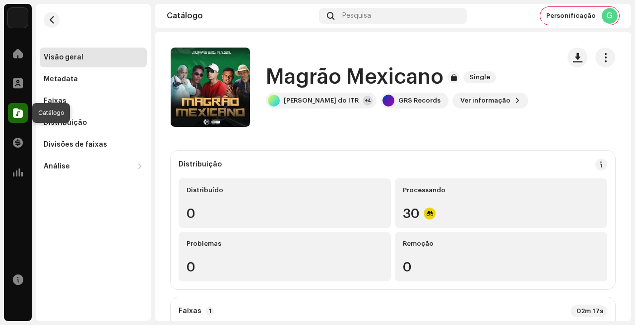
click at [13, 111] on span at bounding box center [18, 113] width 10 height 8
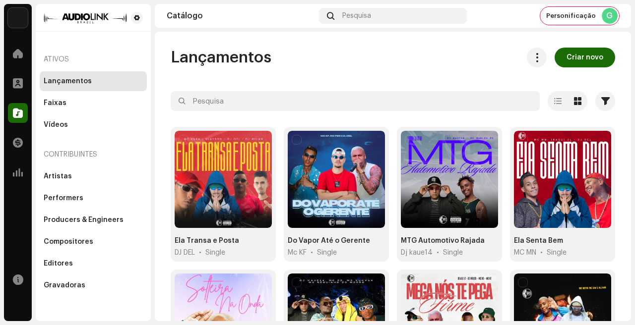
click at [72, 106] on div "Faixas" at bounding box center [93, 103] width 99 height 8
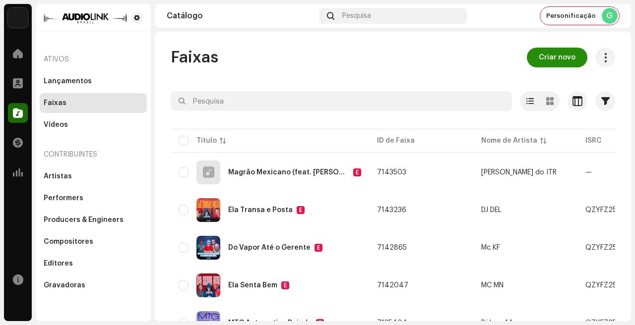
click at [549, 61] on span "Criar novo" at bounding box center [557, 58] width 37 height 20
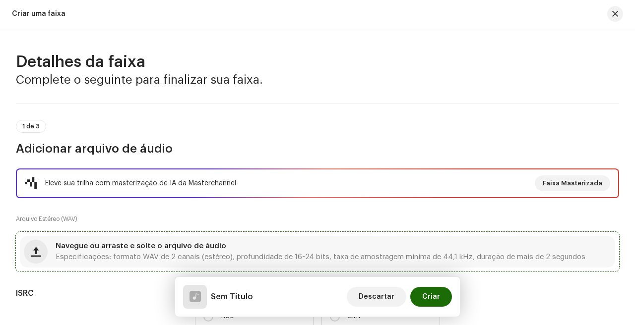
click at [181, 250] on span "Navegue ou arraste e solte o arquivo de áudio" at bounding box center [141, 246] width 171 height 7
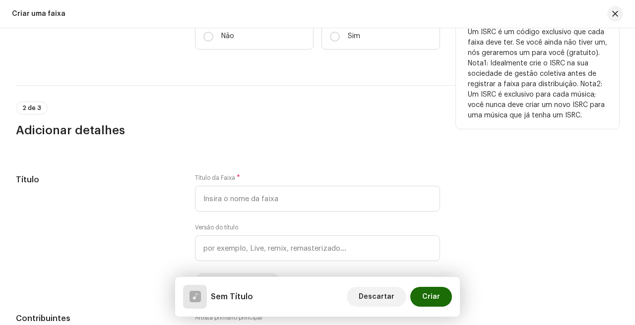
scroll to position [292, 0]
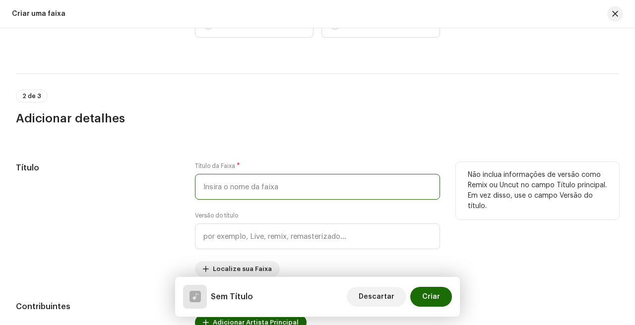
click at [247, 187] on input "text" at bounding box center [317, 187] width 245 height 26
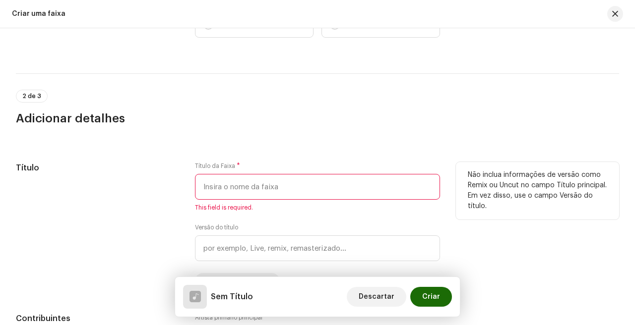
click at [266, 188] on input "text" at bounding box center [317, 187] width 245 height 26
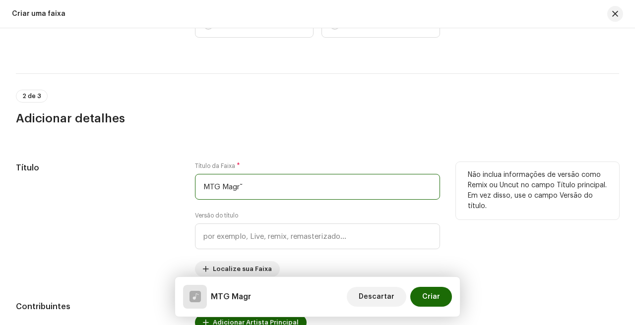
scroll to position [293, 0]
type input "MTG Magrão Melódico"
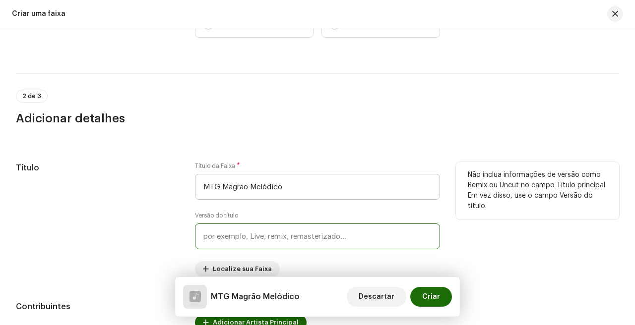
scroll to position [396, 0]
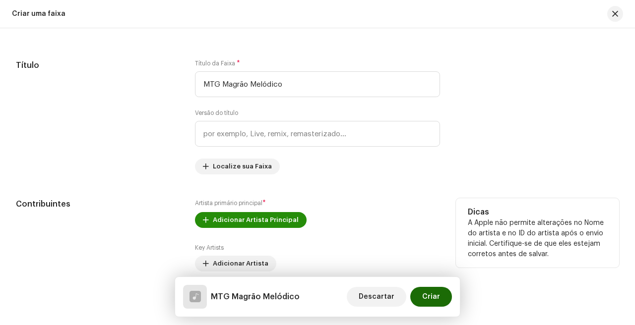
click at [257, 227] on span "Adicionar Artista Principal" at bounding box center [256, 220] width 86 height 20
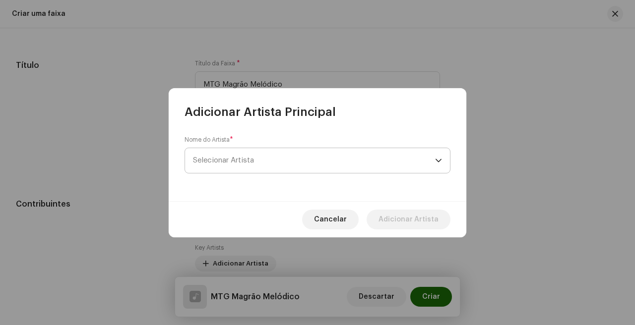
click at [261, 173] on div "Nome do Artista * Selecionar Artista" at bounding box center [318, 155] width 266 height 38
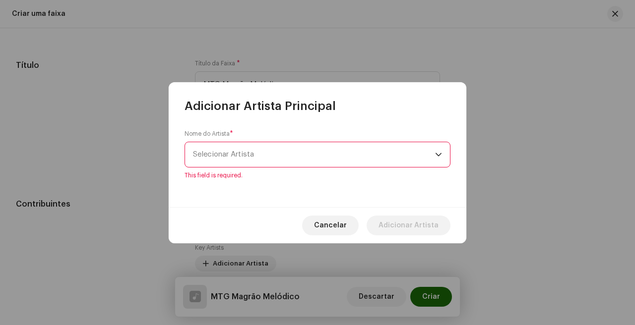
click at [272, 160] on span "Selecionar Artista" at bounding box center [314, 154] width 242 height 25
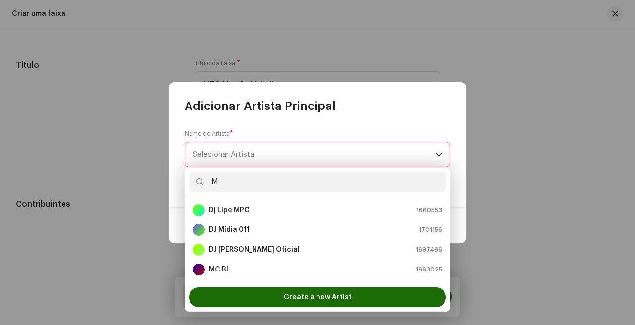
scroll to position [0, 0]
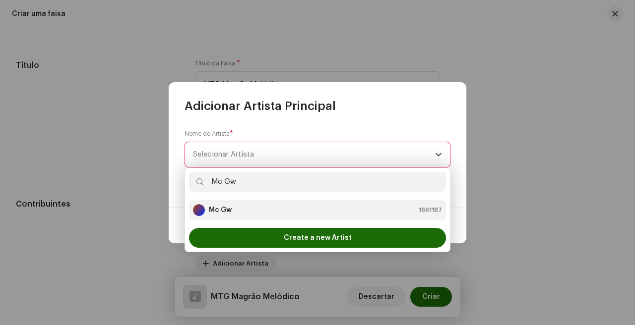
type input "Mc Gw"
click at [279, 214] on div "Mc Gw 1661187" at bounding box center [317, 210] width 249 height 12
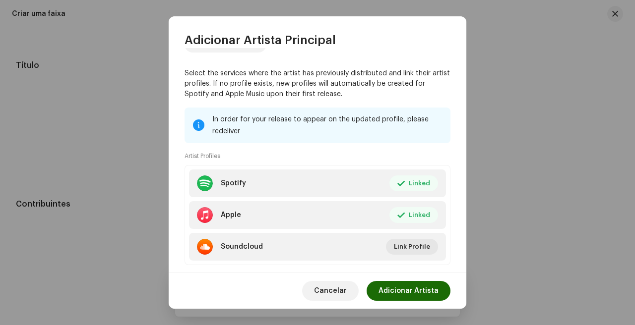
scroll to position [97, 0]
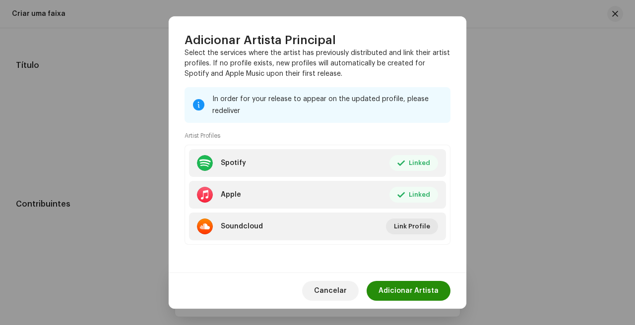
click at [431, 291] on span "Adicionar Artista" at bounding box center [408, 291] width 60 height 20
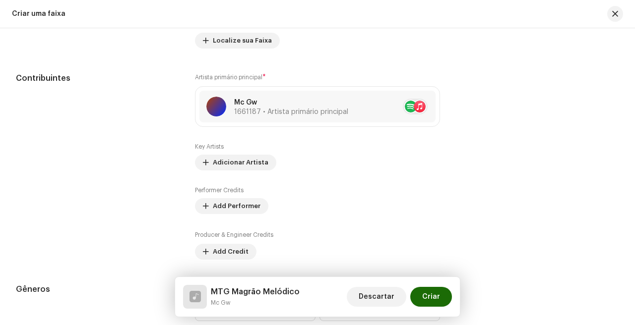
scroll to position [521, 0]
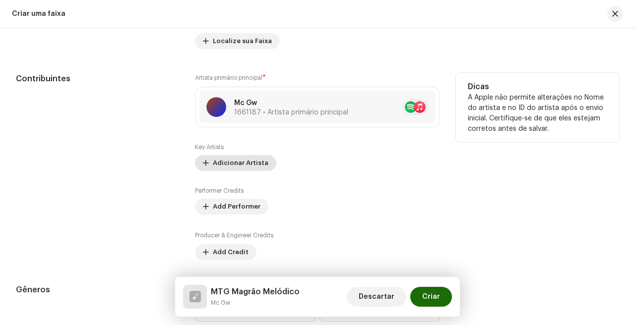
click at [256, 159] on span "Adicionar Artista" at bounding box center [241, 163] width 56 height 20
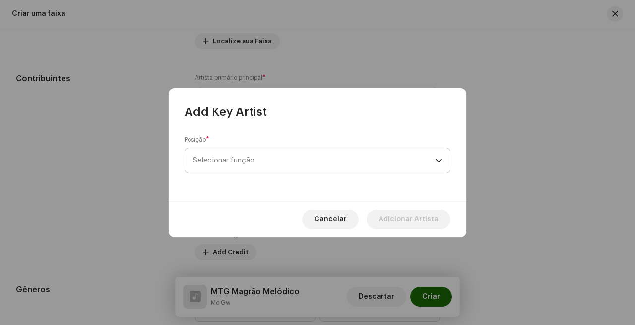
click at [284, 151] on span "Selecionar função" at bounding box center [314, 160] width 242 height 25
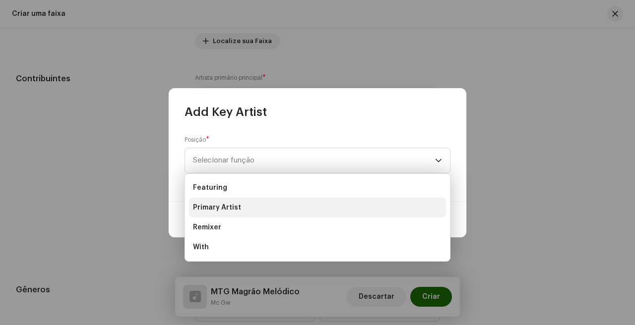
click at [273, 210] on li "Primary Artist" at bounding box center [317, 208] width 257 height 20
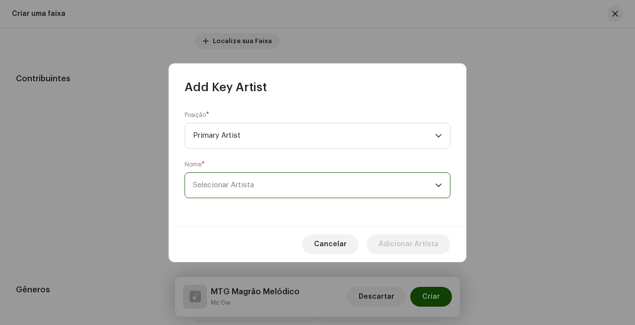
click at [292, 192] on span "Selecionar Artista" at bounding box center [314, 185] width 242 height 25
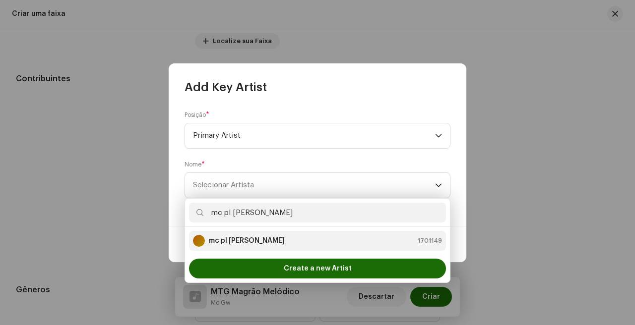
type input "mc pl [PERSON_NAME]"
click at [275, 235] on div "mc pl alves 1701149" at bounding box center [317, 241] width 249 height 12
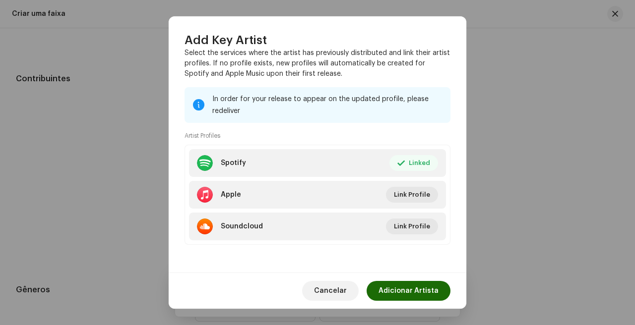
scroll to position [147, 0]
click at [418, 295] on span "Adicionar Artista" at bounding box center [408, 291] width 60 height 20
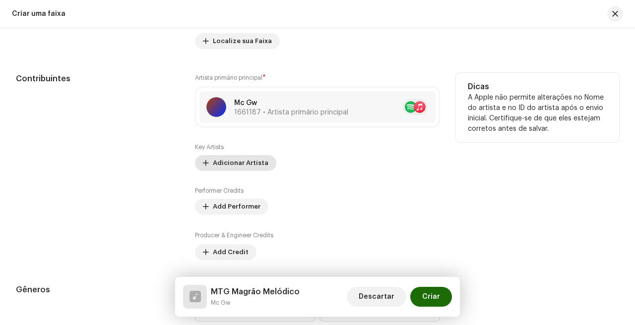
click at [248, 164] on span "Adicionar Artista" at bounding box center [241, 163] width 56 height 20
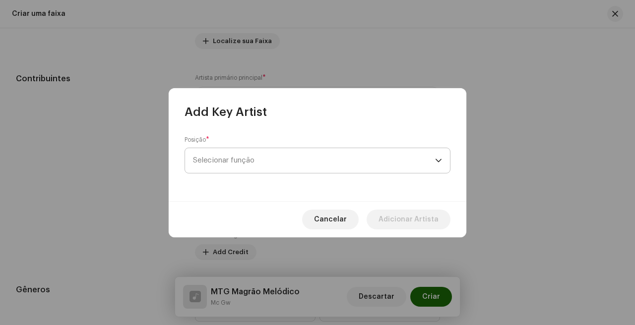
click at [299, 157] on span "Selecionar função" at bounding box center [314, 160] width 242 height 25
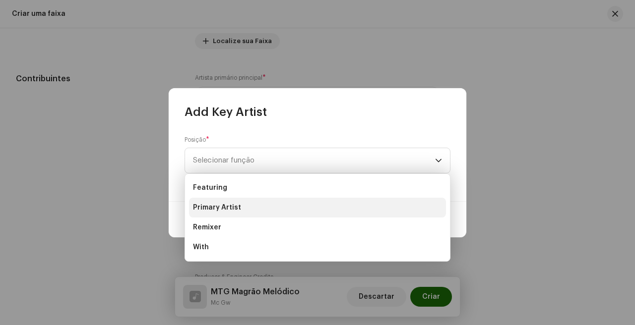
click at [262, 202] on li "Primary Artist" at bounding box center [317, 208] width 257 height 20
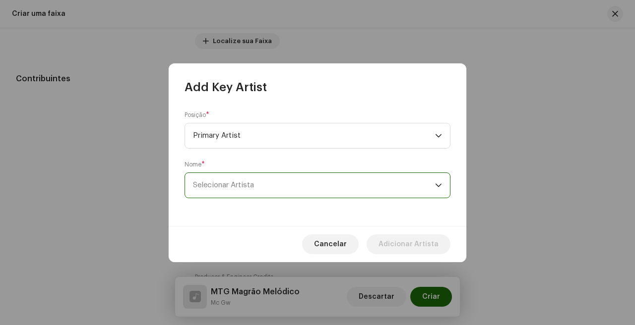
click at [297, 189] on span "Selecionar Artista" at bounding box center [314, 185] width 242 height 25
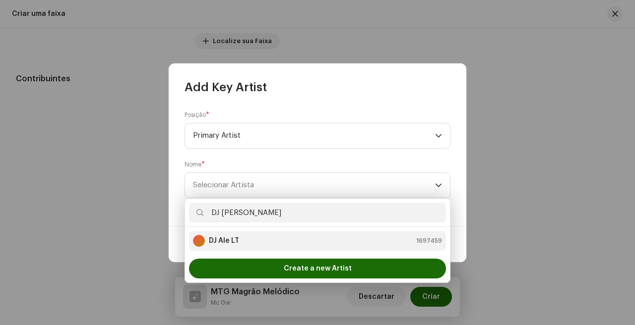
type input "DJ [PERSON_NAME]"
click at [296, 235] on div "DJ Ale LT 1697459" at bounding box center [317, 241] width 249 height 12
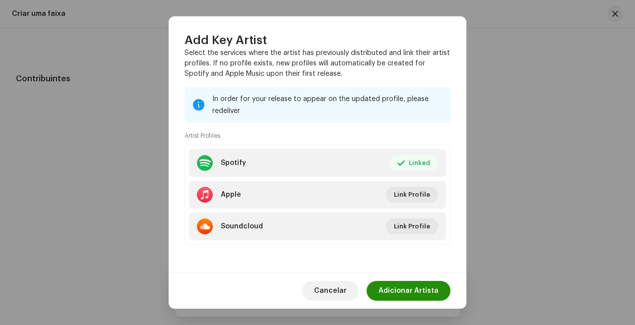
click at [427, 295] on span "Adicionar Artista" at bounding box center [408, 291] width 60 height 20
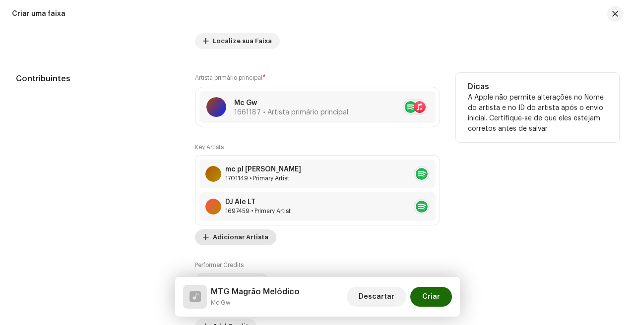
click at [233, 236] on span "Adicionar Artista" at bounding box center [241, 238] width 56 height 20
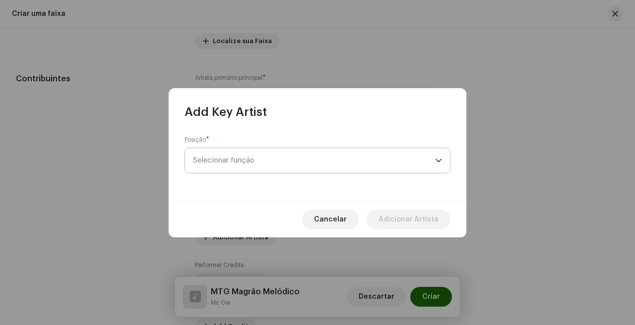
click at [292, 156] on span "Selecionar função" at bounding box center [314, 160] width 242 height 25
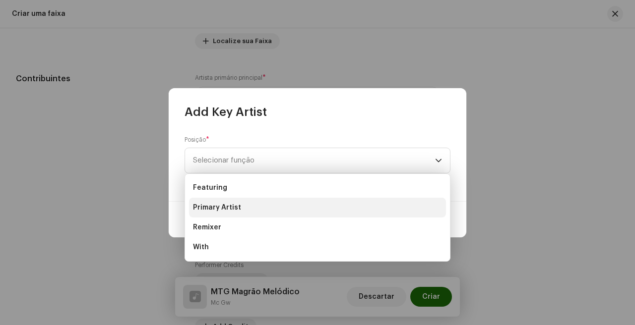
click at [261, 207] on li "Primary Artist" at bounding box center [317, 208] width 257 height 20
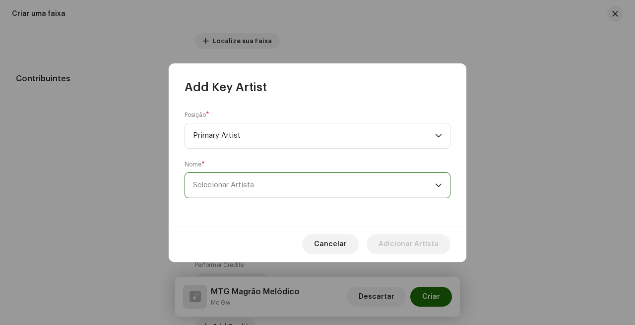
click at [302, 187] on span "Selecionar Artista" at bounding box center [314, 185] width 242 height 25
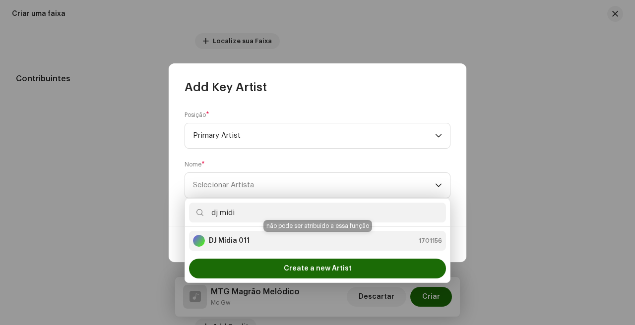
type input "dj mídi"
click at [304, 239] on div "DJ Mídia 011 1701156" at bounding box center [317, 241] width 249 height 12
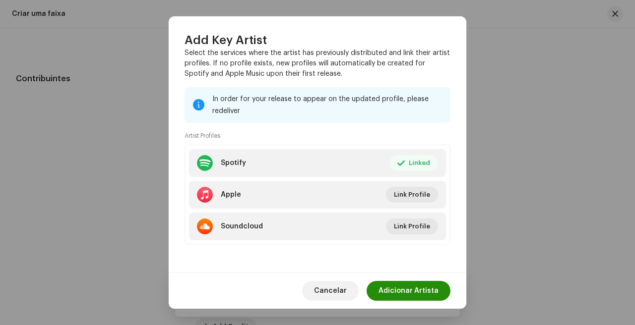
click at [410, 295] on span "Adicionar Artista" at bounding box center [408, 291] width 60 height 20
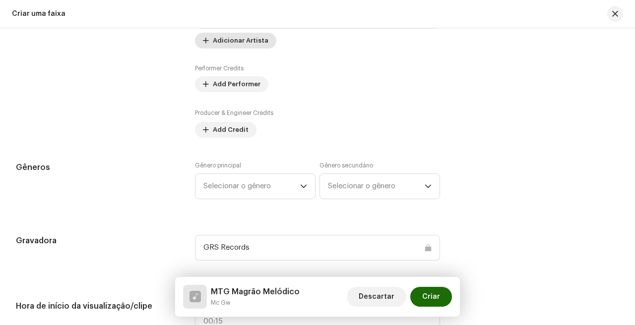
scroll to position [640, 0]
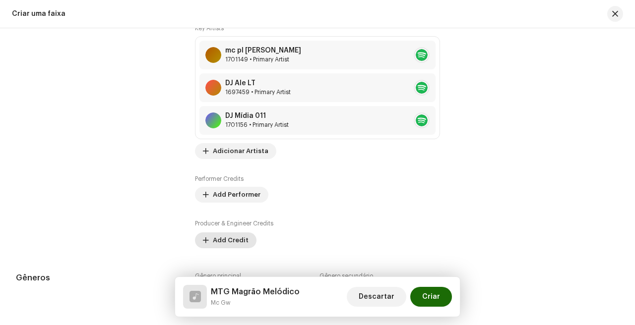
click at [223, 238] on span "Add Credit" at bounding box center [231, 241] width 36 height 20
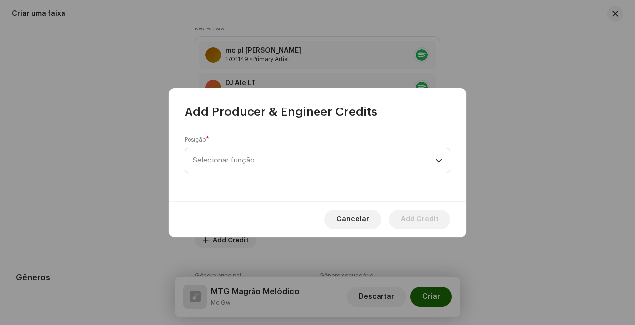
click at [286, 169] on span "Selecionar função" at bounding box center [314, 160] width 242 height 25
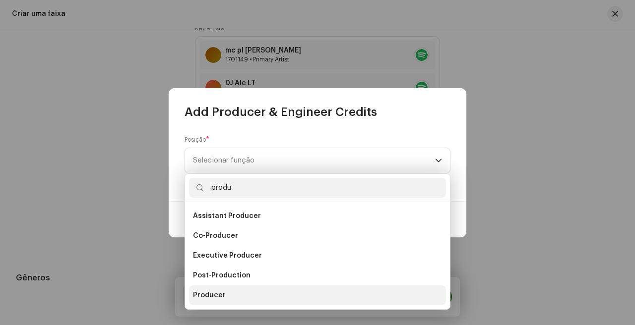
type input "produ"
click at [237, 286] on li "Producer" at bounding box center [317, 296] width 257 height 20
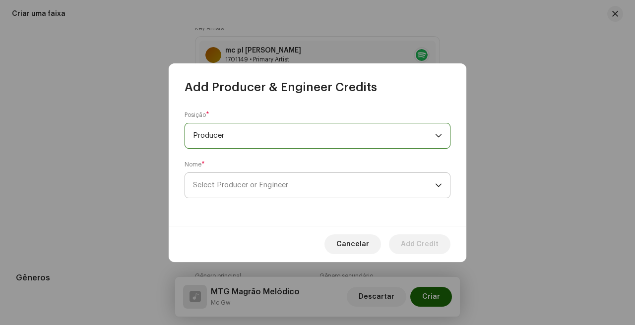
click at [293, 196] on span "Select Producer or Engineer" at bounding box center [314, 185] width 242 height 25
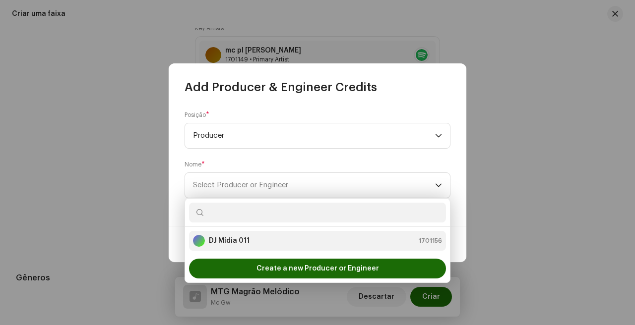
click at [270, 238] on div "DJ Mídia 011 1701156" at bounding box center [317, 241] width 249 height 12
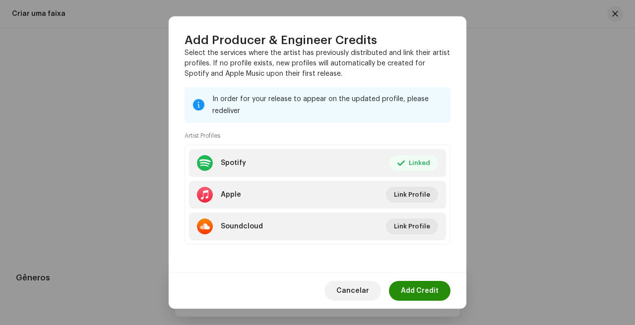
scroll to position [147, 0]
click at [416, 292] on span "Add Credit" at bounding box center [420, 291] width 38 height 20
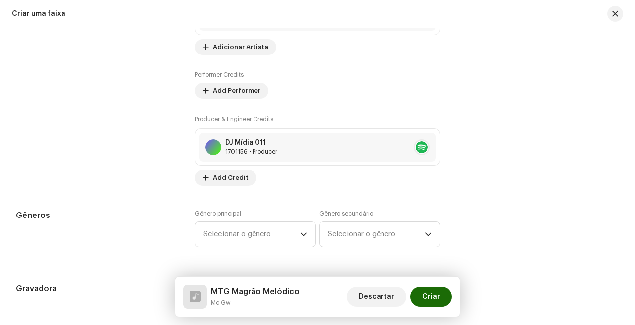
scroll to position [745, 0]
click at [238, 181] on span "Add Credit" at bounding box center [231, 178] width 36 height 20
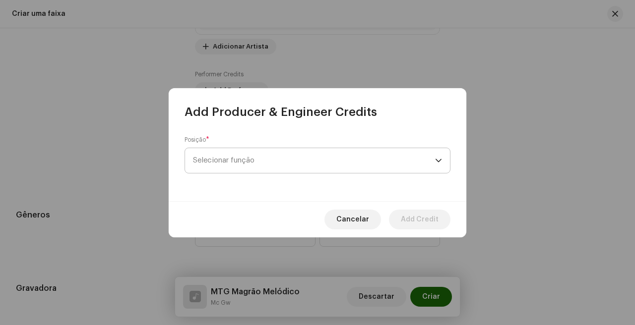
click at [252, 165] on span "Selecionar função" at bounding box center [314, 160] width 242 height 25
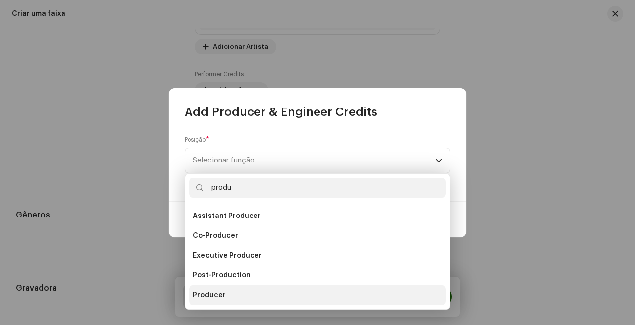
type input "produ"
click at [217, 296] on span "Producer" at bounding box center [209, 296] width 33 height 10
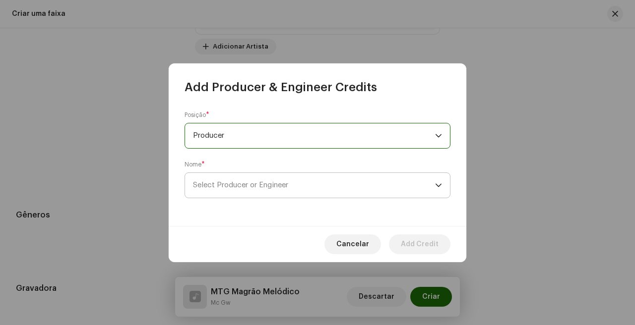
click at [309, 189] on span "Select Producer or Engineer" at bounding box center [314, 185] width 242 height 25
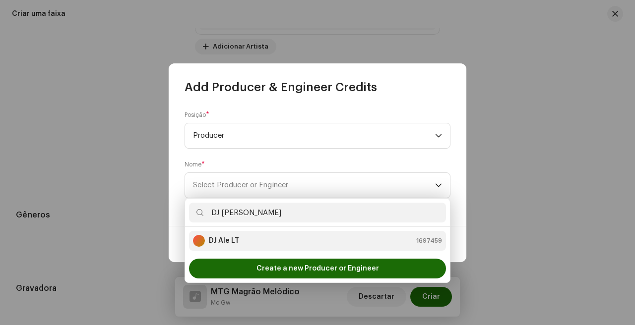
type input "DJ [PERSON_NAME]"
click at [250, 240] on div "DJ Ale LT 1697459" at bounding box center [317, 241] width 249 height 12
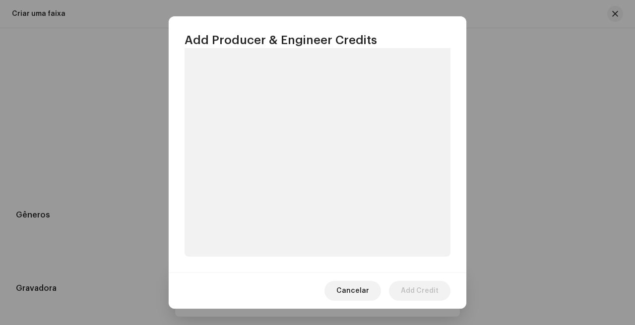
scroll to position [147, 0]
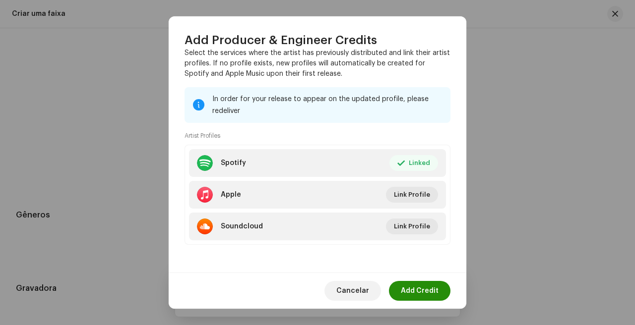
click at [428, 294] on span "Add Credit" at bounding box center [420, 291] width 38 height 20
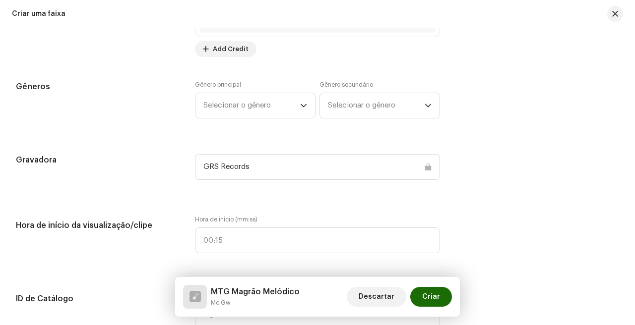
scroll to position [889, 0]
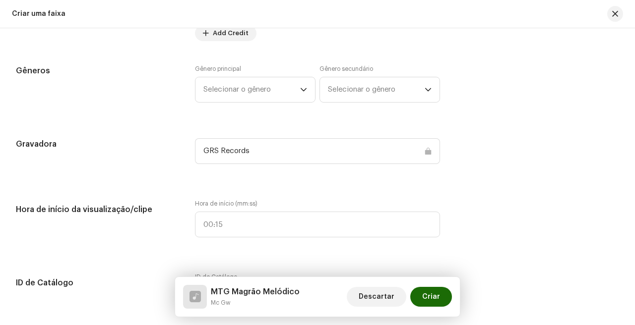
click at [259, 104] on div "Gênero principal Selecionar o gênero Gênero secundário Selecionar o gênero" at bounding box center [317, 90] width 245 height 50
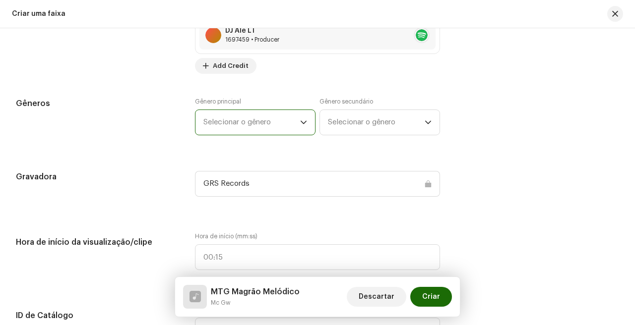
click at [241, 125] on span "Selecionar o gênero" at bounding box center [251, 122] width 97 height 25
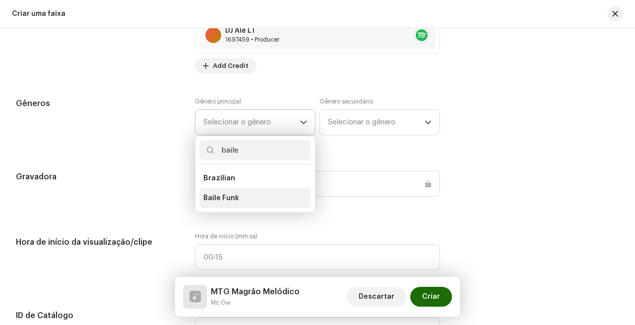
type input "baile"
click at [241, 197] on li "Baile Funk" at bounding box center [255, 198] width 112 height 20
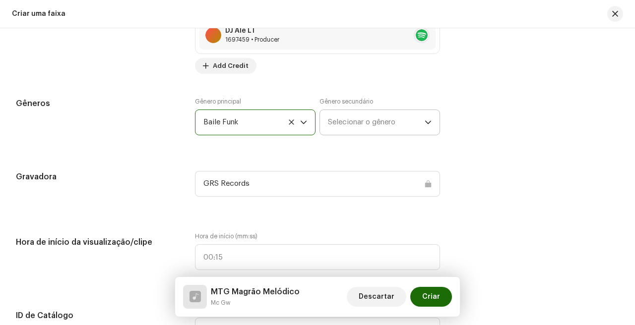
click at [400, 116] on span "Selecionar o gênero" at bounding box center [376, 122] width 97 height 25
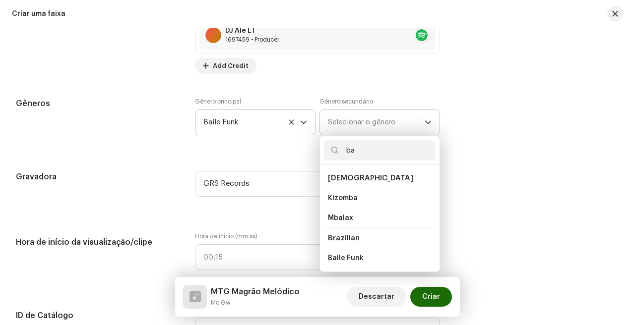
type input "b"
click at [192, 199] on div "Gravadora GRS Records" at bounding box center [317, 190] width 603 height 38
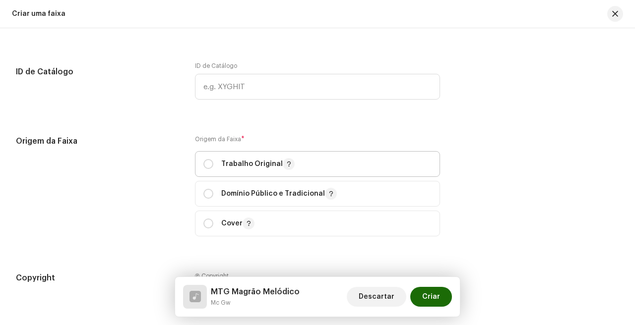
click at [266, 158] on span "Trabalho Original" at bounding box center [317, 164] width 228 height 25
radio input "true"
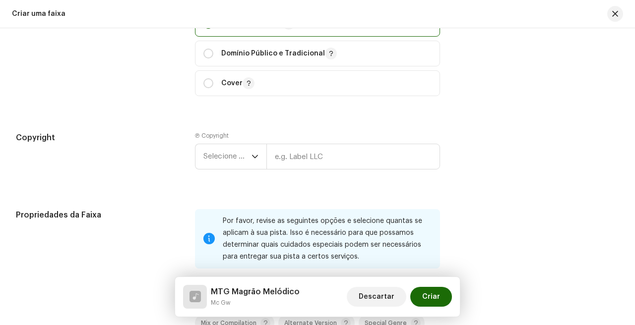
scroll to position [1325, 0]
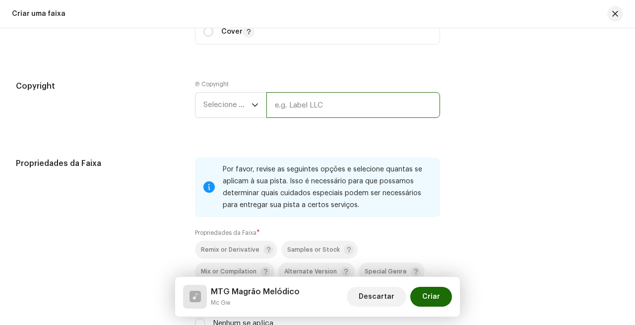
click at [318, 104] on input "text" at bounding box center [353, 105] width 174 height 26
type input "GRS Records"
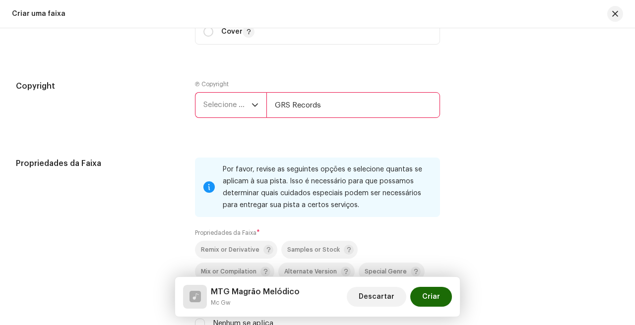
click at [343, 111] on input "GRS Records" at bounding box center [353, 105] width 174 height 26
click at [195, 107] on p-select "Selecione o ano" at bounding box center [230, 105] width 71 height 26
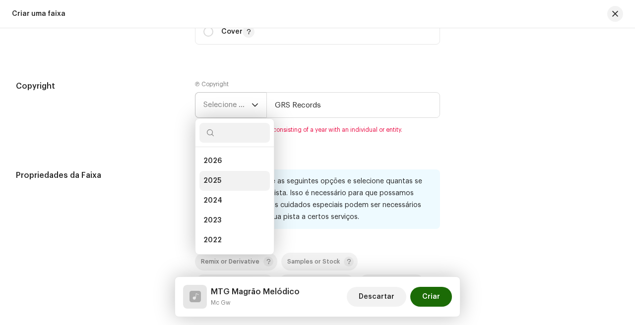
click at [228, 183] on li "2025" at bounding box center [234, 181] width 70 height 20
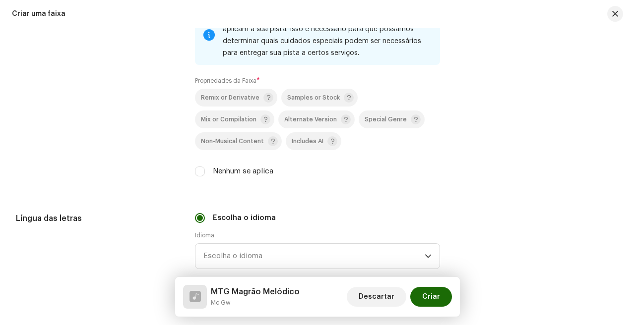
click at [209, 170] on div "Nenhum se aplica" at bounding box center [317, 171] width 245 height 11
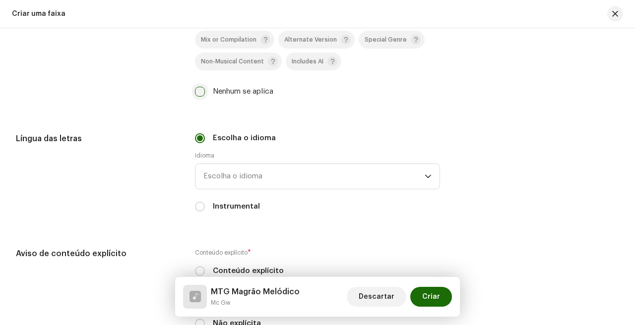
click at [200, 96] on input "Nenhum se aplica" at bounding box center [200, 92] width 10 height 10
checkbox input "true"
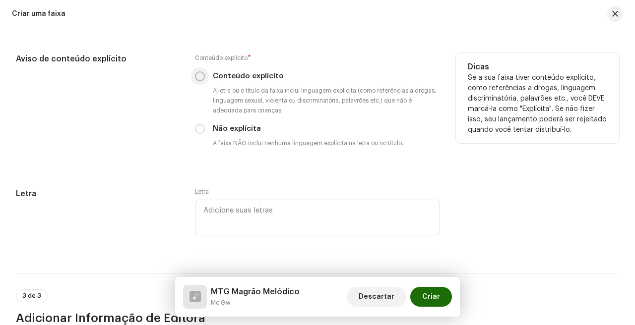
click at [199, 77] on input "Conteúdo explícito" at bounding box center [200, 76] width 10 height 10
radio input "true"
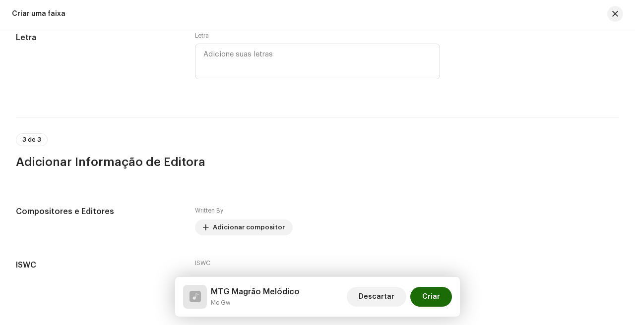
scroll to position [1984, 0]
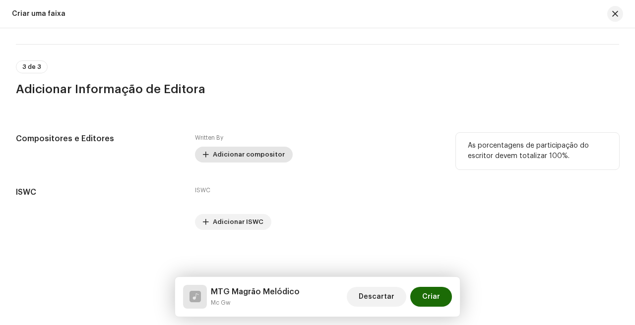
click at [243, 152] on span "Adicionar compositor" at bounding box center [249, 155] width 72 height 20
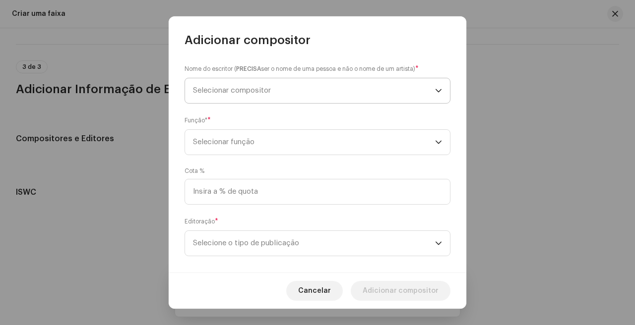
click at [308, 82] on span "Selecionar compositor" at bounding box center [314, 90] width 242 height 25
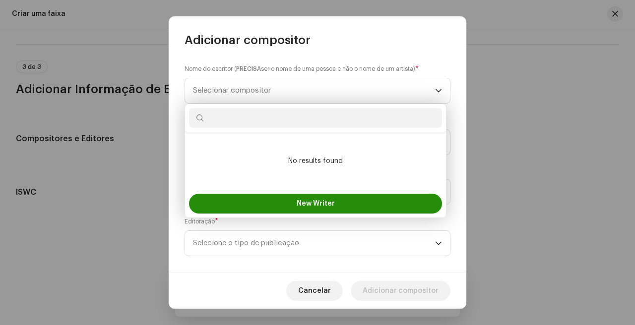
click at [290, 194] on button "New Writer" at bounding box center [315, 204] width 253 height 20
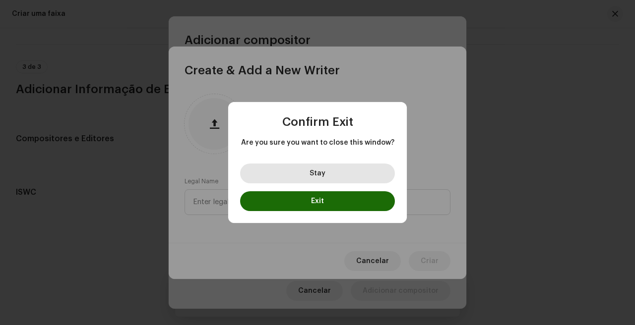
click at [308, 174] on button "Stay" at bounding box center [317, 174] width 155 height 20
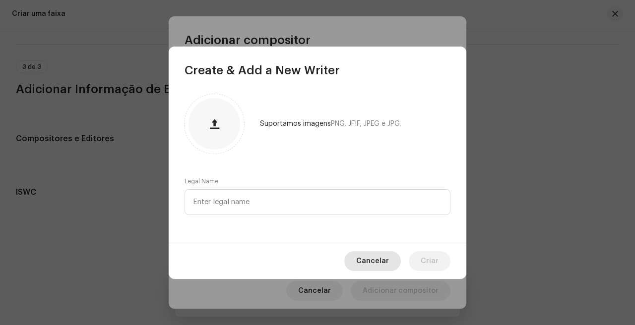
click at [383, 257] on span "Cancelar" at bounding box center [372, 261] width 33 height 20
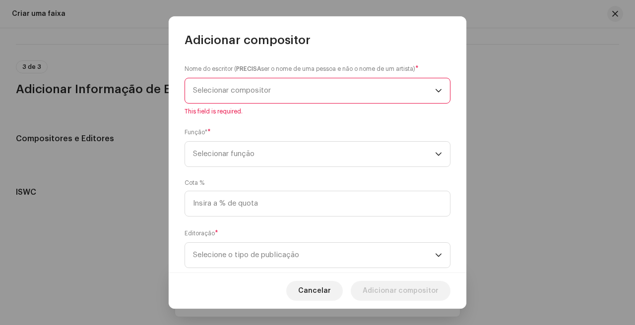
click at [286, 94] on span "Selecionar compositor" at bounding box center [314, 90] width 242 height 25
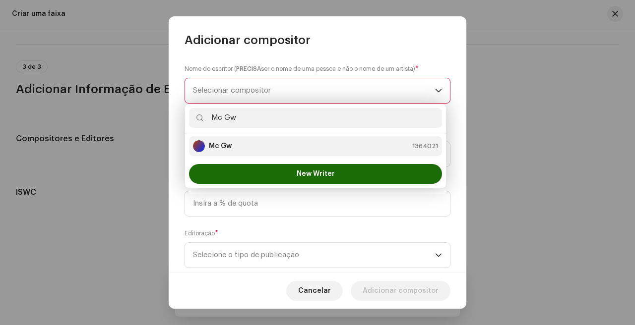
type input "Mc Gw"
click at [287, 147] on div "Mc Gw 1364021" at bounding box center [315, 146] width 245 height 12
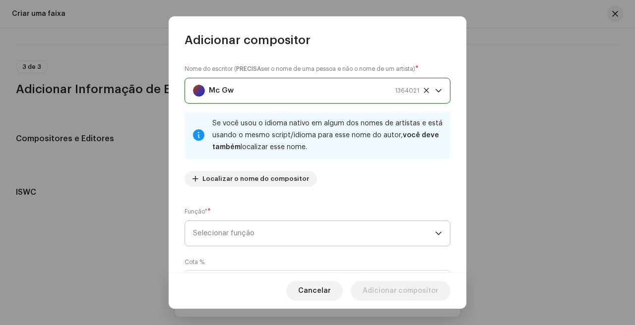
scroll to position [103, 0]
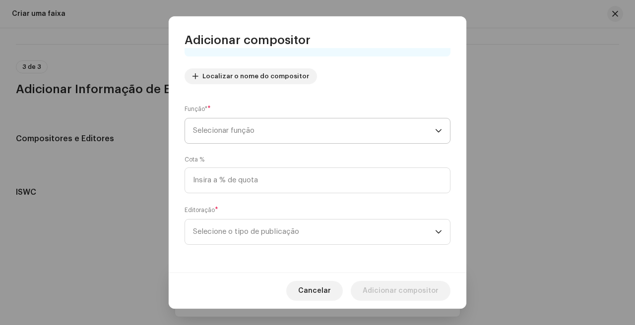
click at [321, 129] on span "Selecionar função" at bounding box center [314, 131] width 242 height 25
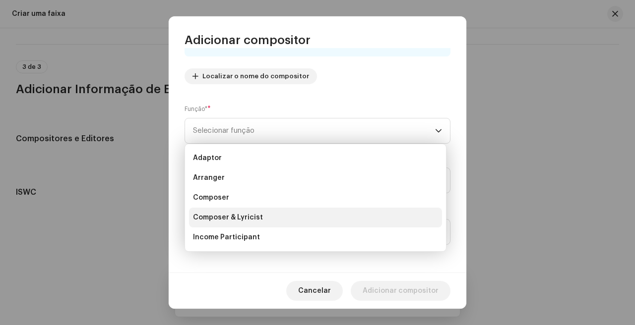
click at [299, 221] on li "Composer & Lyricist" at bounding box center [315, 218] width 253 height 20
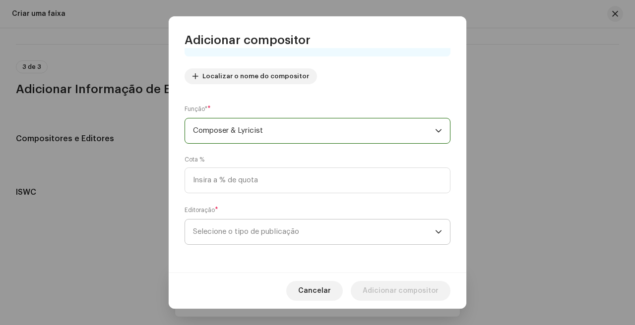
click at [375, 224] on span "Selecione o tipo de publicação" at bounding box center [314, 232] width 242 height 25
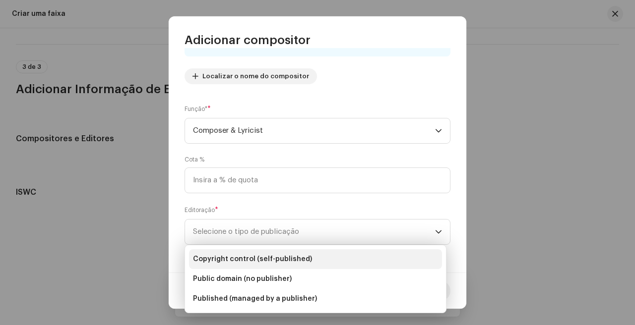
click at [301, 262] on span "Copyright control (self-published)" at bounding box center [252, 259] width 119 height 10
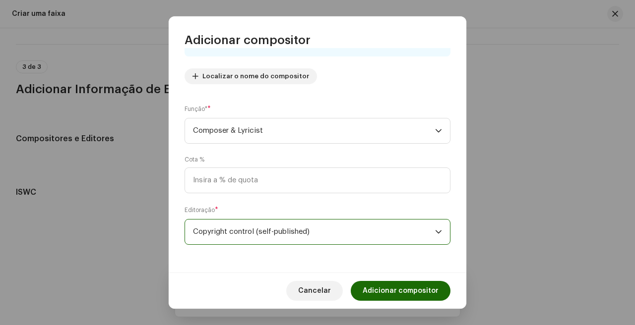
click at [376, 280] on div "Cancelar Adicionar compositor" at bounding box center [318, 291] width 298 height 36
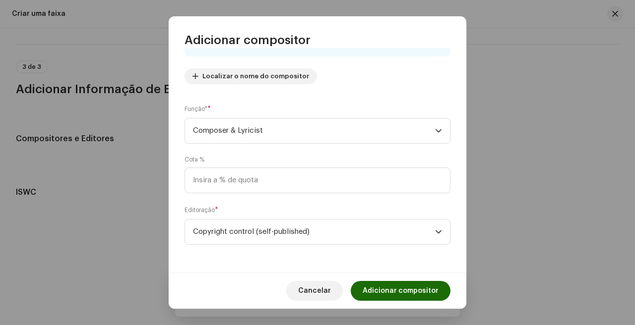
click at [376, 280] on div "Cancelar Adicionar compositor" at bounding box center [318, 291] width 298 height 36
click at [376, 290] on span "Adicionar compositor" at bounding box center [401, 291] width 76 height 20
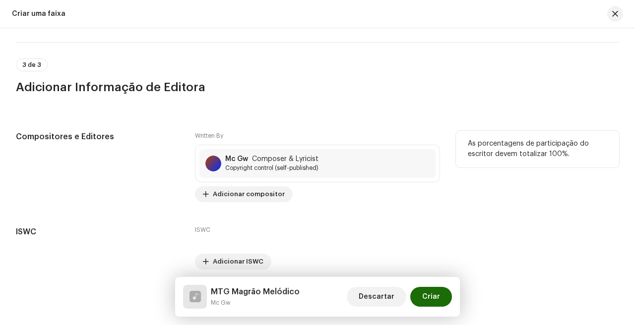
scroll to position [2025, 0]
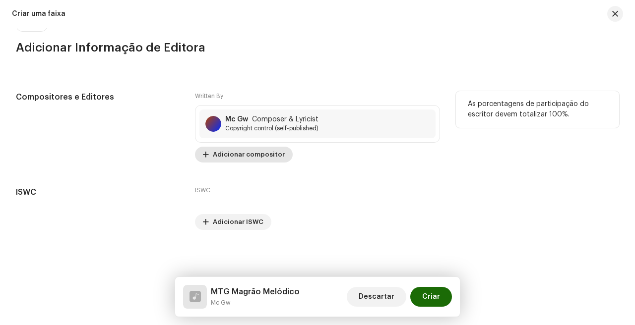
click at [249, 156] on span "Adicionar compositor" at bounding box center [249, 155] width 72 height 20
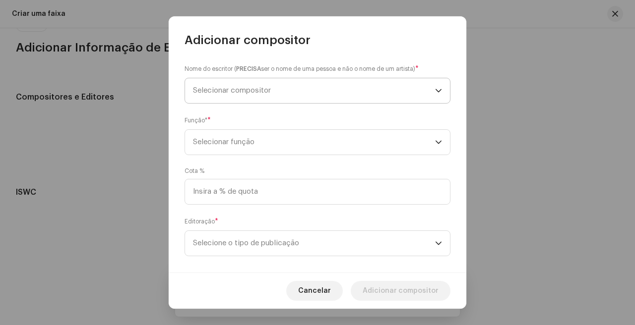
click at [280, 92] on span "Selecionar compositor" at bounding box center [314, 90] width 242 height 25
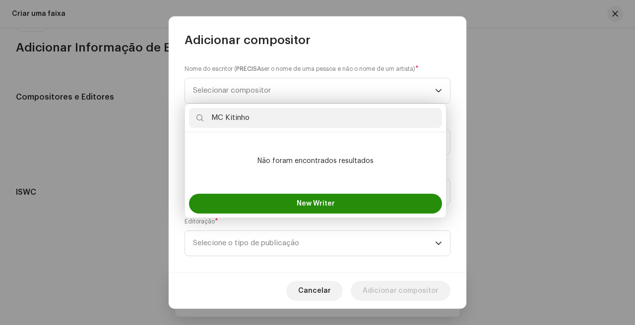
type input "MC Kitinho"
click at [289, 206] on button "New Writer" at bounding box center [315, 204] width 253 height 20
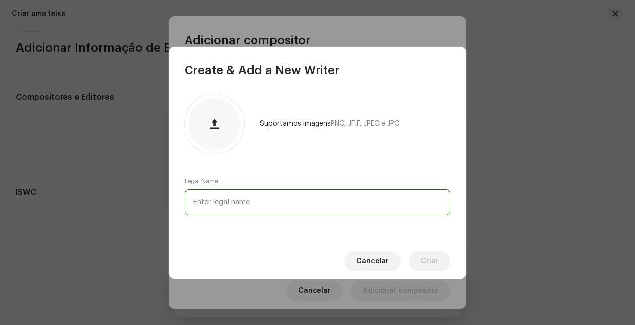
click at [310, 207] on input "text" at bounding box center [318, 202] width 266 height 26
type input "Mc Kitinho"
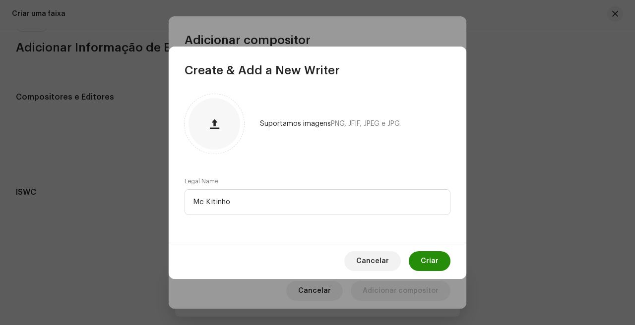
click at [431, 261] on span "Criar" at bounding box center [430, 261] width 18 height 20
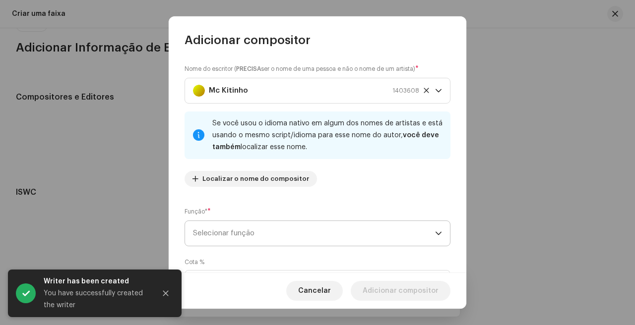
click at [291, 222] on span "Selecionar função" at bounding box center [314, 233] width 242 height 25
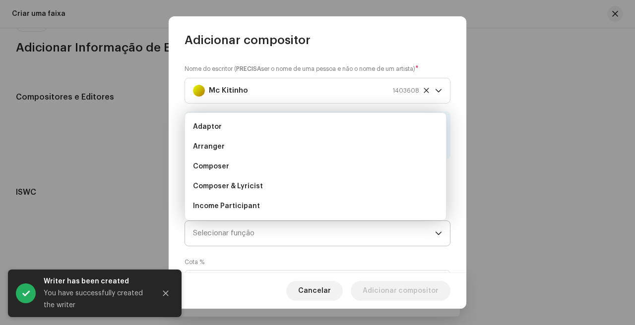
scroll to position [16, 0]
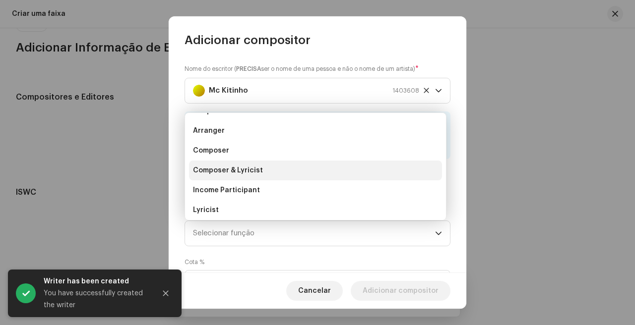
click at [263, 169] on li "Composer & Lyricist" at bounding box center [315, 171] width 253 height 20
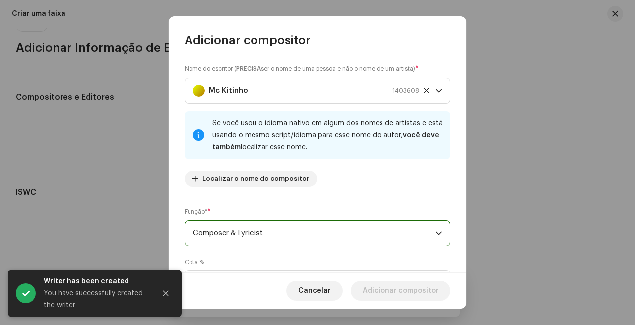
scroll to position [103, 0]
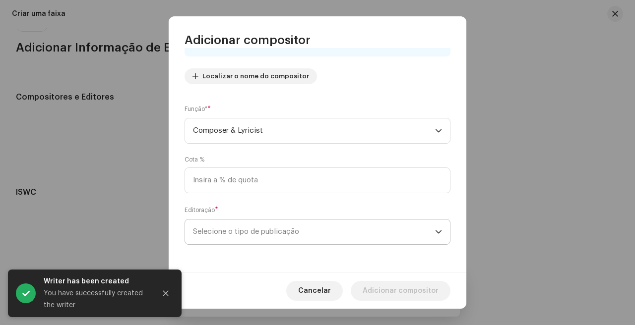
click at [259, 242] on span "Selecione o tipo de publicação" at bounding box center [314, 232] width 242 height 25
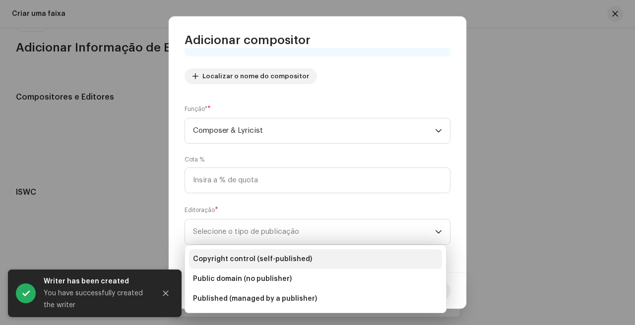
click at [268, 257] on span "Copyright control (self-published)" at bounding box center [252, 259] width 119 height 10
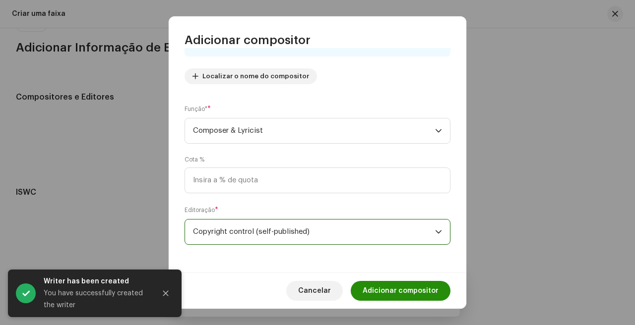
click at [399, 294] on span "Adicionar compositor" at bounding box center [401, 291] width 76 height 20
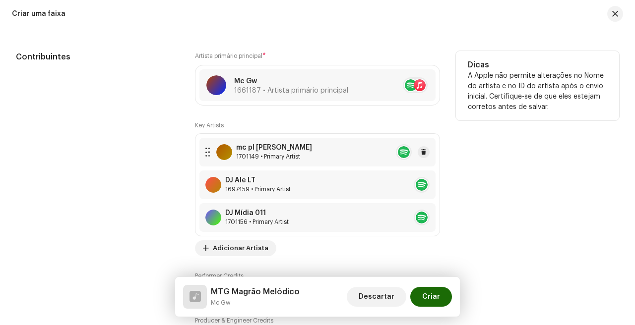
scroll to position [539, 0]
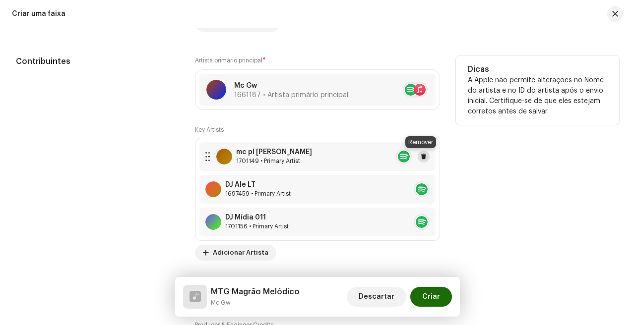
click at [423, 157] on span at bounding box center [424, 157] width 6 height 8
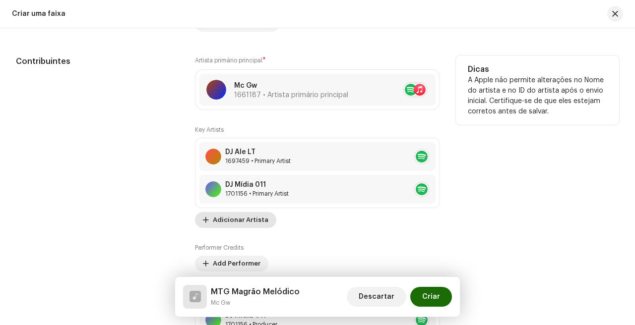
click at [255, 224] on span "Adicionar Artista" at bounding box center [241, 220] width 56 height 20
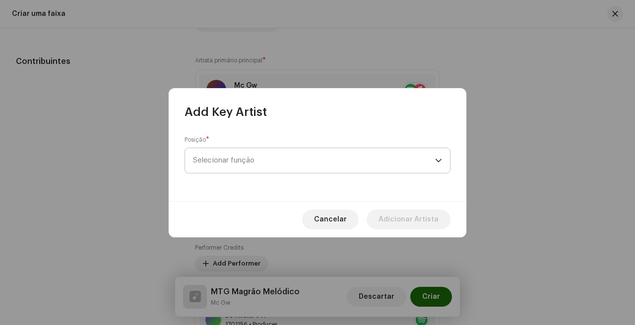
click at [291, 160] on span "Selecionar função" at bounding box center [314, 160] width 242 height 25
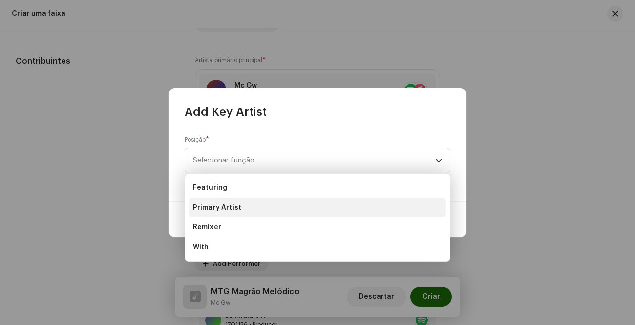
click at [258, 202] on li "Primary Artist" at bounding box center [317, 208] width 257 height 20
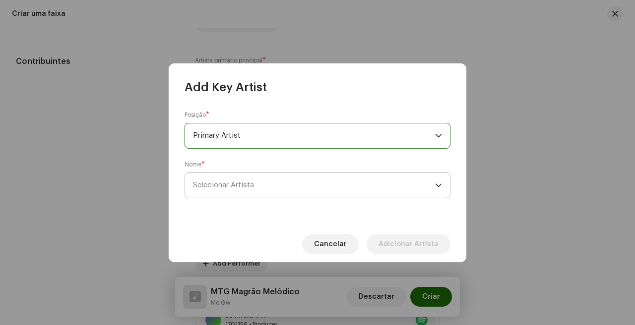
click at [289, 174] on span "Selecionar Artista" at bounding box center [314, 185] width 242 height 25
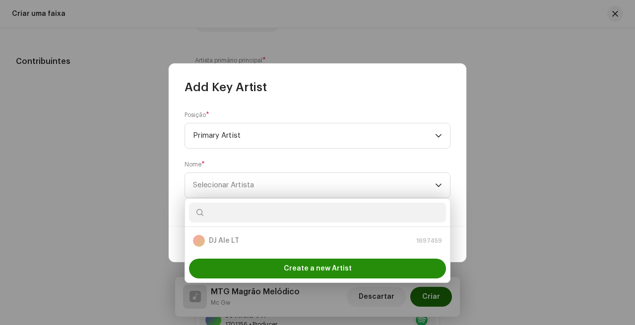
click at [317, 273] on span "Create a new Artist" at bounding box center [318, 269] width 68 height 20
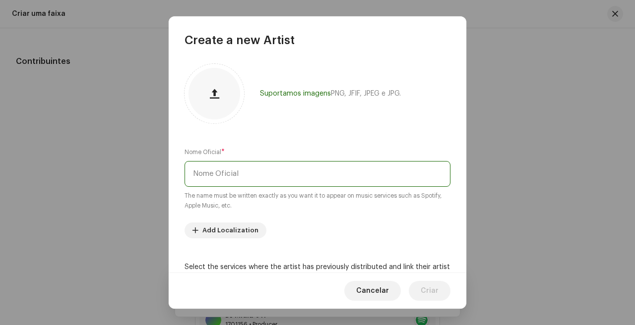
click at [307, 178] on input "text" at bounding box center [318, 174] width 266 height 26
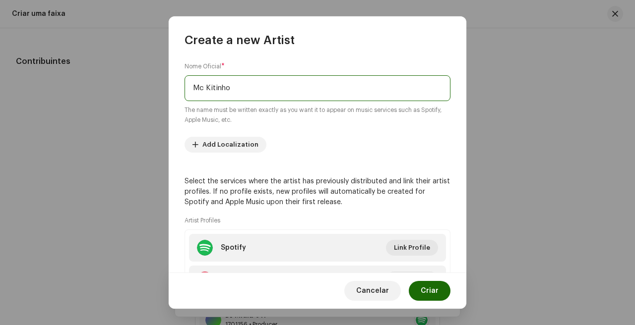
scroll to position [136, 0]
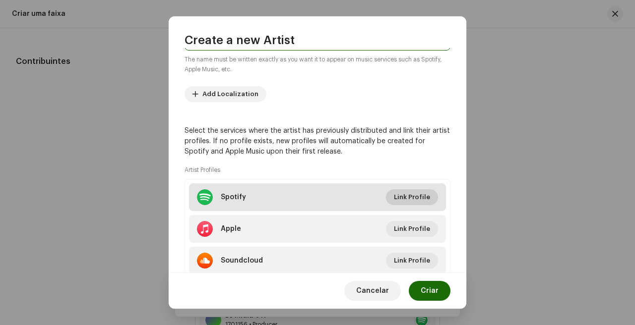
type input "Mc Kitinho"
click at [423, 197] on span "Link Profile" at bounding box center [412, 197] width 36 height 20
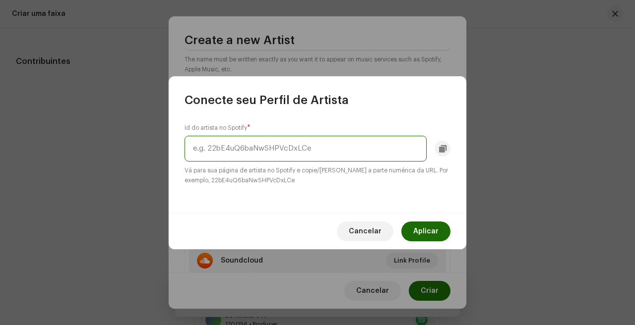
click at [319, 159] on input "text" at bounding box center [306, 149] width 242 height 26
paste input "1d2PrJ5wELpihT8yrwH4mO"
type input "1d2PrJ5wELpihT8yrwH4mO"
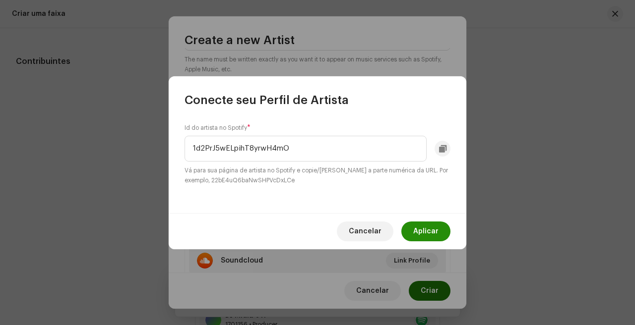
click at [424, 234] on span "Aplicar" at bounding box center [425, 232] width 25 height 20
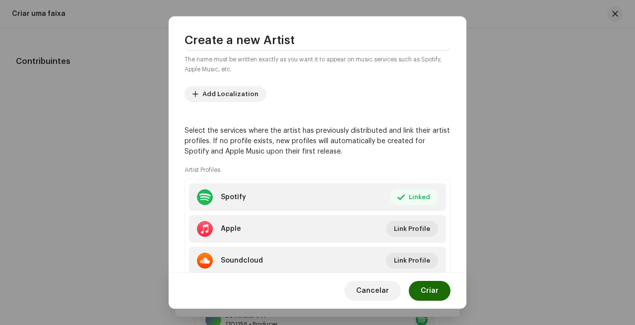
scroll to position [170, 0]
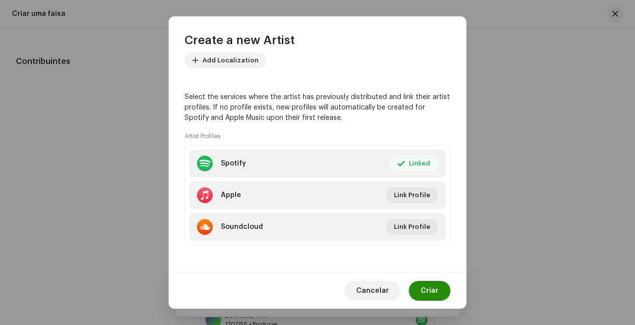
click at [439, 287] on button "Criar" at bounding box center [430, 291] width 42 height 20
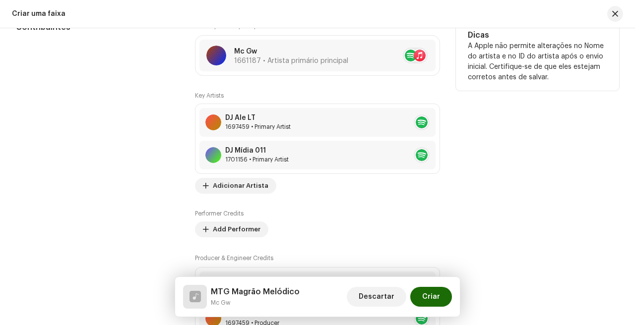
scroll to position [574, 0]
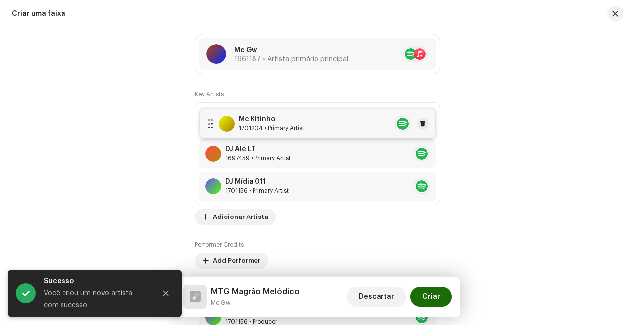
drag, startPoint x: 272, startPoint y: 185, endPoint x: 274, endPoint y: 121, distance: 64.5
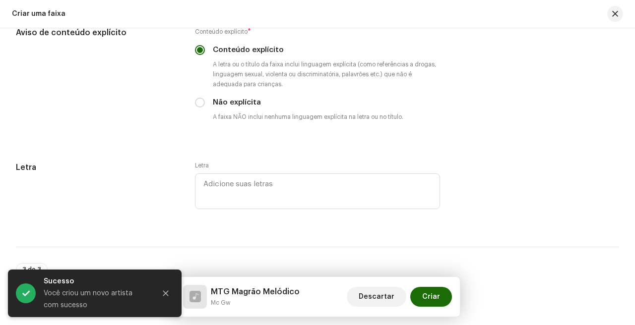
scroll to position [2058, 0]
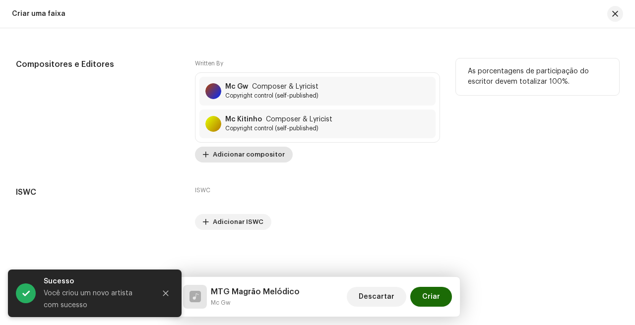
click at [269, 161] on span "Adicionar compositor" at bounding box center [249, 155] width 72 height 20
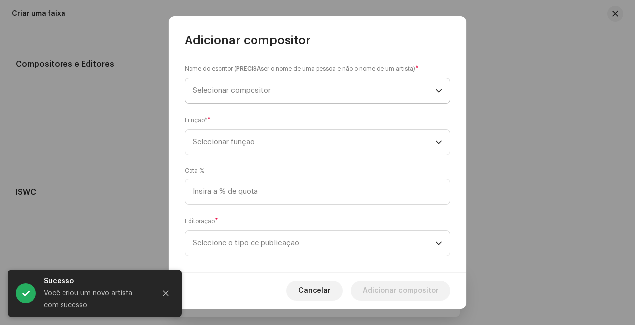
click at [327, 90] on span "Selecionar compositor" at bounding box center [314, 90] width 242 height 25
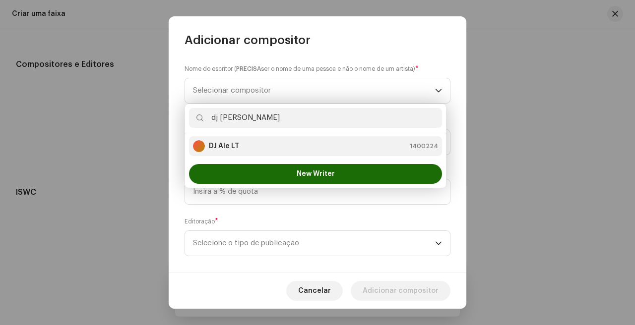
type input "dj [PERSON_NAME]"
click at [246, 150] on div "DJ Ale LT 1400224" at bounding box center [315, 146] width 245 height 12
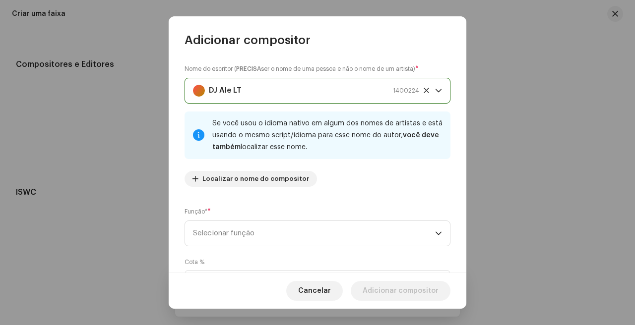
scroll to position [103, 0]
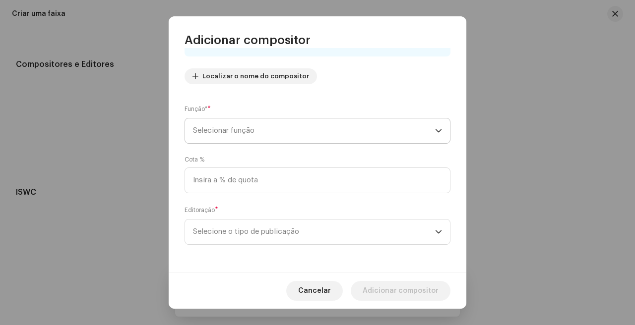
click at [293, 131] on span "Selecionar função" at bounding box center [314, 131] width 242 height 25
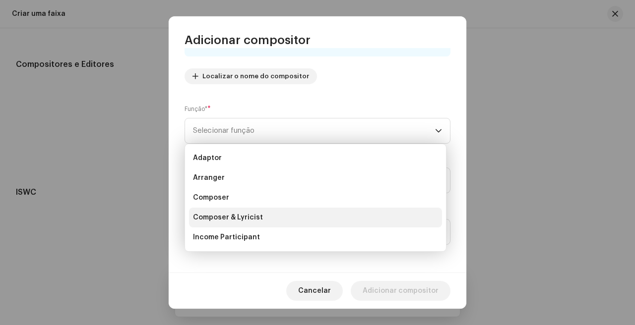
click at [290, 220] on li "Composer & Lyricist" at bounding box center [315, 218] width 253 height 20
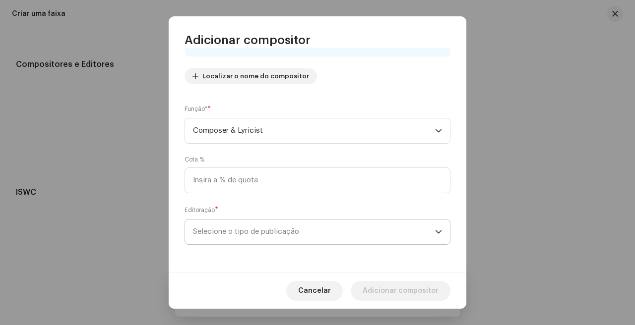
click at [274, 235] on span "Selecione o tipo de publicação" at bounding box center [314, 232] width 242 height 25
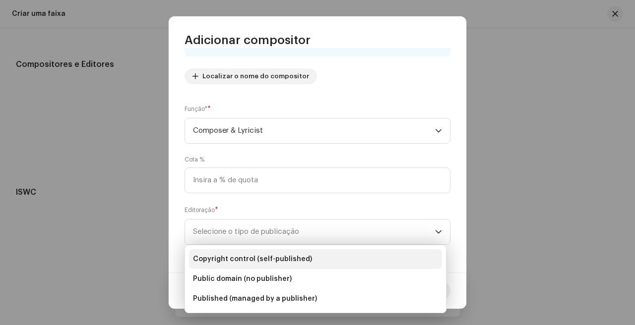
click at [278, 252] on li "Copyright control (self-published)" at bounding box center [315, 260] width 253 height 20
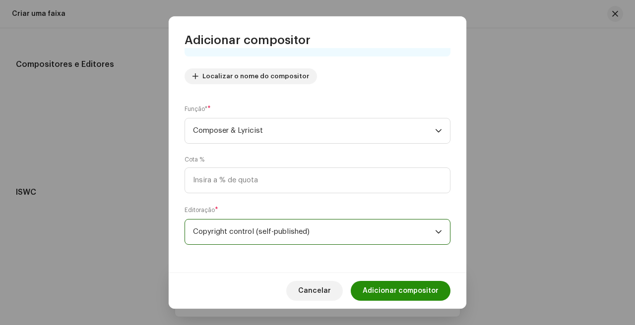
click at [426, 294] on span "Adicionar compositor" at bounding box center [401, 291] width 76 height 20
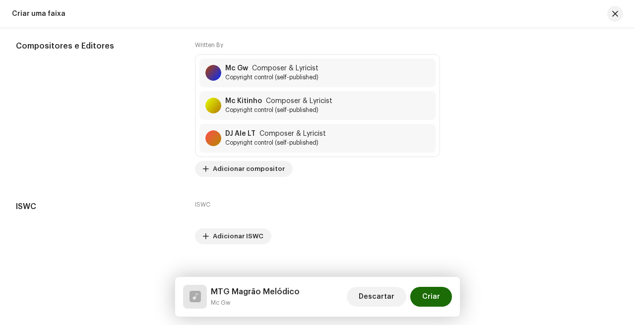
scroll to position [2076, 0]
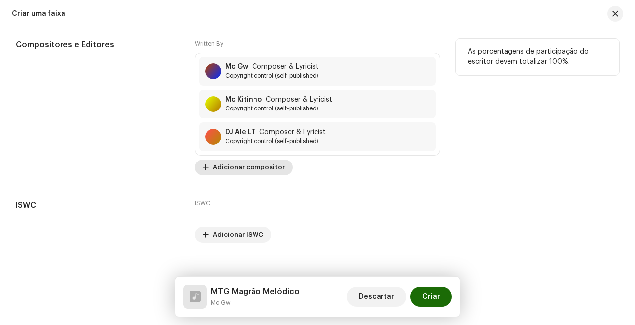
click at [250, 173] on span "Adicionar compositor" at bounding box center [249, 168] width 72 height 20
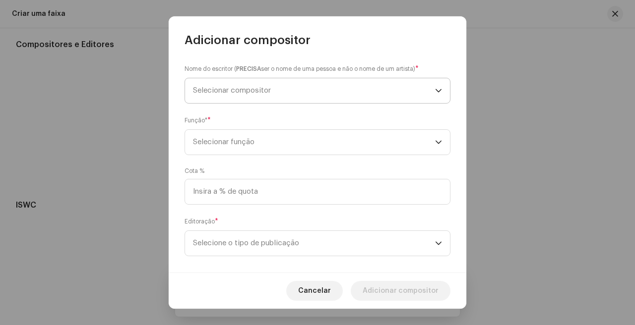
click at [287, 80] on span "Selecionar compositor" at bounding box center [314, 90] width 242 height 25
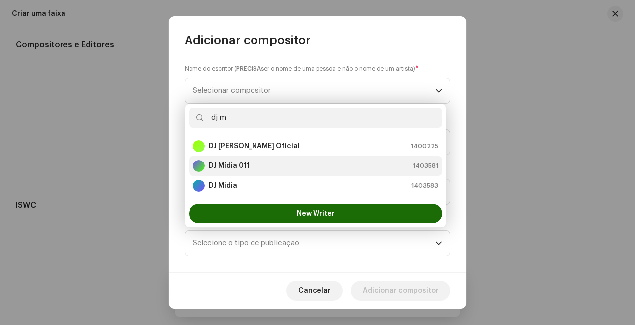
type input "dj m"
click at [267, 170] on div "DJ Mídia 011 1403581" at bounding box center [315, 166] width 245 height 12
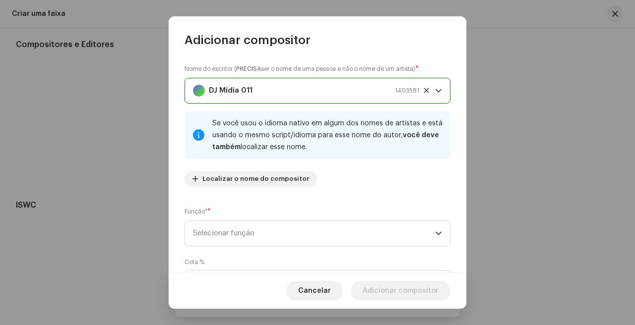
click at [420, 87] on span "DJ Mídia 011 1403581" at bounding box center [314, 90] width 242 height 25
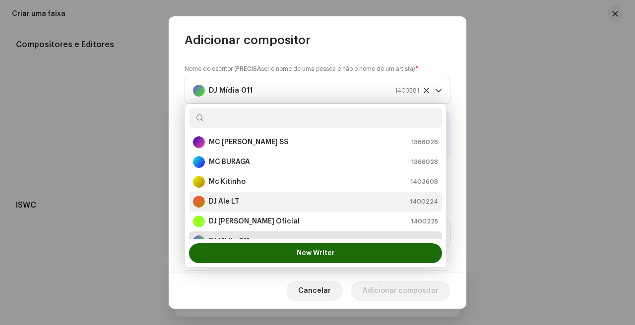
scroll to position [298, 0]
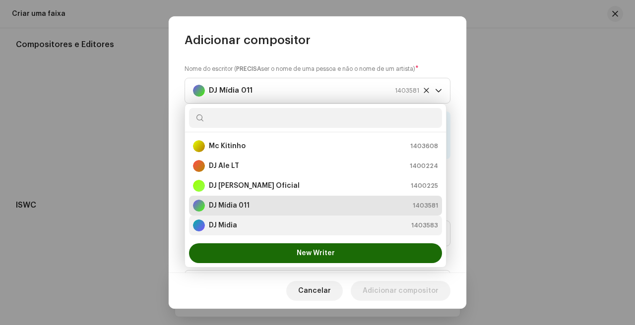
click at [248, 221] on div "DJ Midia 1403583" at bounding box center [315, 226] width 245 height 12
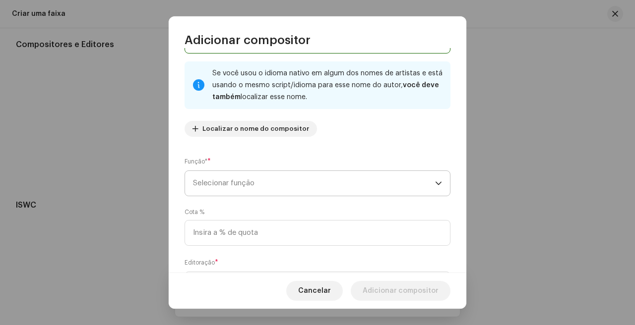
scroll to position [53, 0]
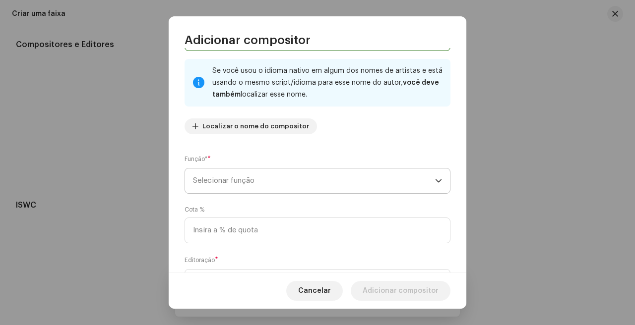
click at [306, 182] on span "Selecionar função" at bounding box center [314, 181] width 242 height 25
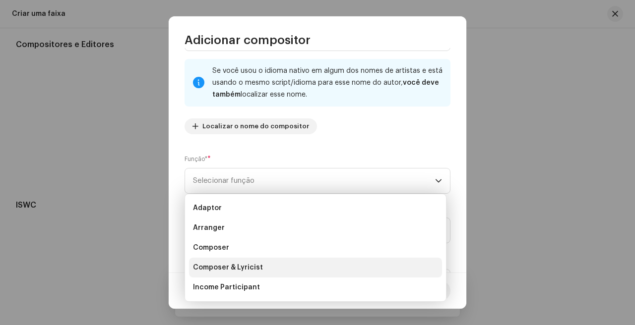
click at [296, 263] on li "Composer & Lyricist" at bounding box center [315, 268] width 253 height 20
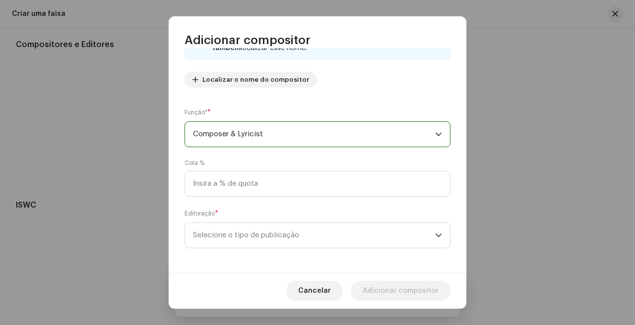
scroll to position [99, 0]
click at [320, 214] on div "Editoração * Selecione o tipo de publicação" at bounding box center [318, 229] width 266 height 40
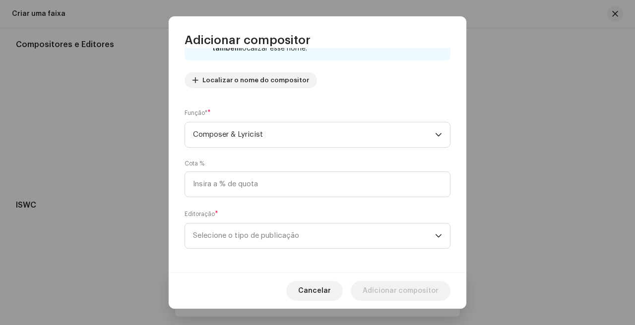
click at [320, 220] on div "Editoração * Selecione o tipo de publicação" at bounding box center [318, 229] width 266 height 40
click at [320, 242] on span "Selecione o tipo de publicação" at bounding box center [314, 236] width 242 height 25
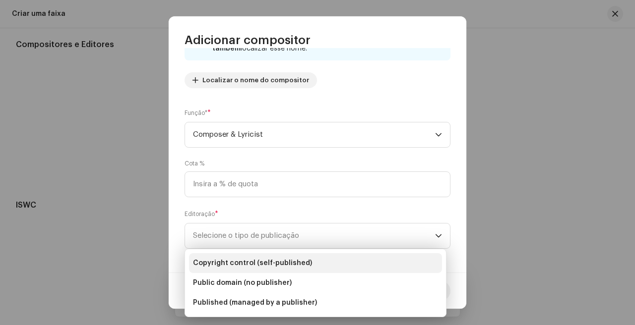
click at [302, 259] on span "Copyright control (self-published)" at bounding box center [252, 263] width 119 height 10
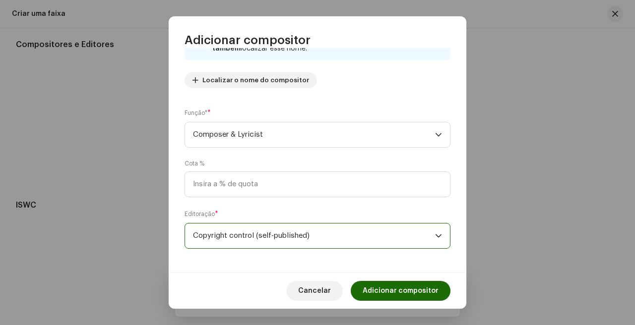
scroll to position [103, 0]
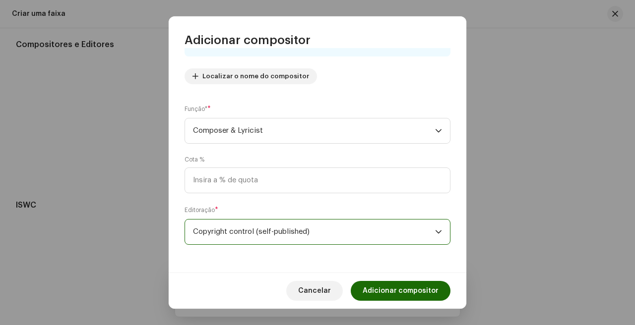
click at [412, 301] on div "Cancelar Adicionar compositor" at bounding box center [318, 291] width 298 height 36
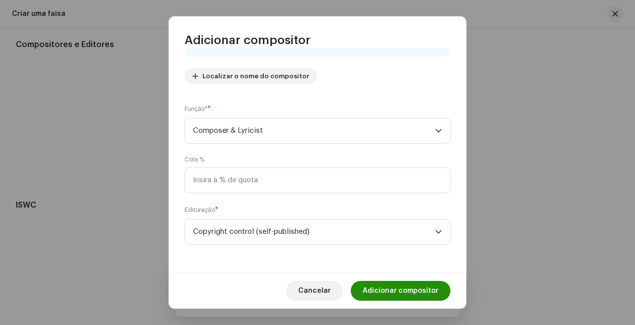
click at [418, 291] on span "Adicionar compositor" at bounding box center [401, 291] width 76 height 20
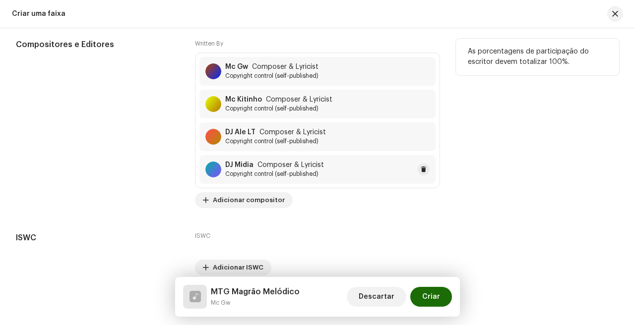
scroll to position [2123, 0]
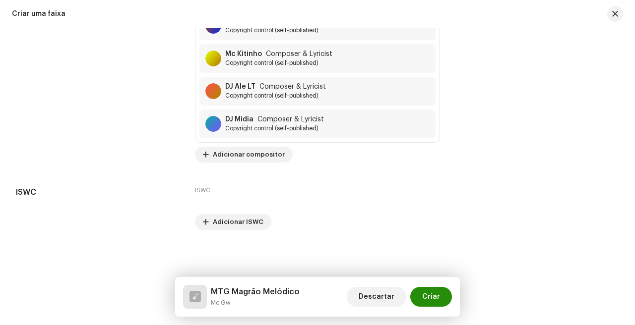
click at [441, 297] on button "Criar" at bounding box center [431, 297] width 42 height 20
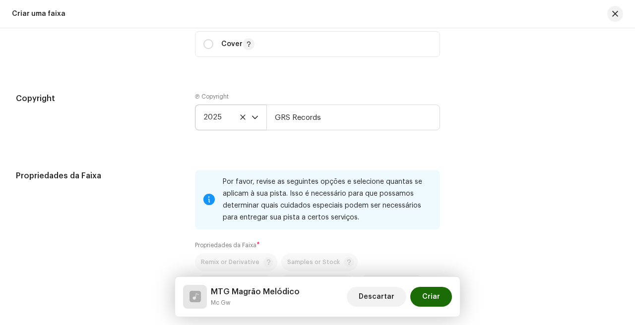
scroll to position [2139, 0]
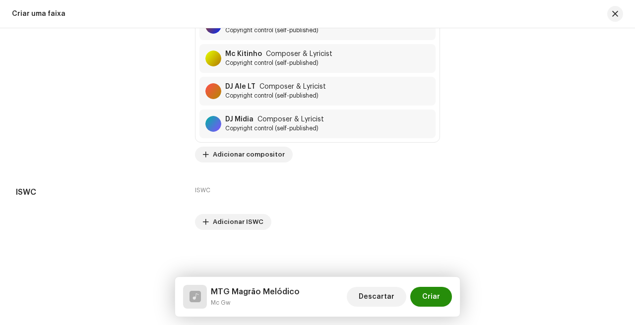
click at [426, 300] on span "Criar" at bounding box center [431, 297] width 18 height 20
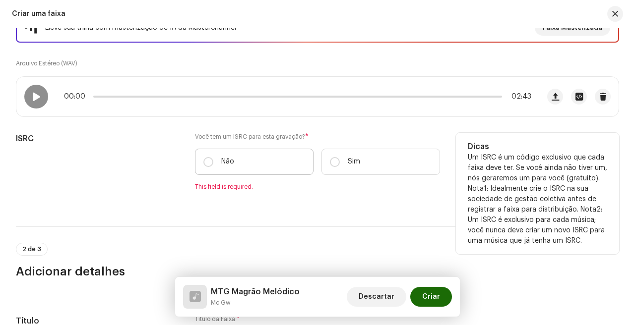
click at [263, 171] on label "Não" at bounding box center [254, 162] width 119 height 26
click at [213, 167] on input "Não" at bounding box center [208, 162] width 10 height 10
radio input "true"
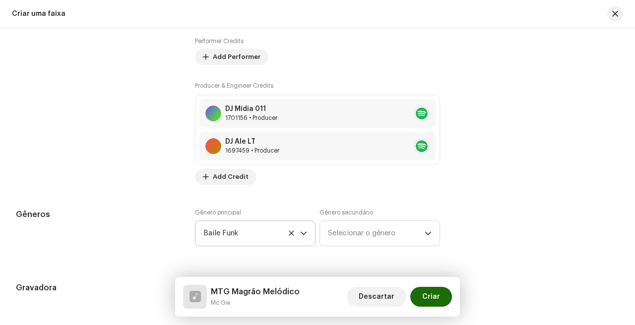
scroll to position [1045, 0]
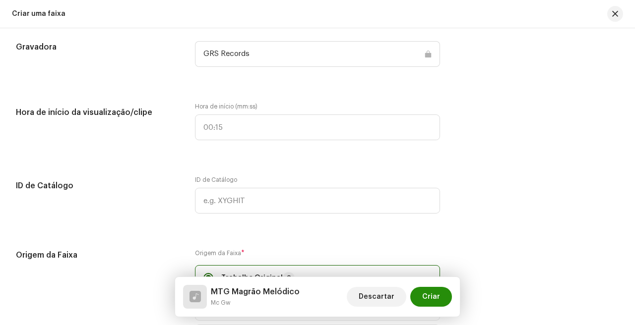
click at [436, 298] on span "Criar" at bounding box center [431, 297] width 18 height 20
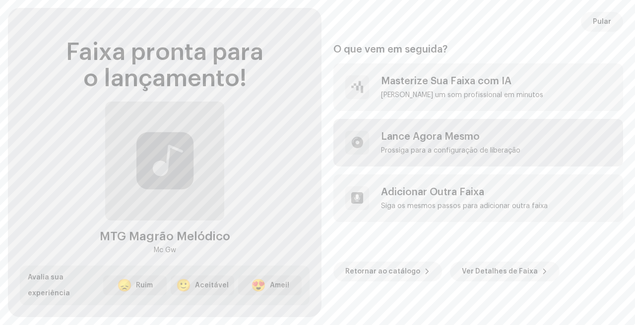
click at [426, 147] on div "Prossiga para a configuração de liberação" at bounding box center [450, 151] width 139 height 8
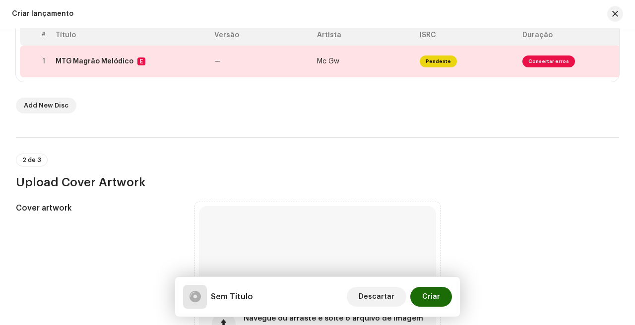
scroll to position [232, 0]
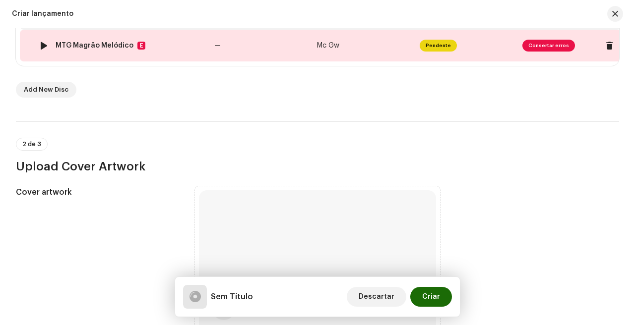
click at [313, 40] on td "Mc Gw" at bounding box center [364, 46] width 103 height 32
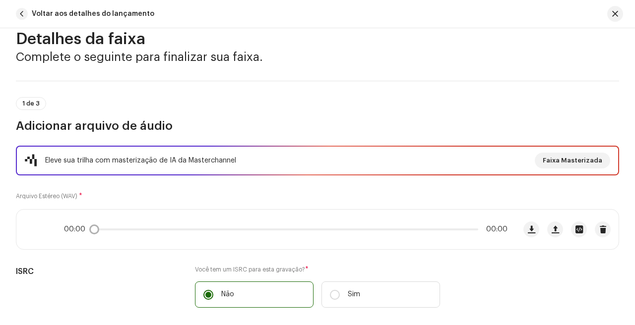
scroll to position [0, 0]
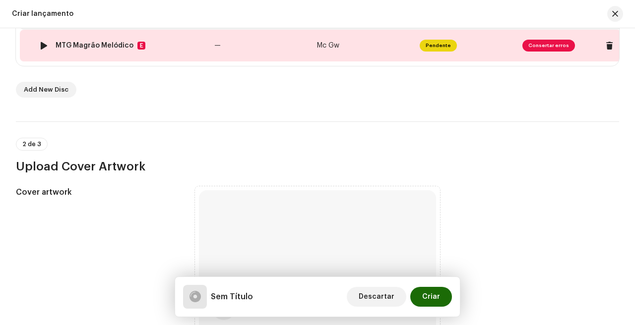
click at [556, 48] on span "Consertar erros" at bounding box center [548, 46] width 53 height 12
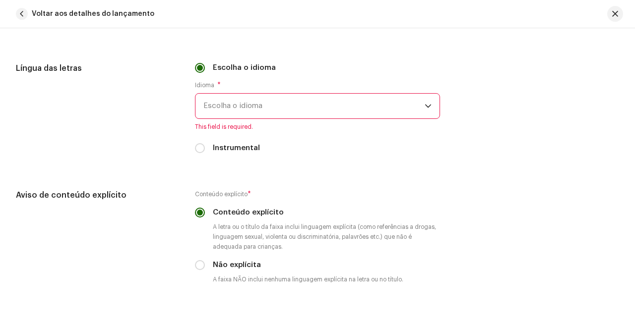
scroll to position [1719, 0]
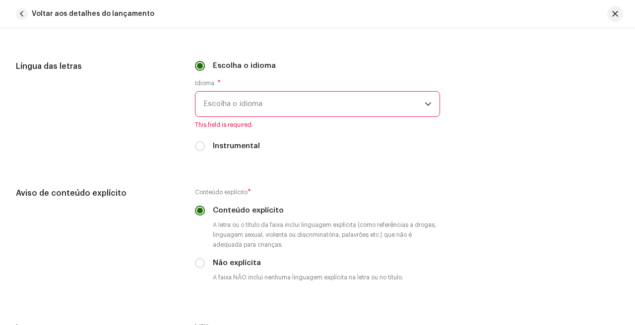
click at [308, 124] on span "This field is required." at bounding box center [317, 125] width 245 height 8
click at [311, 106] on span "Escolha o idioma" at bounding box center [313, 104] width 221 height 25
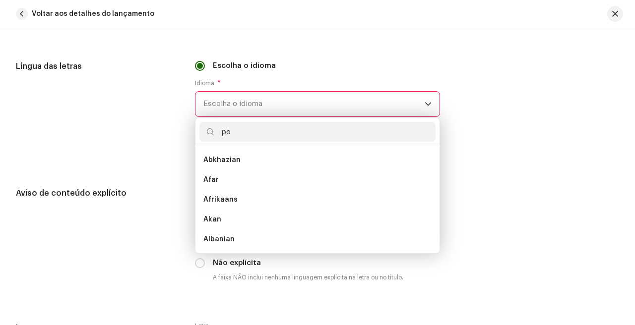
scroll to position [0, 0]
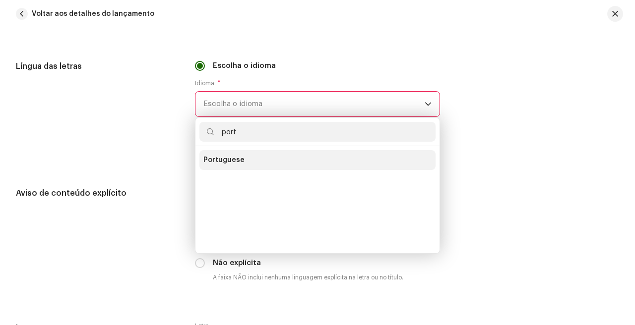
type input "port"
click at [275, 154] on li "Portuguese" at bounding box center [317, 160] width 236 height 20
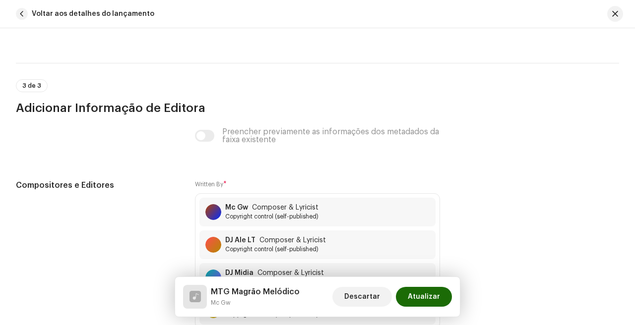
scroll to position [2241, 0]
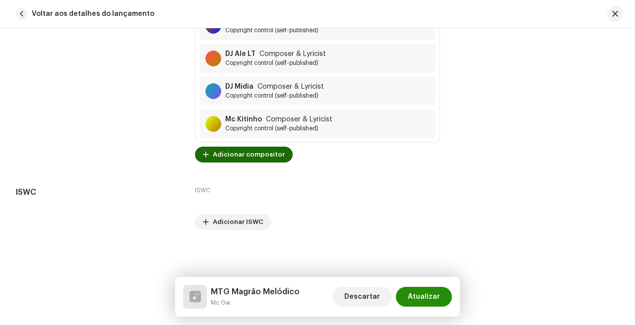
click at [436, 307] on span "Atualizar" at bounding box center [424, 297] width 32 height 20
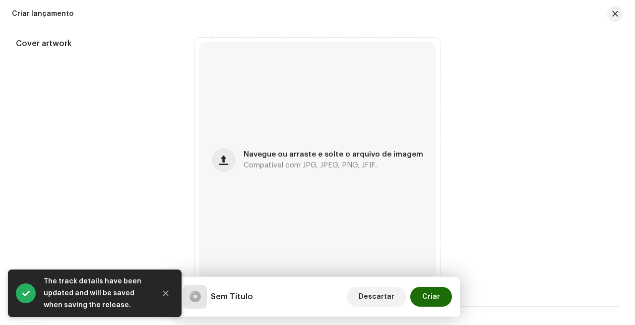
scroll to position [395, 0]
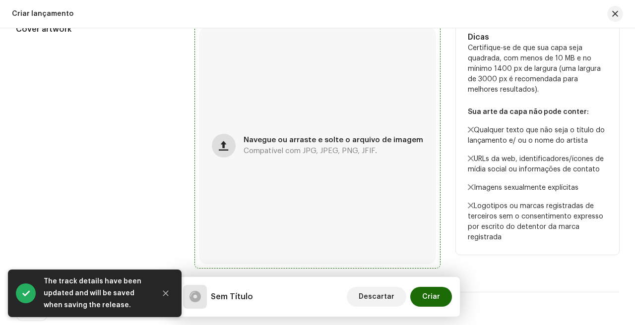
click at [236, 148] on button "button" at bounding box center [224, 146] width 24 height 24
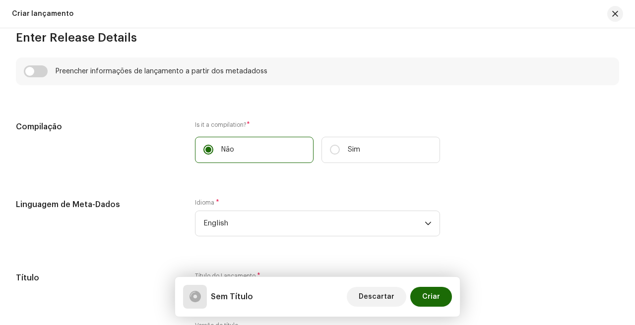
scroll to position [713, 0]
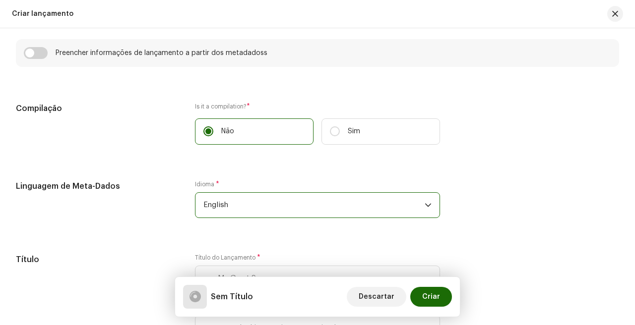
click at [314, 203] on span "English" at bounding box center [313, 205] width 221 height 25
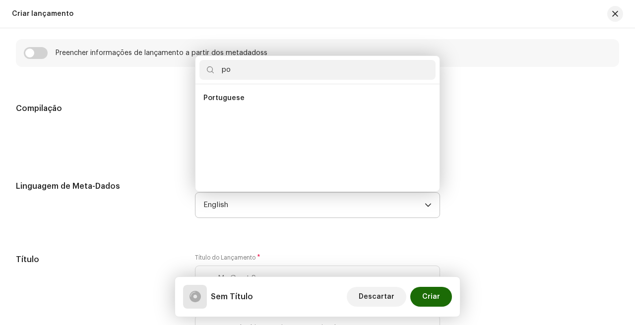
scroll to position [0, 0]
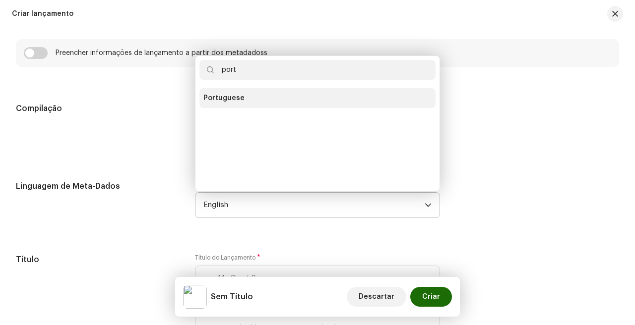
type input "port"
click at [270, 98] on li "Portuguese" at bounding box center [317, 98] width 236 height 20
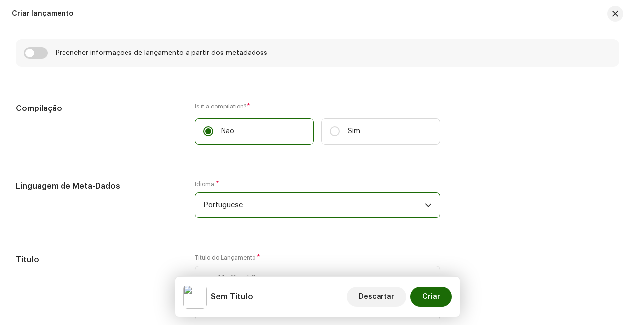
click at [33, 62] on div "Preencher informações de lançamento a partir dos metadadoss" at bounding box center [317, 53] width 603 height 28
click at [37, 58] on input "checkbox" at bounding box center [36, 53] width 24 height 12
checkbox input "true"
type input "MTG Magrão Melódico"
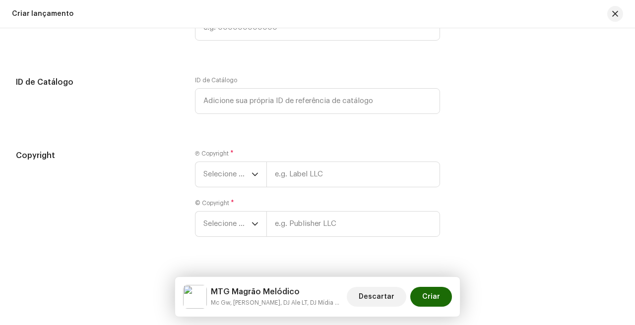
scroll to position [1818, 0]
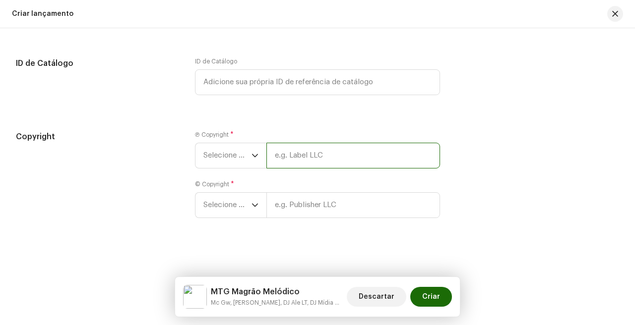
click at [308, 145] on input "text" at bounding box center [353, 156] width 174 height 26
type input "GRS Records"
click at [344, 159] on input "GRS Records" at bounding box center [353, 156] width 174 height 26
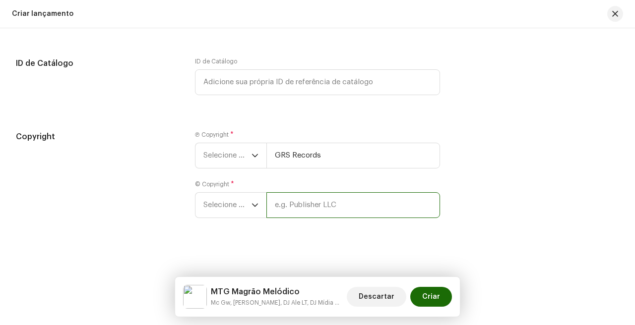
click at [336, 206] on input "text" at bounding box center [353, 205] width 174 height 26
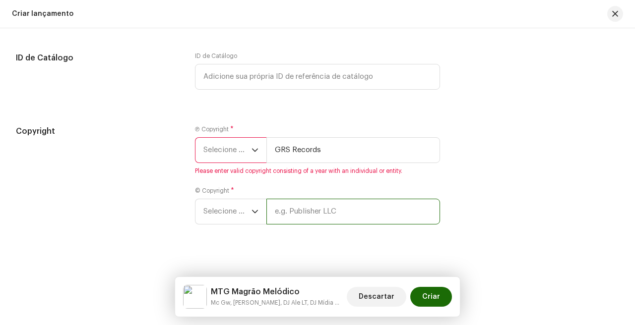
paste input "GRS Records"
type input "GRS Records"
click at [214, 195] on label "© Copyright *" at bounding box center [214, 191] width 39 height 8
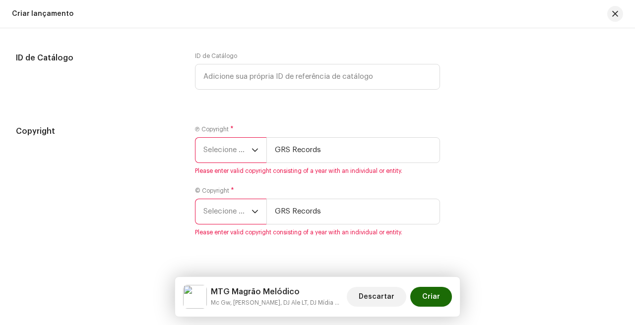
click at [216, 210] on span "Selecione o ano" at bounding box center [227, 211] width 48 height 25
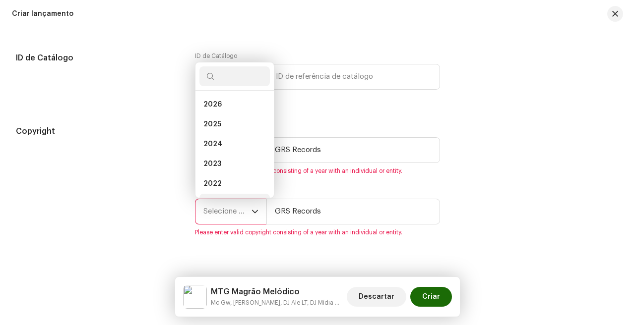
scroll to position [16, 0]
click at [239, 118] on li "2025" at bounding box center [234, 109] width 70 height 20
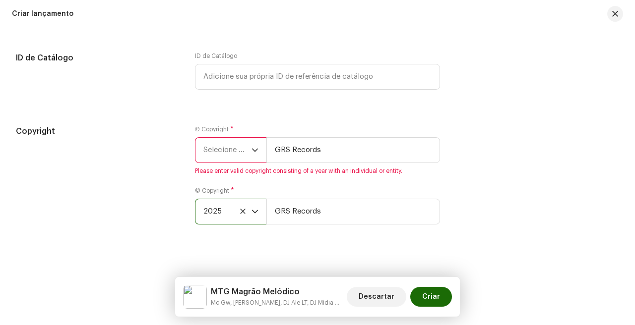
click at [237, 175] on span "Please enter valid copyright consisting of a year with an individual or entity." at bounding box center [317, 171] width 245 height 8
click at [242, 163] on span "Selecione o ano" at bounding box center [227, 150] width 48 height 25
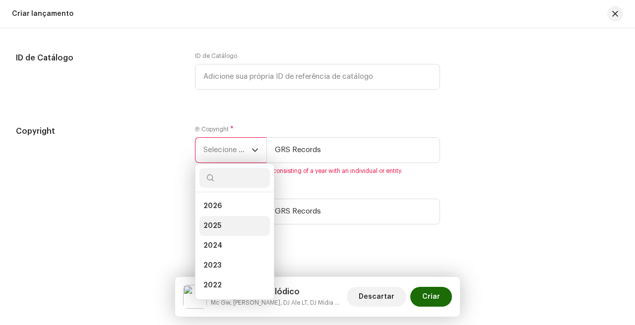
click at [227, 231] on li "2025" at bounding box center [234, 226] width 70 height 20
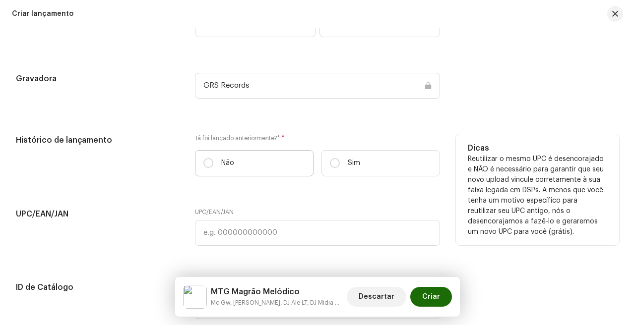
click at [251, 177] on label "Não" at bounding box center [254, 163] width 119 height 26
click at [213, 168] on input "Não" at bounding box center [208, 163] width 10 height 10
radio input "true"
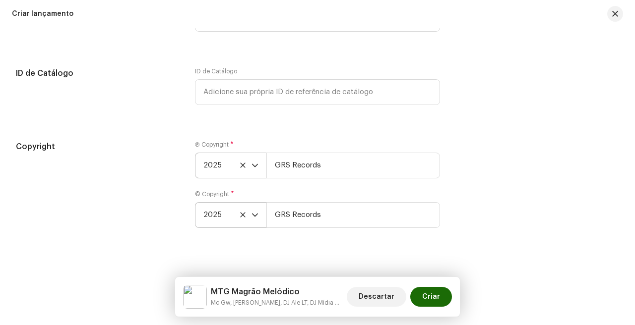
scroll to position [1818, 0]
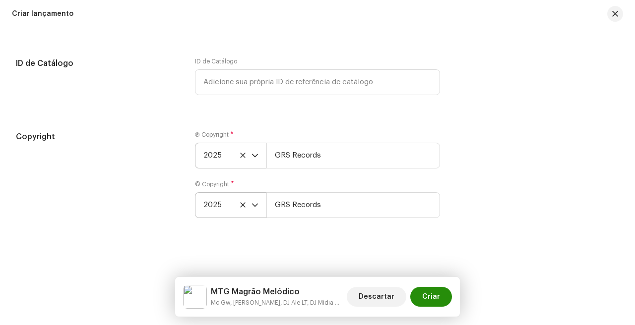
click at [424, 292] on span "Criar" at bounding box center [431, 297] width 18 height 20
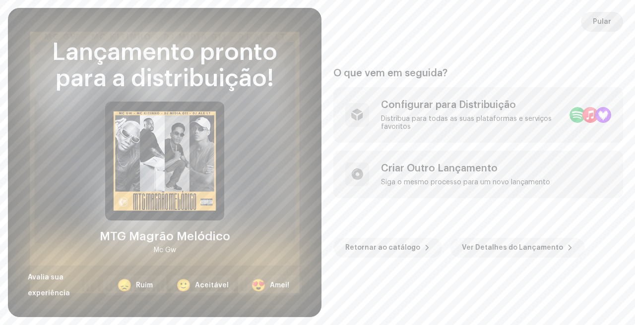
click at [601, 19] on span "Pular" at bounding box center [602, 22] width 18 height 20
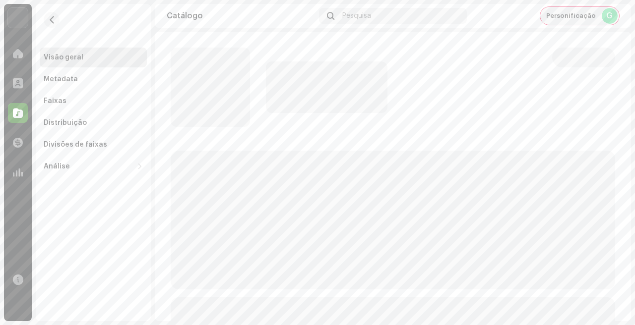
click at [575, 12] on span "Personificação" at bounding box center [571, 16] width 50 height 8
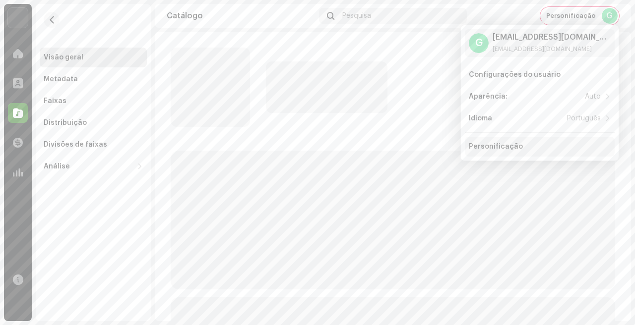
click at [516, 147] on div "Personificação" at bounding box center [496, 147] width 54 height 8
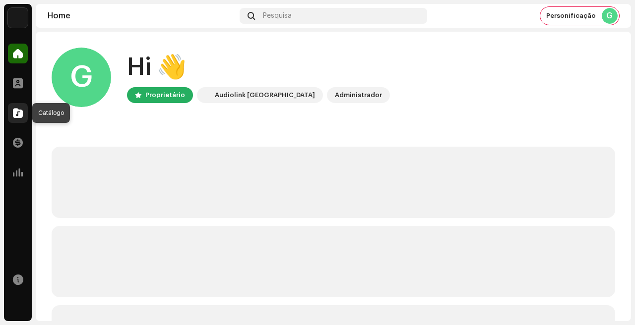
click at [17, 116] on span at bounding box center [18, 113] width 10 height 8
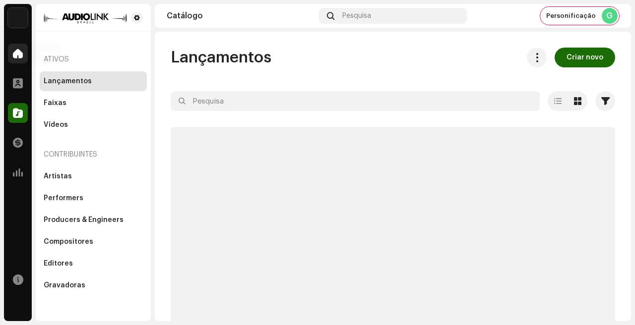
click at [15, 58] on span at bounding box center [18, 54] width 10 height 8
